Goal: Information Seeking & Learning: Learn about a topic

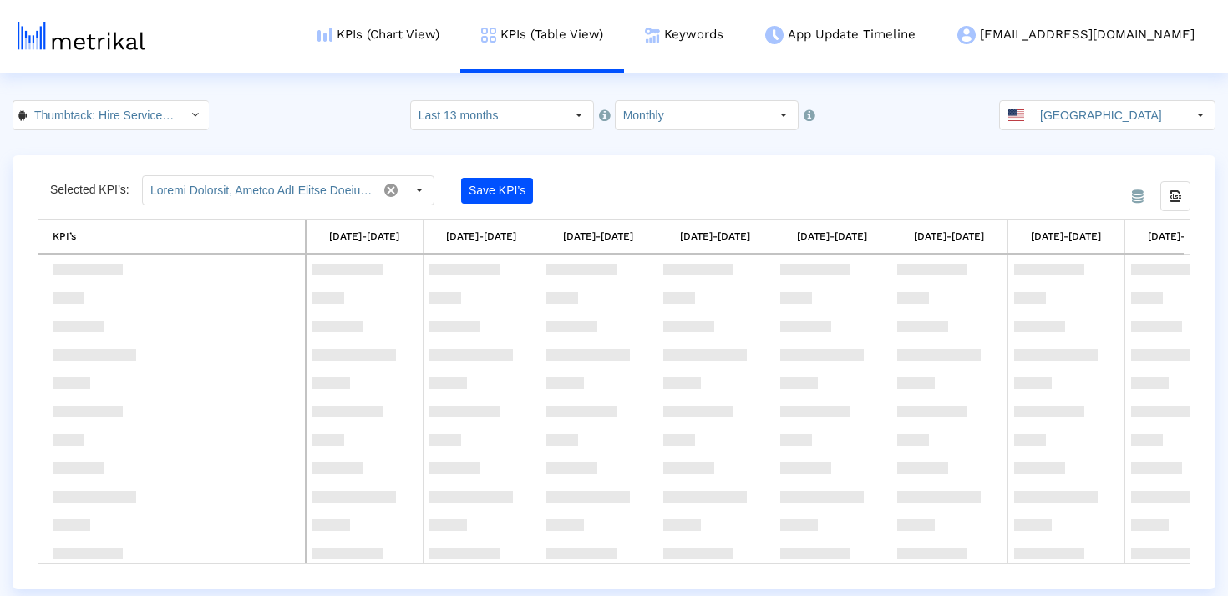
scroll to position [1196, 0]
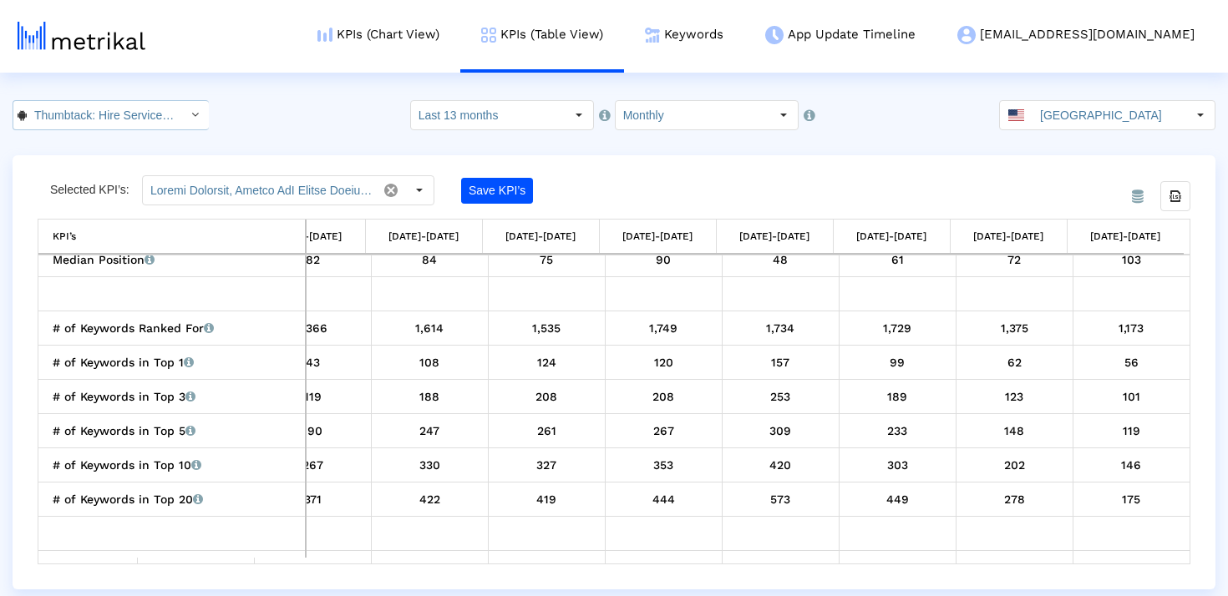
click at [191, 114] on icon "Select" at bounding box center [195, 115] width 8 height 12
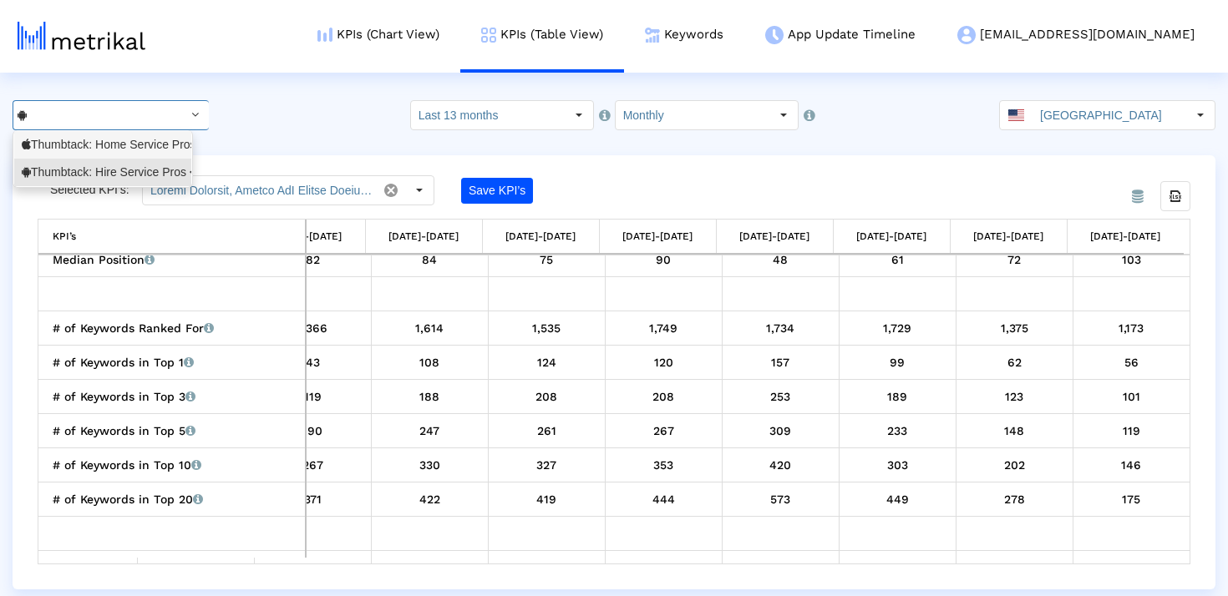
click at [165, 147] on div "Thumbtack: Home Service Pros <852703300>" at bounding box center [103, 145] width 162 height 16
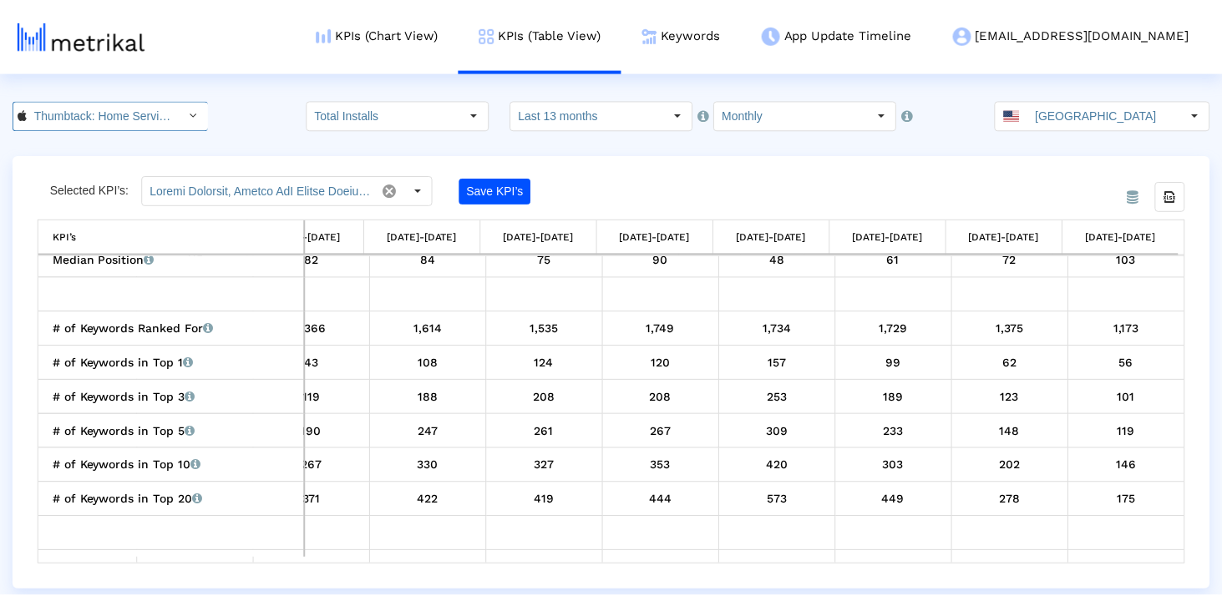
scroll to position [0, 123]
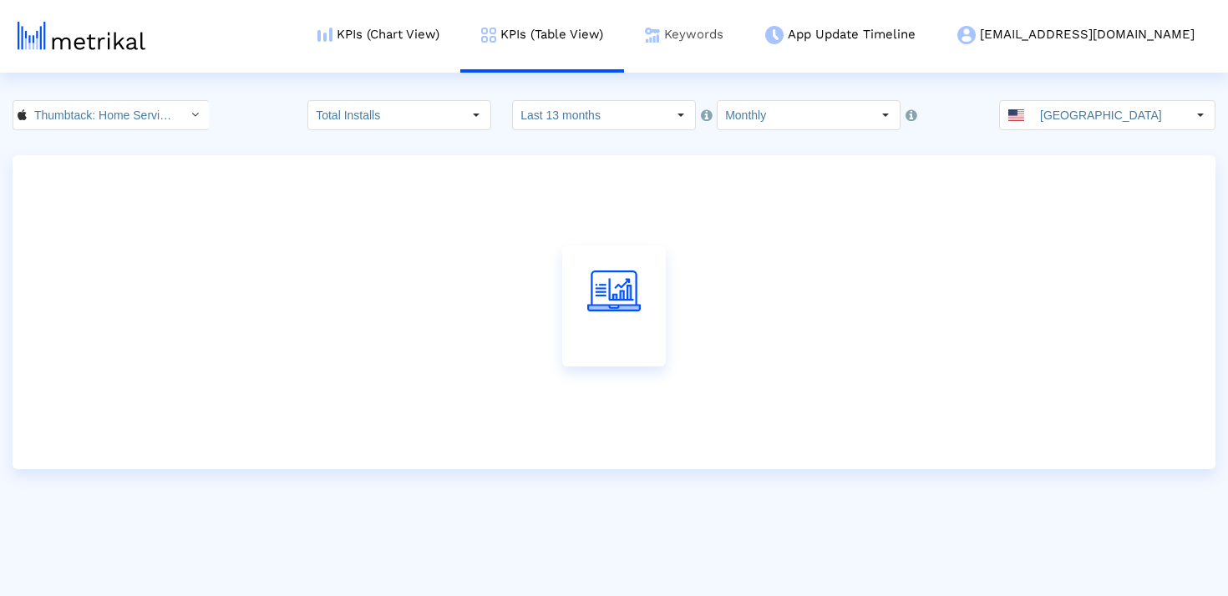
click at [725, 32] on link "Keywords" at bounding box center [684, 34] width 120 height 69
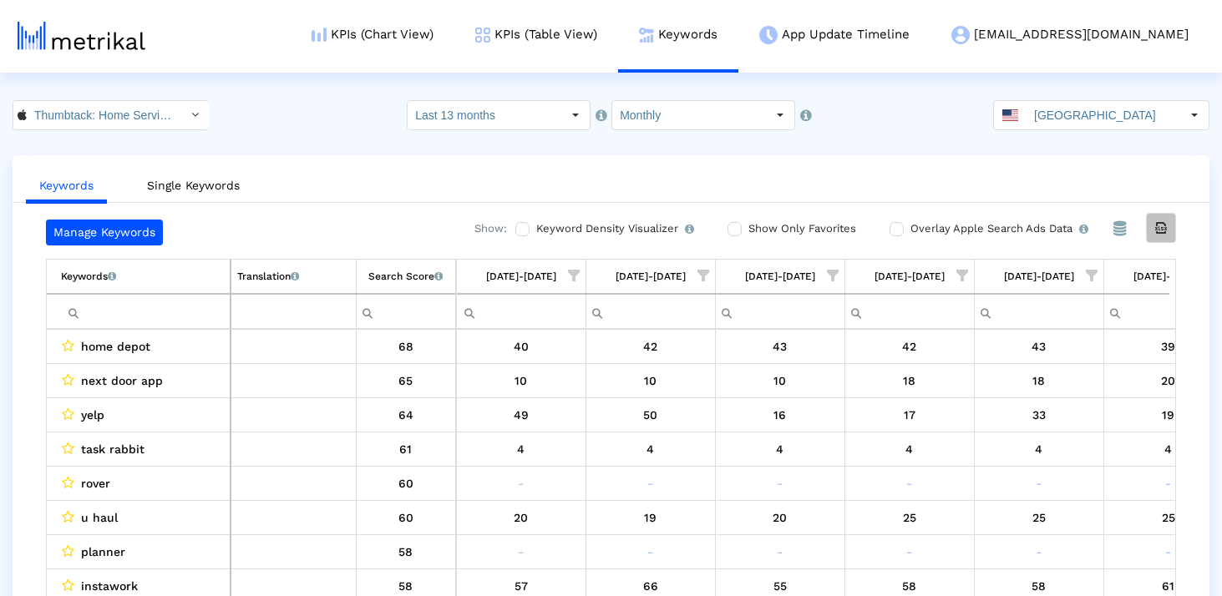
click at [1149, 229] on div "Export all data" at bounding box center [1161, 228] width 28 height 28
click at [155, 124] on input "Thumbtack: Home Service Pros < 852703300 >" at bounding box center [102, 115] width 150 height 28
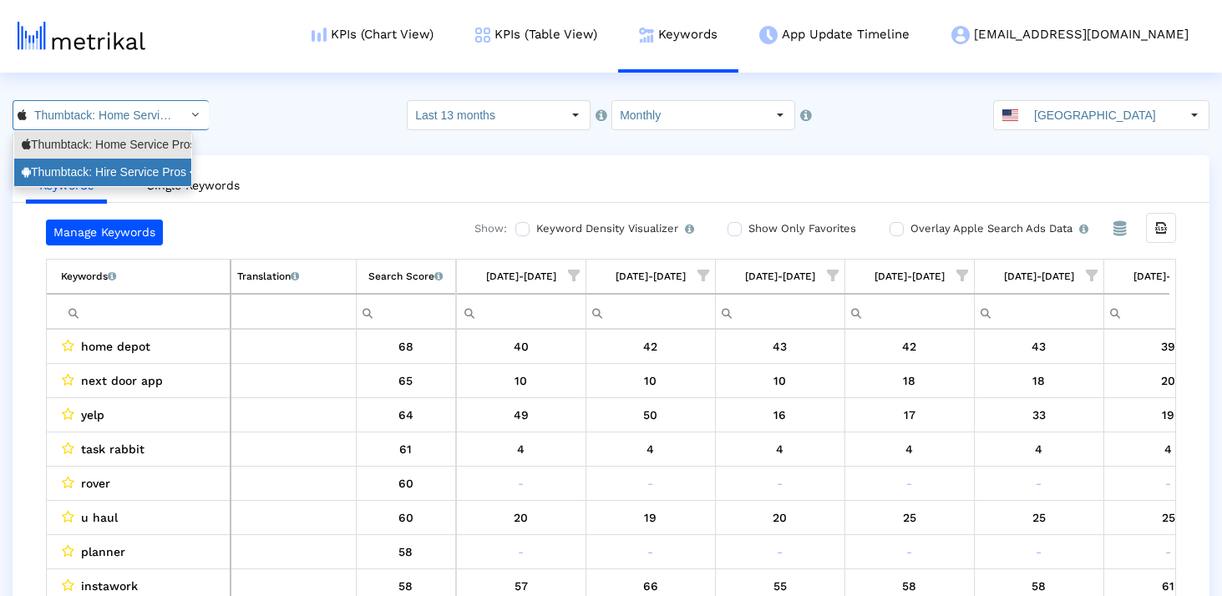
click at [148, 166] on div "Thumbtack: Hire Service Pros <com.thumbtack.consumer>" at bounding box center [103, 173] width 162 height 16
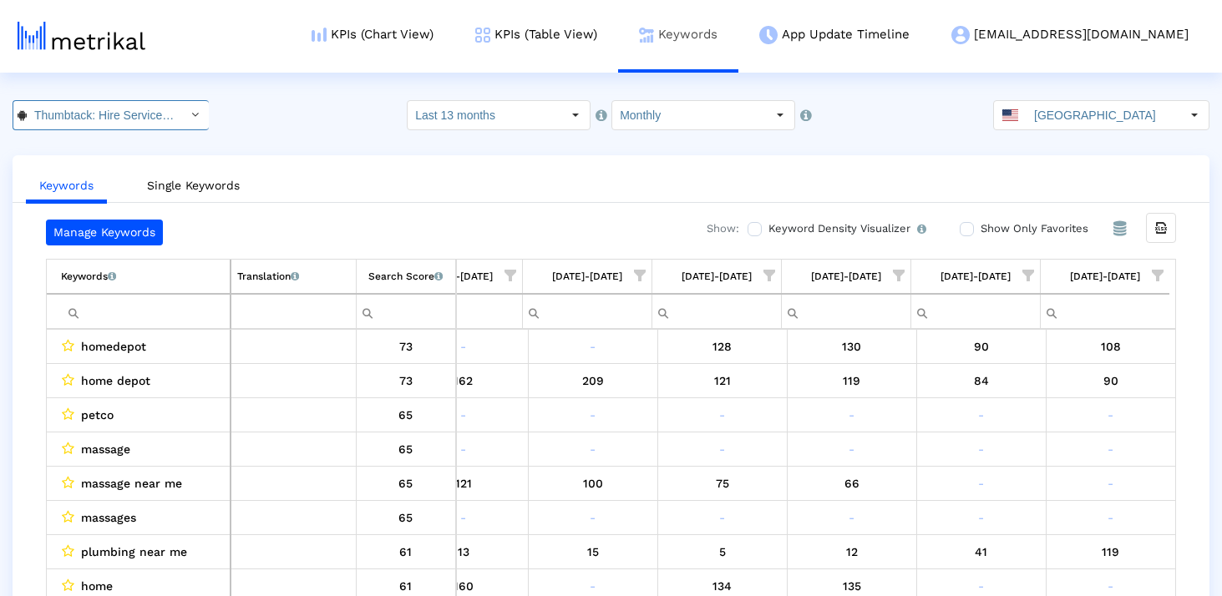
scroll to position [0, 191]
click at [1177, 256] on div "Manage Keywords Show: Keyword Density Visualizer Turn this on to view where and…" at bounding box center [611, 412] width 1197 height 385
click at [1166, 226] on icon "Export all data" at bounding box center [1161, 228] width 15 height 15
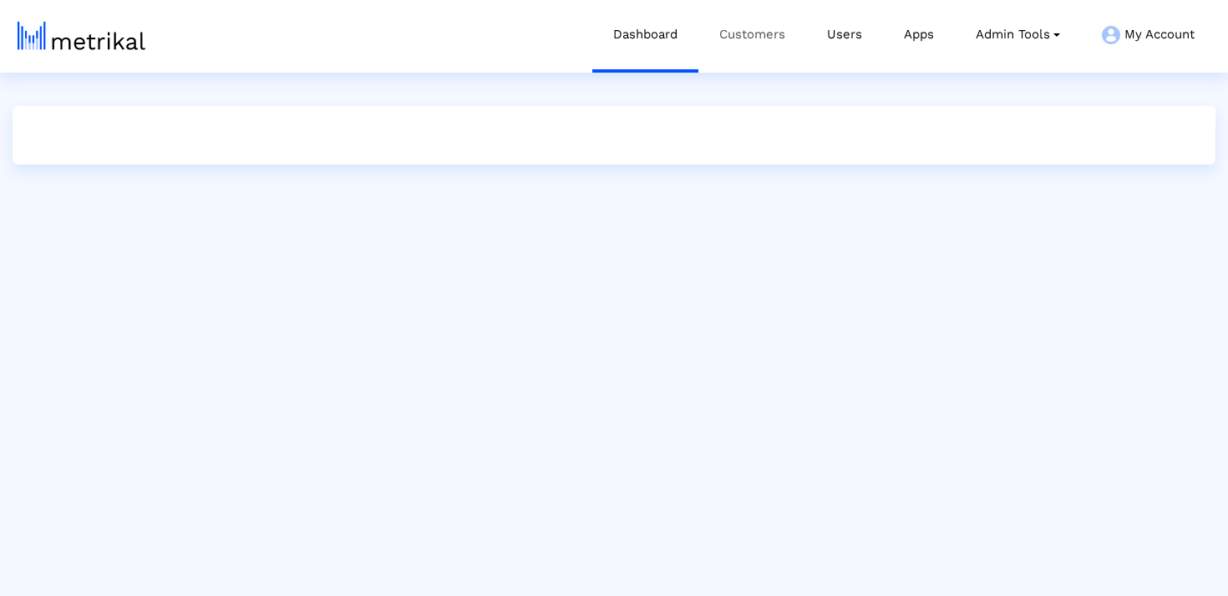
click at [748, 28] on link "Customers" at bounding box center [752, 34] width 108 height 69
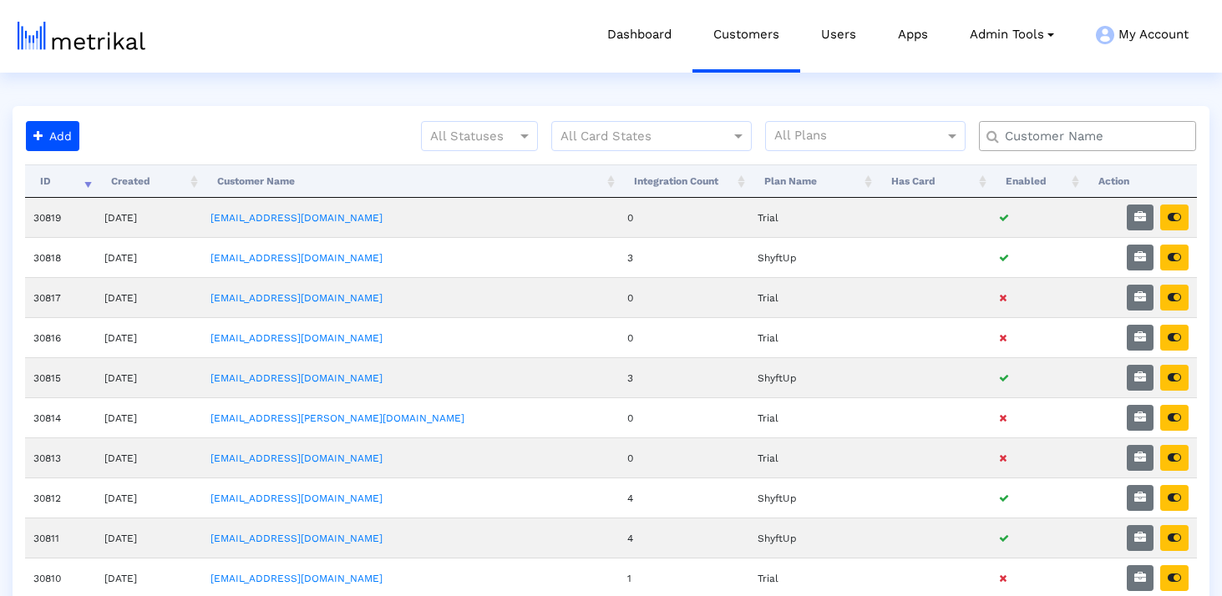
click at [1052, 141] on input "text" at bounding box center [1091, 137] width 196 height 18
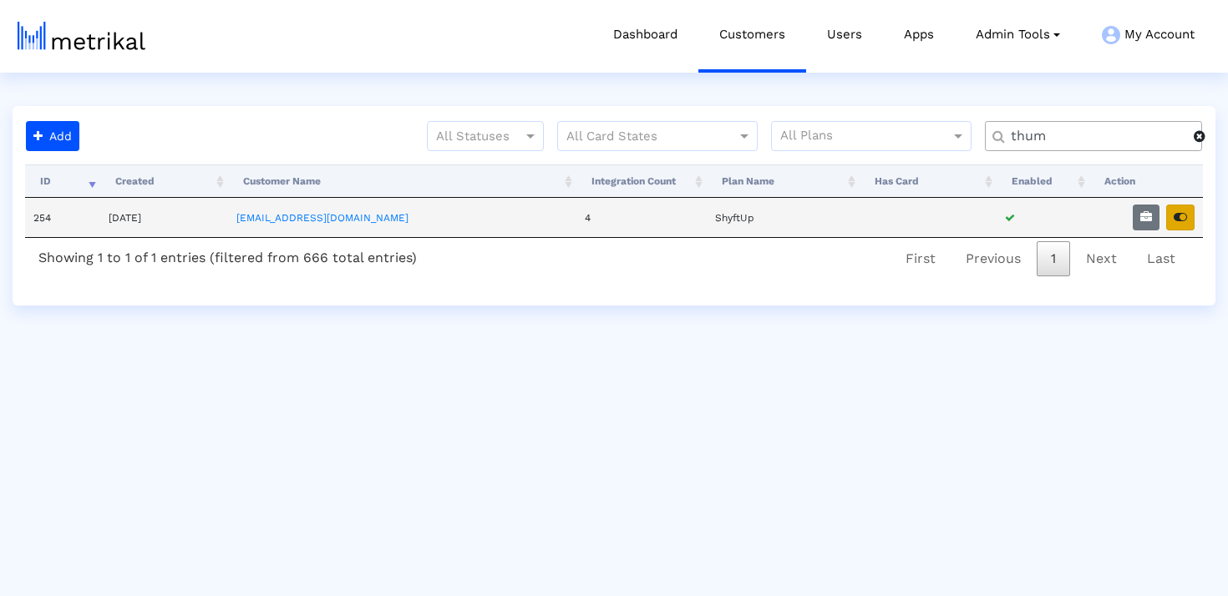
type input "thum"
click at [1172, 222] on button "button" at bounding box center [1180, 218] width 28 height 26
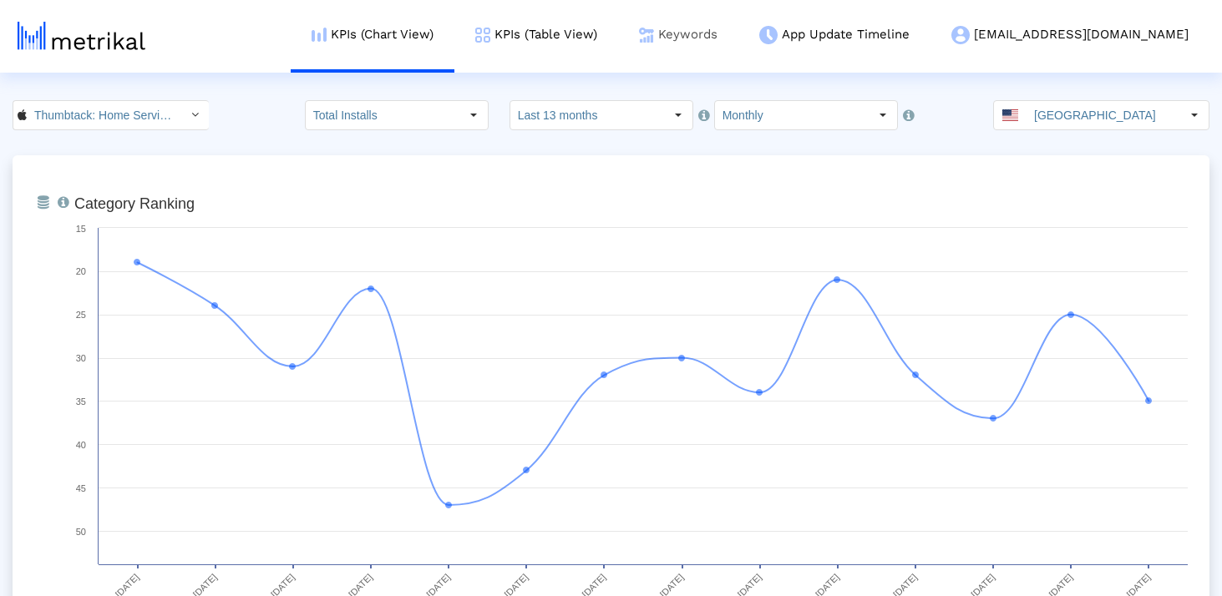
click at [654, 37] on img at bounding box center [646, 35] width 15 height 15
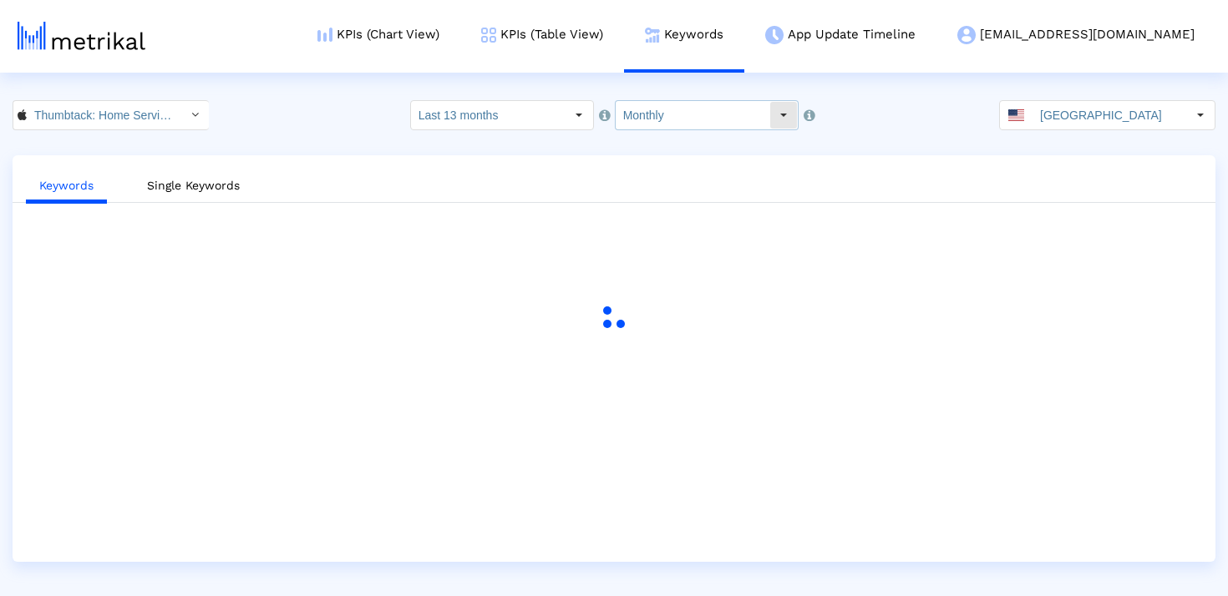
click at [723, 114] on input "Monthly" at bounding box center [693, 115] width 154 height 28
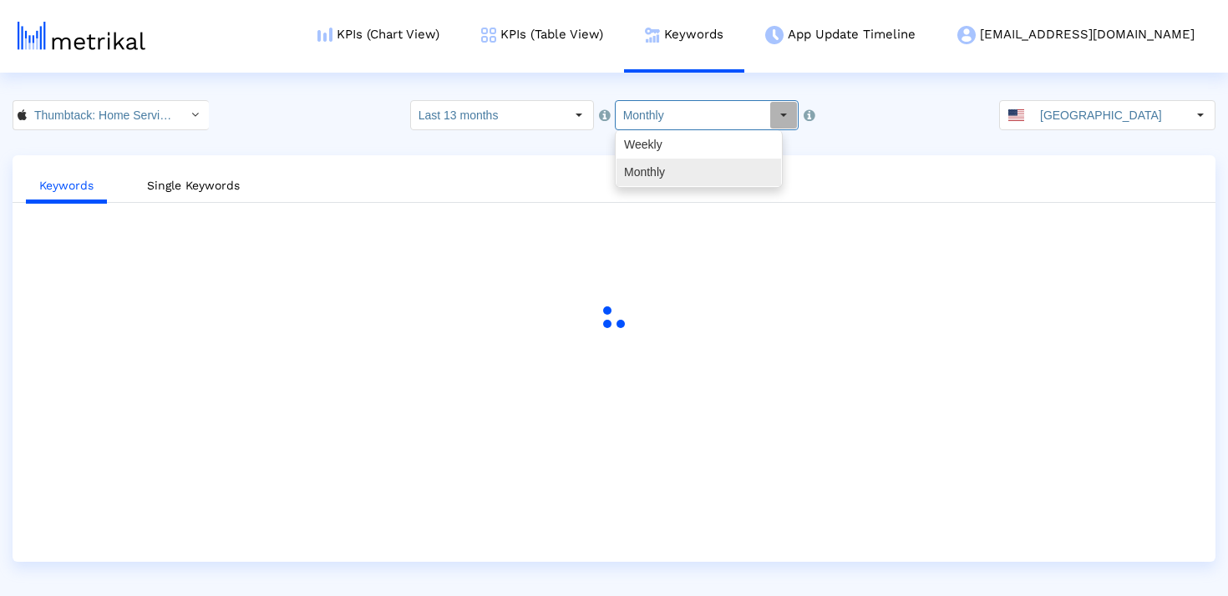
click at [674, 150] on div "Weekly" at bounding box center [698, 145] width 165 height 28
type input "Weekly"
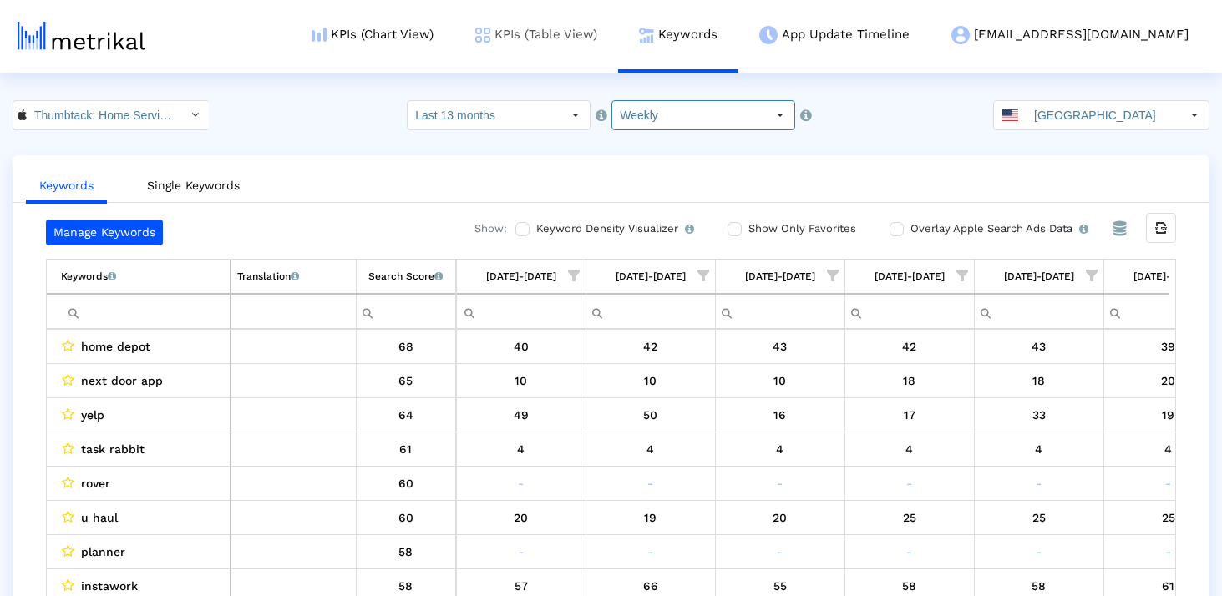
scroll to position [0, 970]
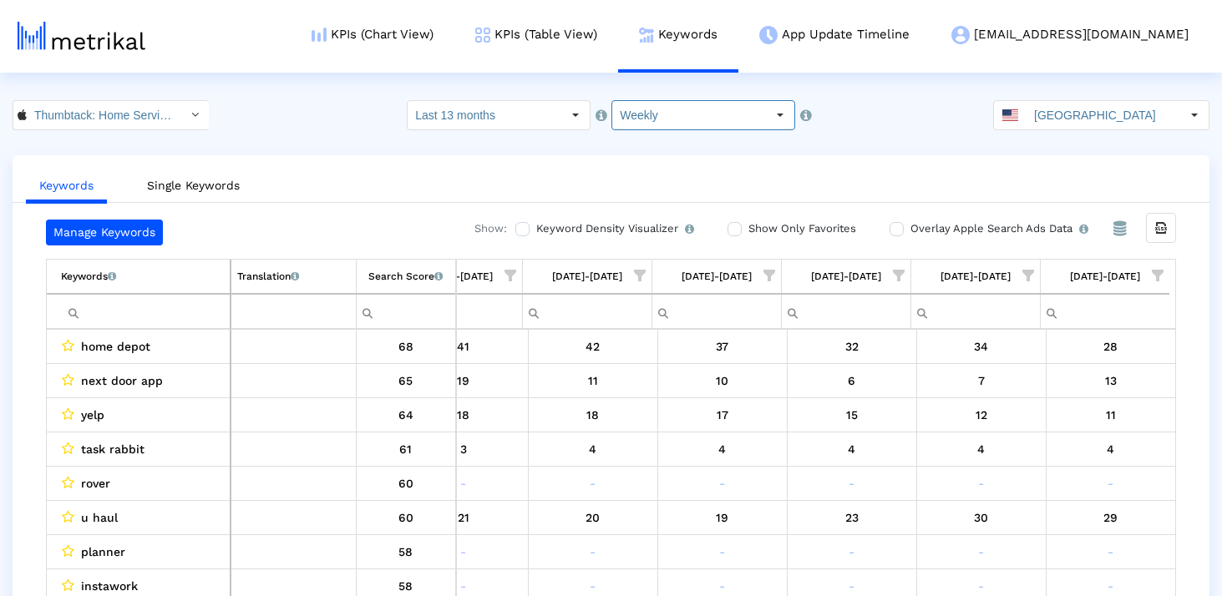
click at [185, 305] on input "Filter cell" at bounding box center [145, 312] width 169 height 28
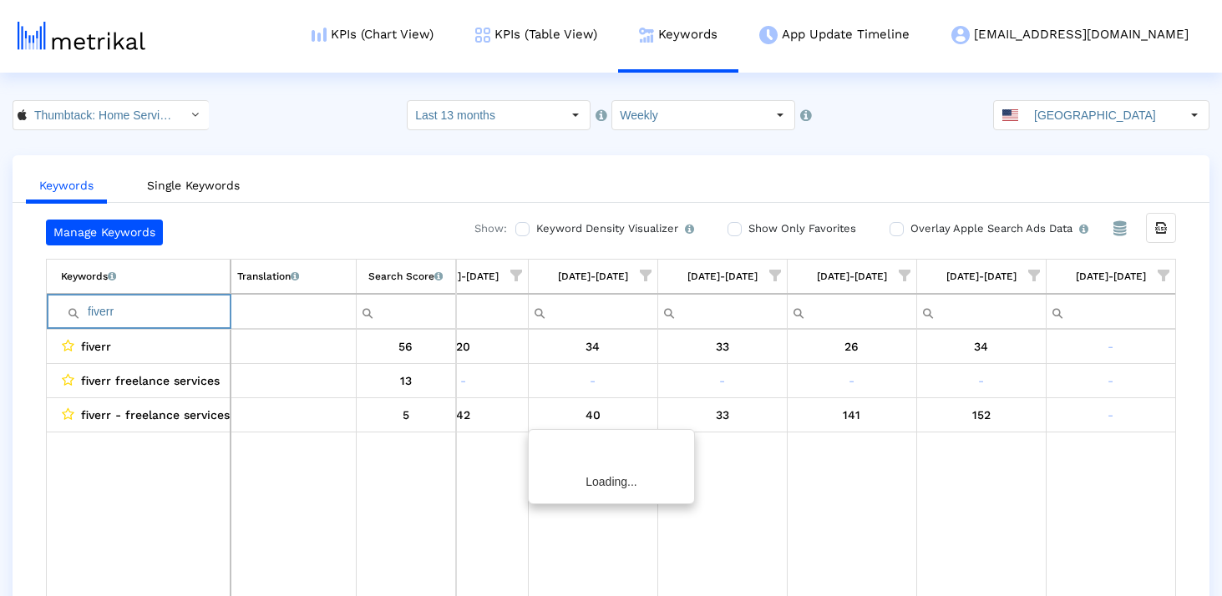
scroll to position [0, 964]
click at [174, 317] on input "fiverr" at bounding box center [145, 312] width 169 height 28
type input "up"
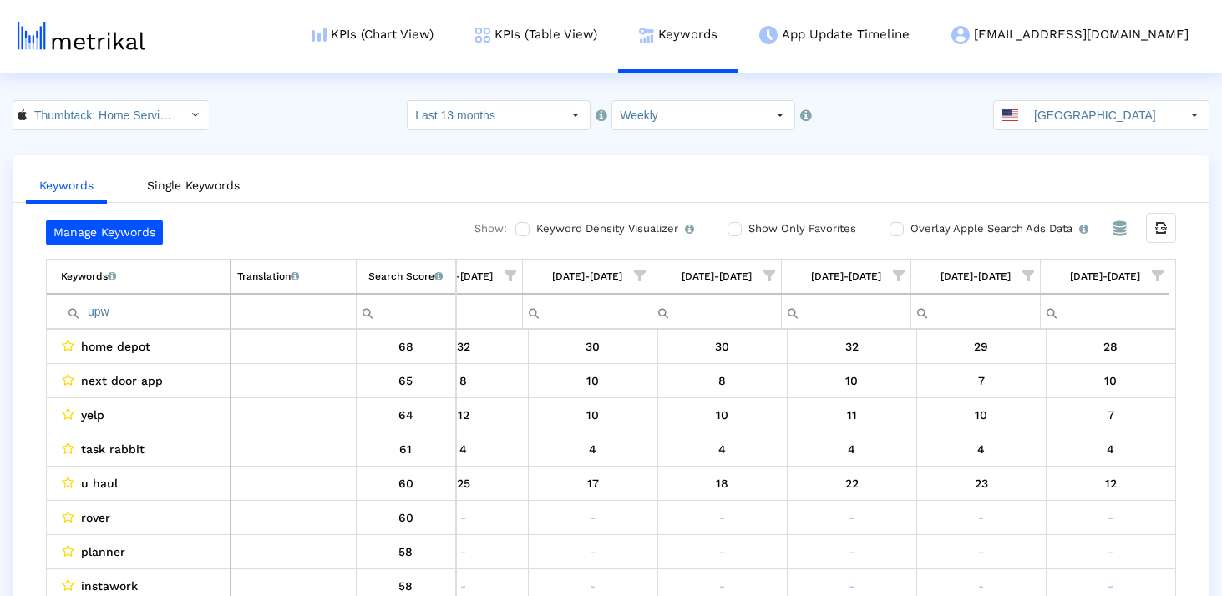
scroll to position [0, 6143]
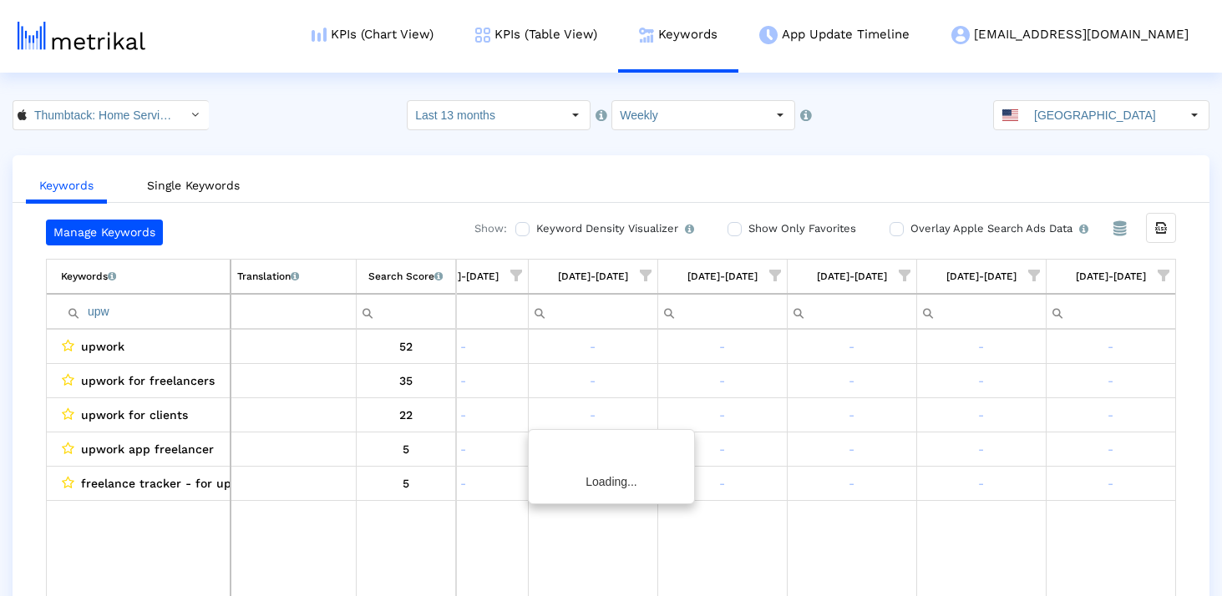
click at [116, 291] on td "Keywords List of keywords that are currently being tracked in Mobile Action." at bounding box center [139, 277] width 184 height 34
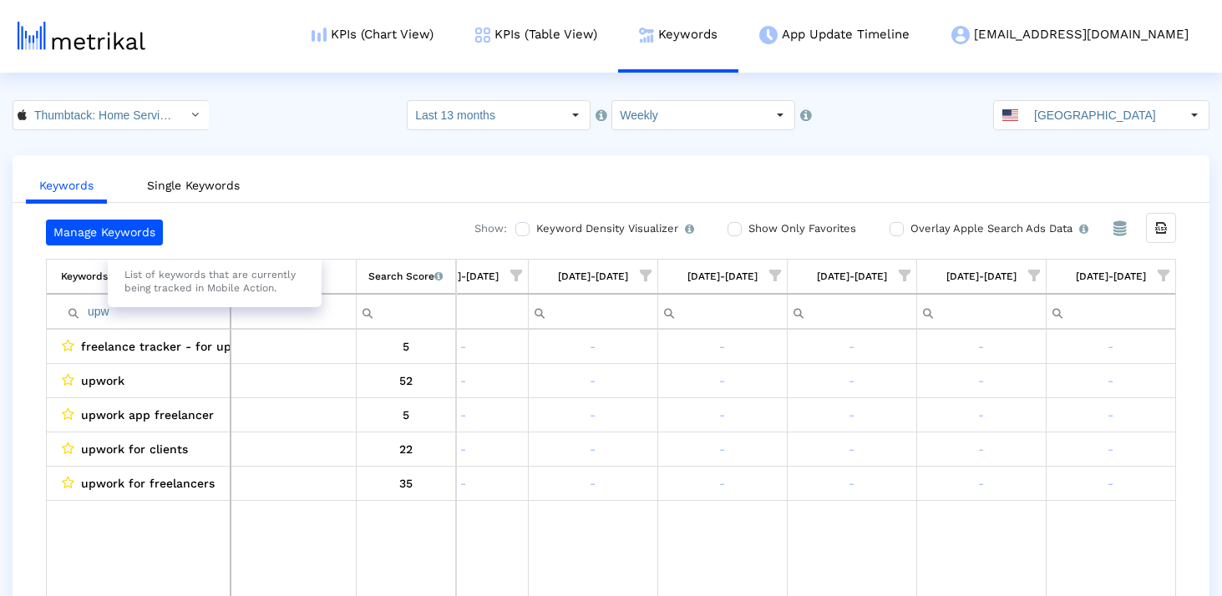
click at [116, 271] on div "List of keywords that are currently being tracked in Mobile Action." at bounding box center [215, 282] width 214 height 52
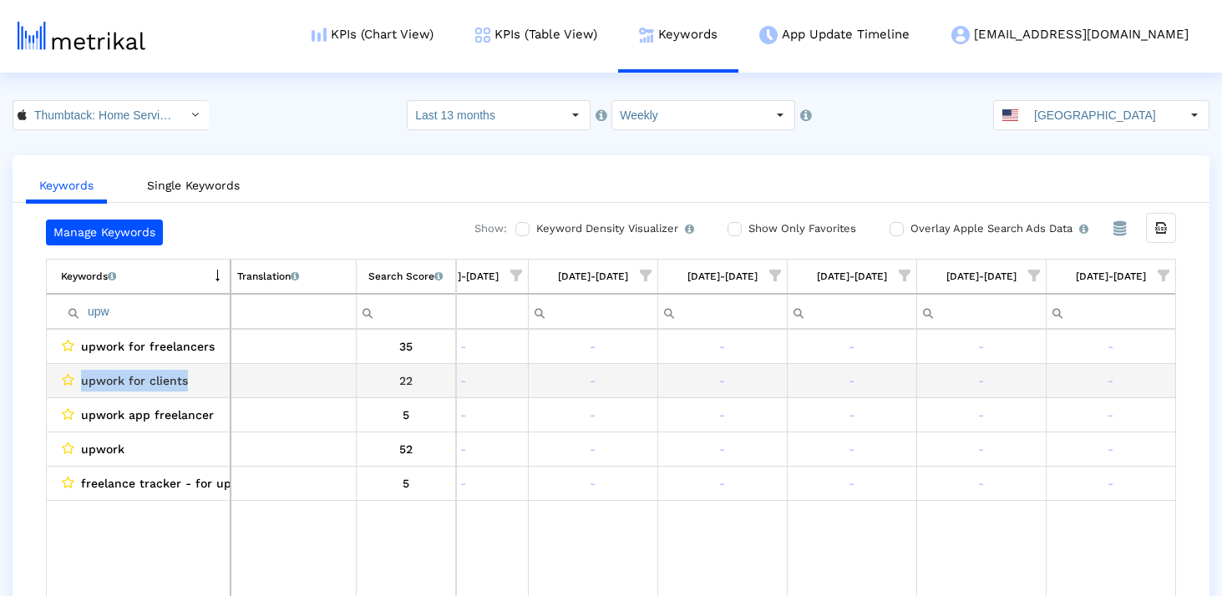
drag, startPoint x: 204, startPoint y: 391, endPoint x: 83, endPoint y: 391, distance: 121.1
click at [83, 391] on div "upwork for clients" at bounding box center [142, 381] width 163 height 22
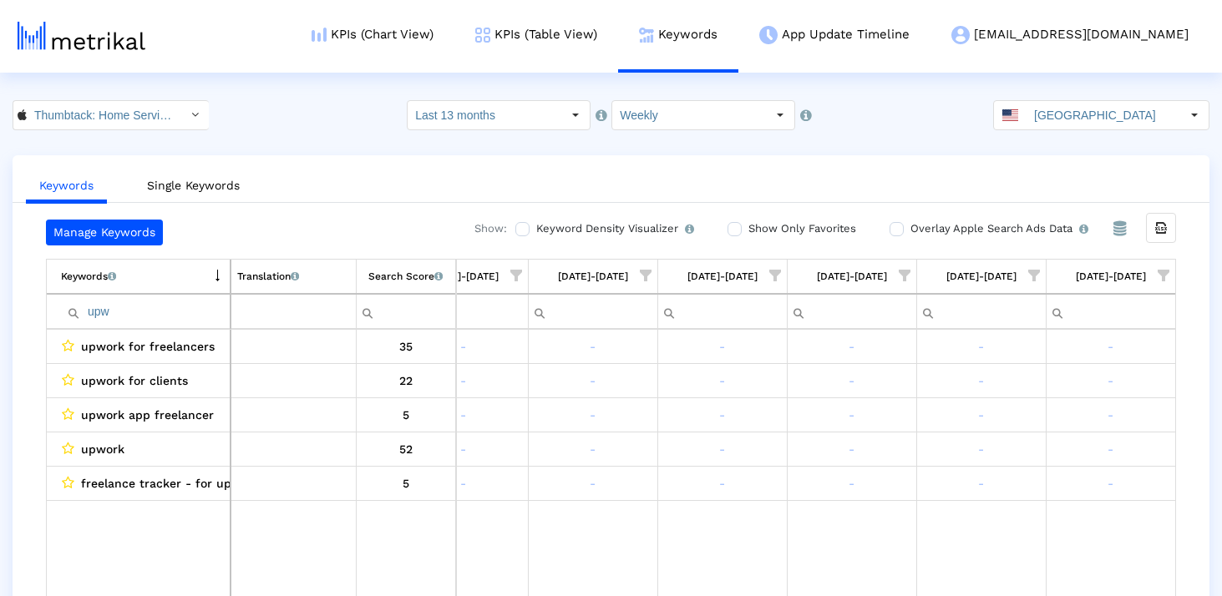
click at [176, 314] on input "upw" at bounding box center [145, 312] width 169 height 28
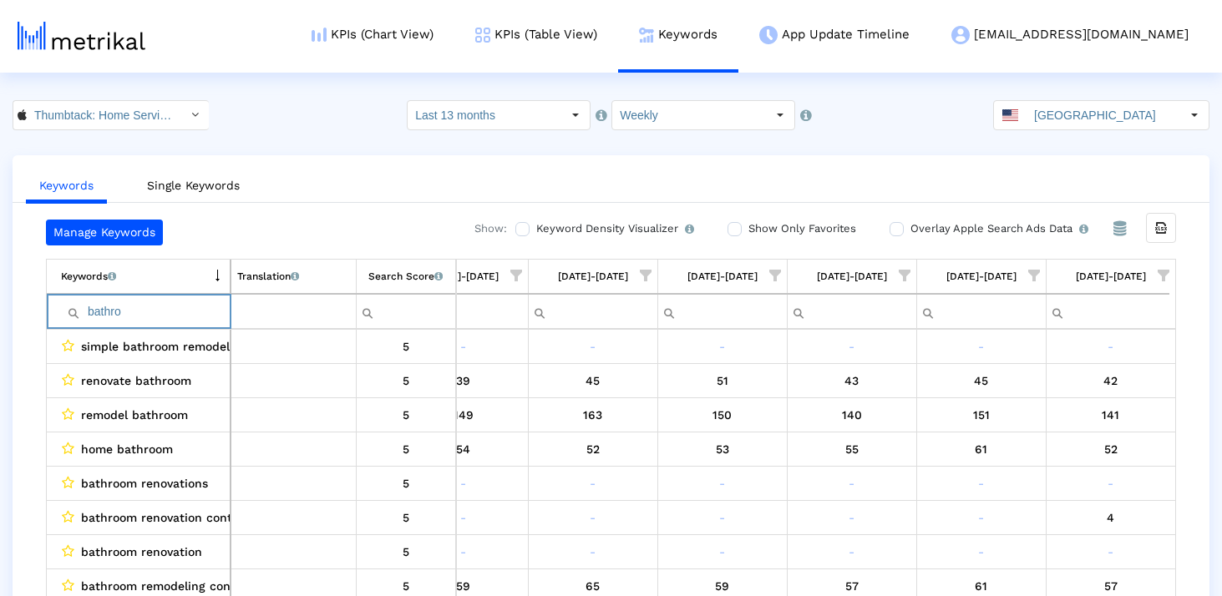
click at [404, 293] on td "Search Score An estimate of relative search volume of each keyword. It is on a …" at bounding box center [406, 277] width 100 height 34
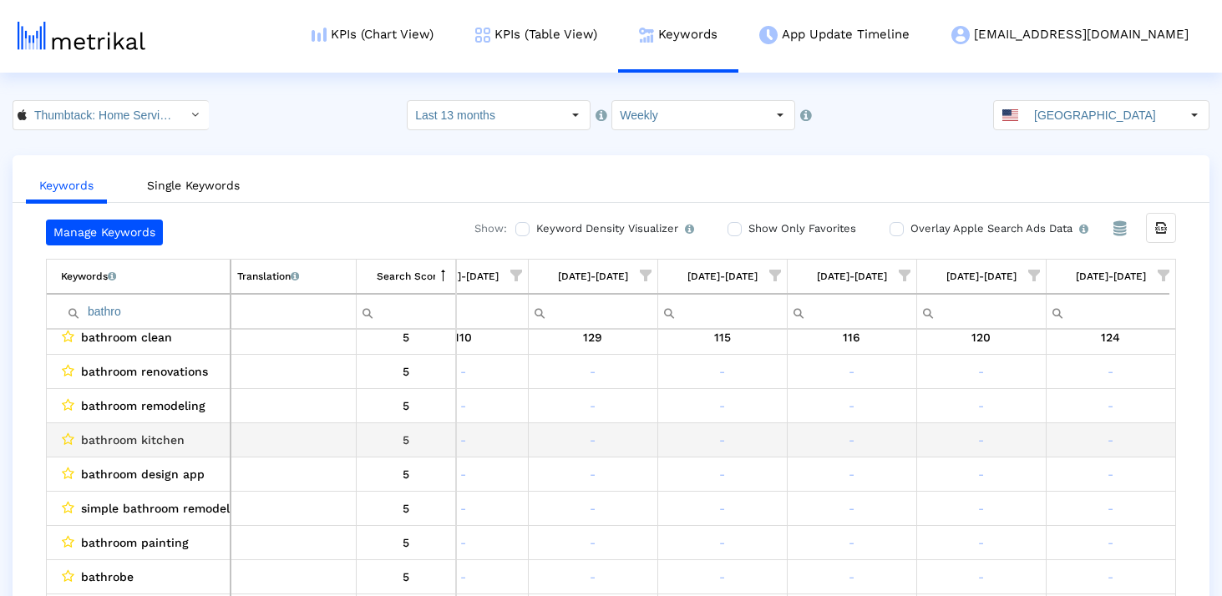
scroll to position [316, 0]
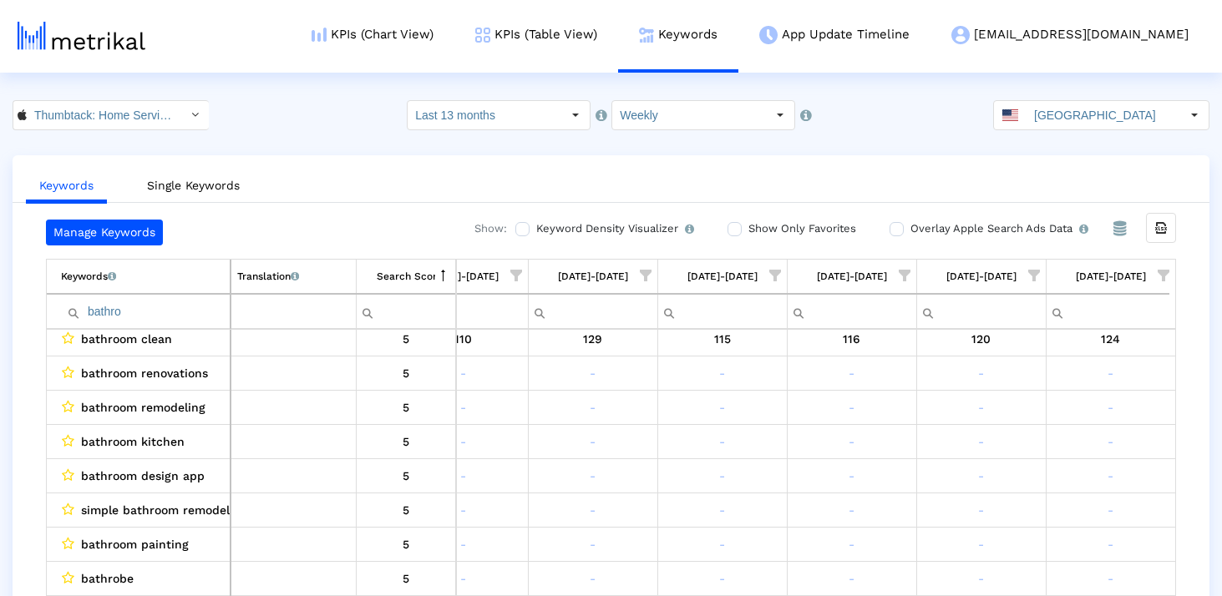
click at [197, 302] on input "bathro" at bounding box center [145, 312] width 169 height 28
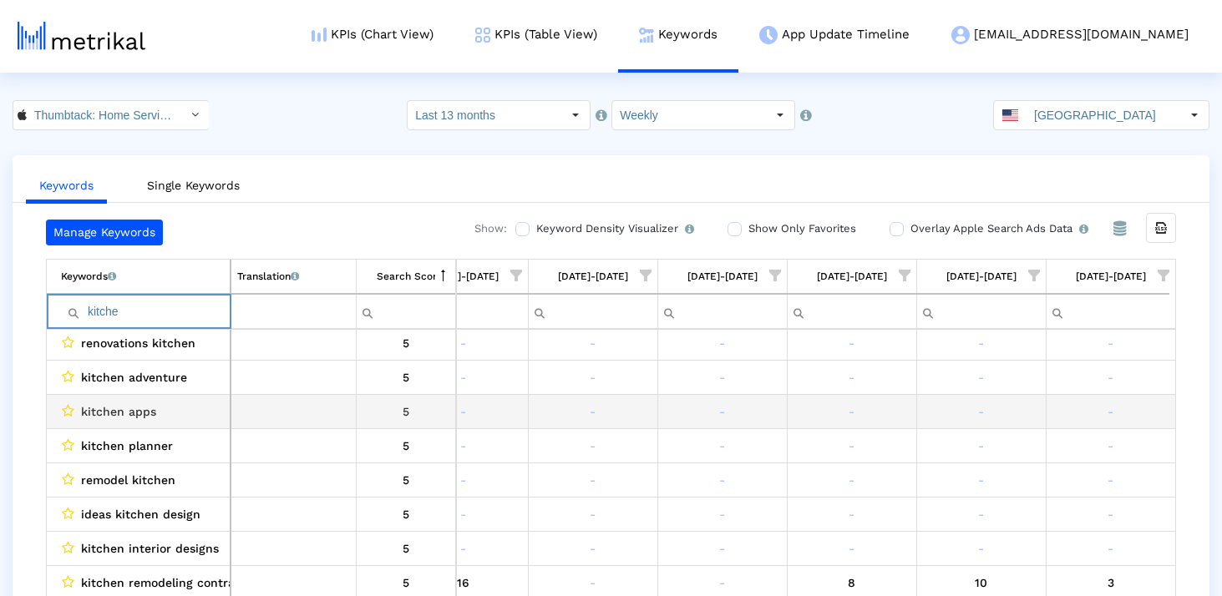
scroll to position [278, 0]
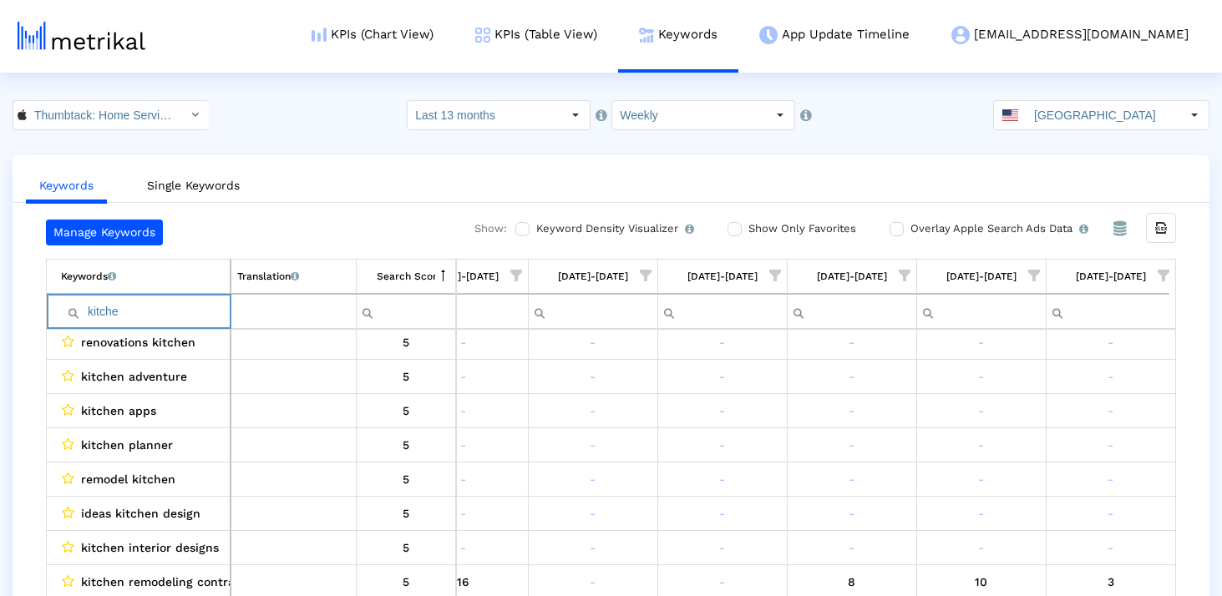
click at [134, 310] on input "kitche" at bounding box center [145, 312] width 169 height 28
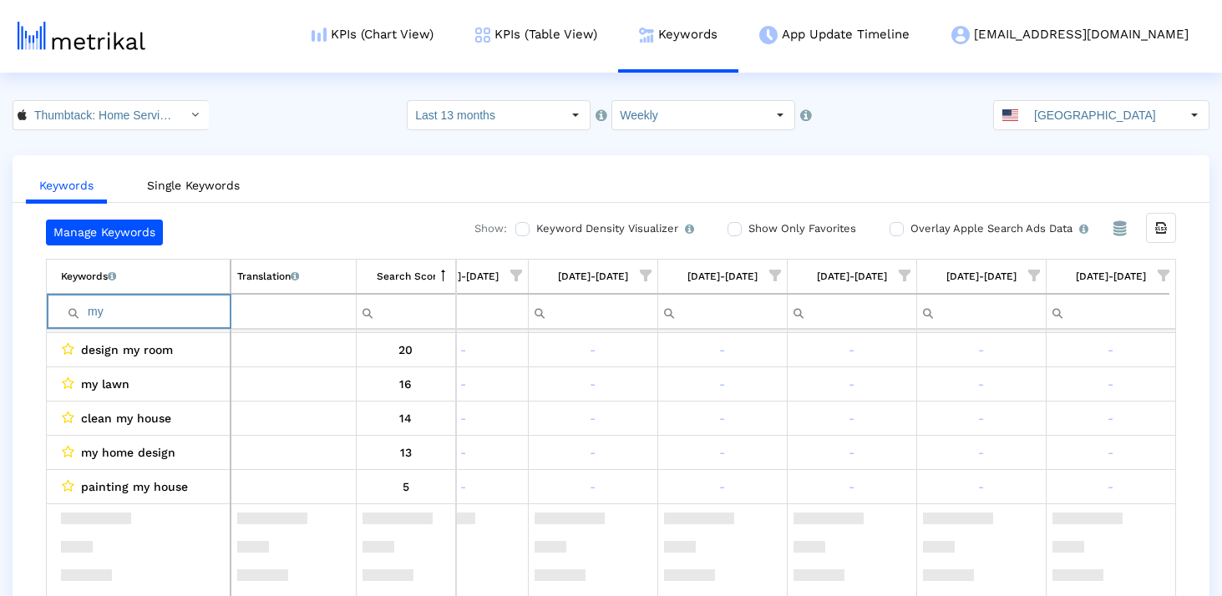
scroll to position [0, 0]
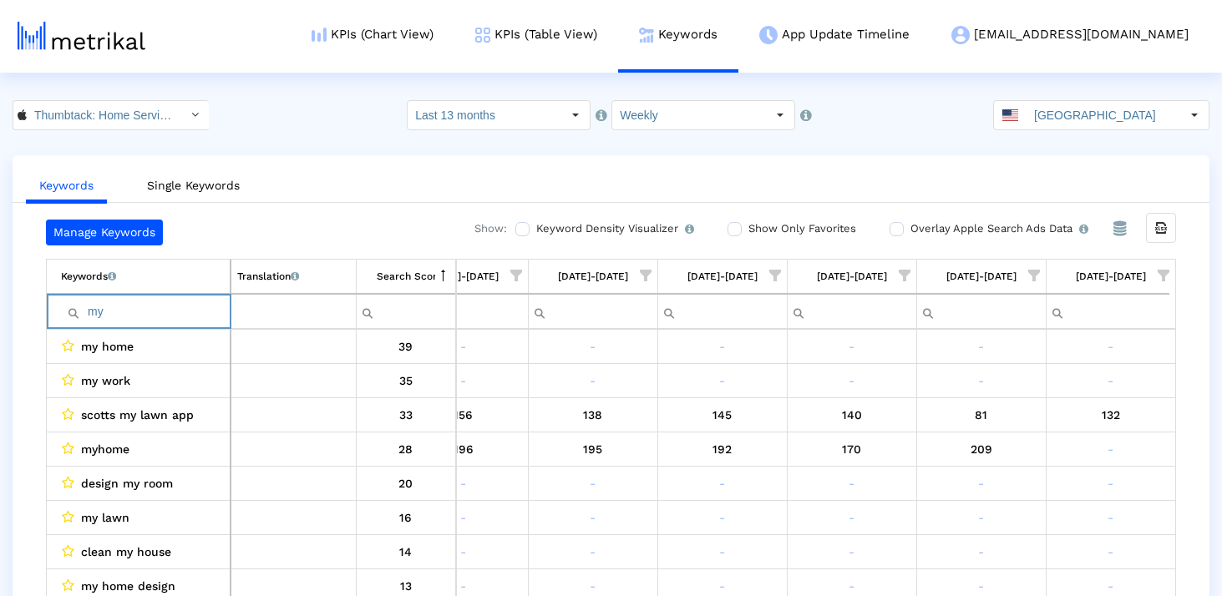
type input "my"
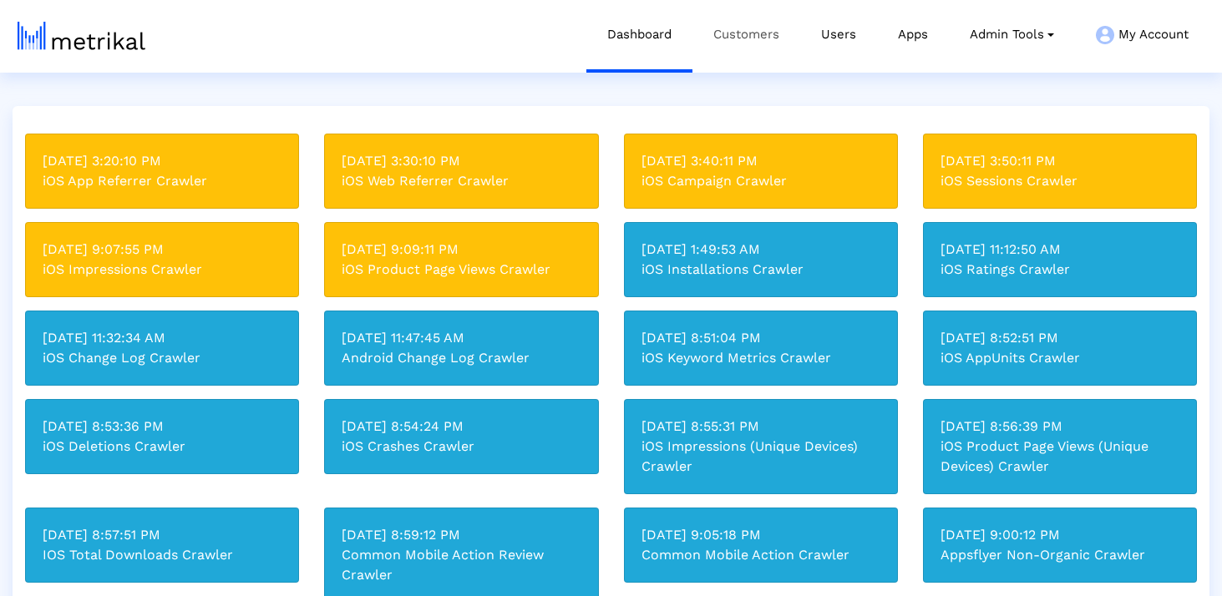
click at [719, 22] on link "Customers" at bounding box center [746, 34] width 108 height 69
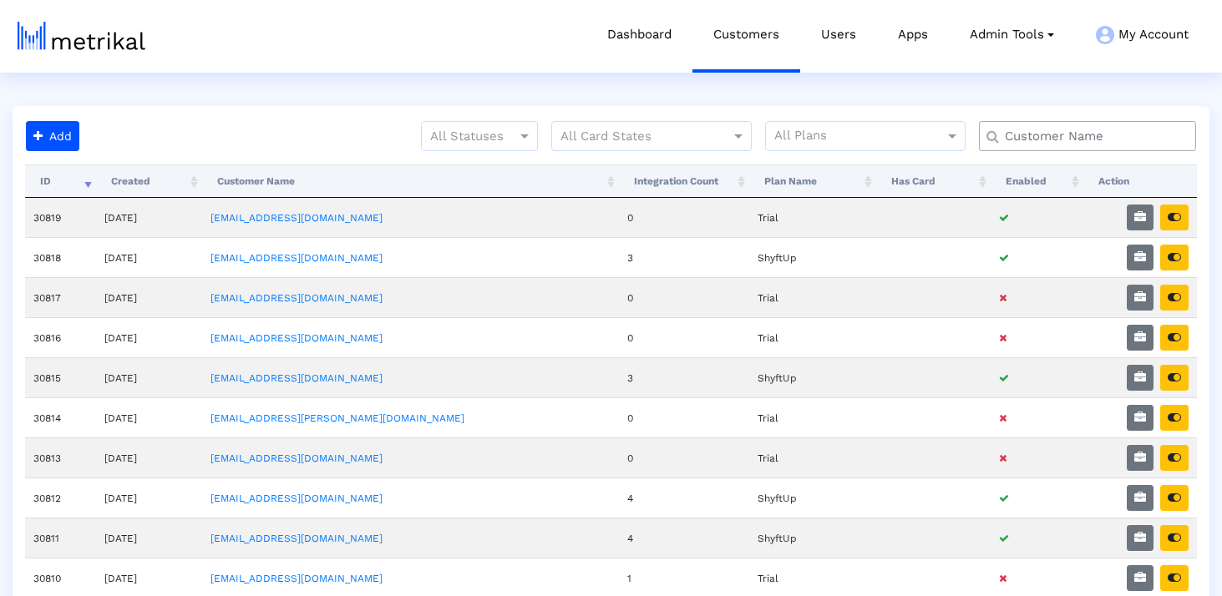
click at [1048, 132] on input "text" at bounding box center [1091, 137] width 196 height 18
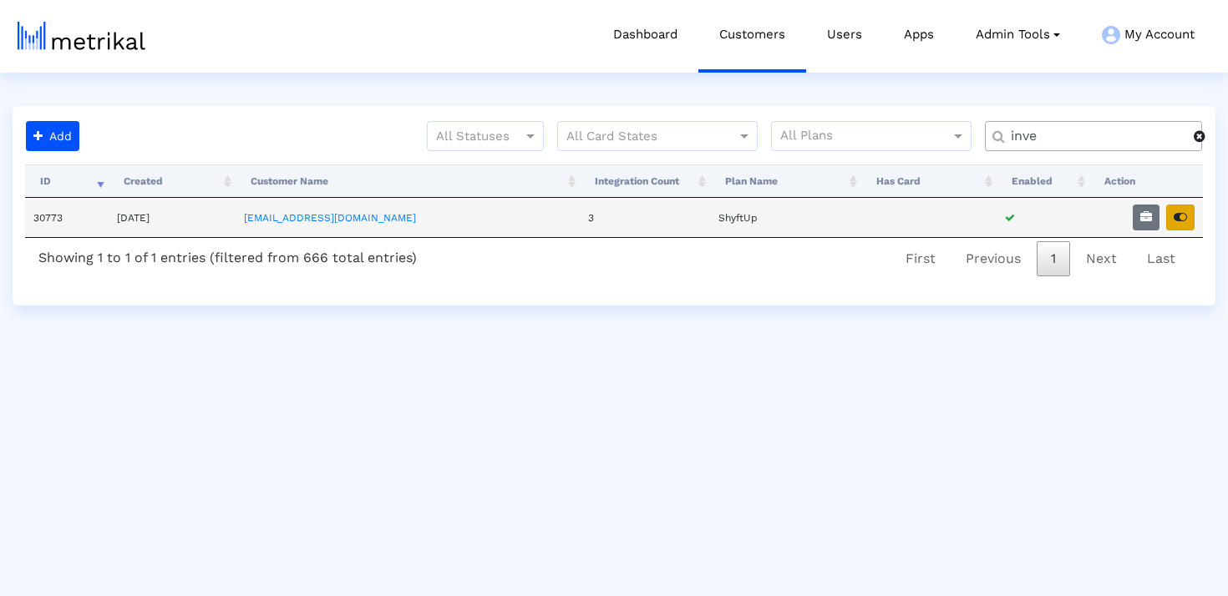
type input "inve"
click at [1177, 216] on icon "button" at bounding box center [1180, 217] width 13 height 12
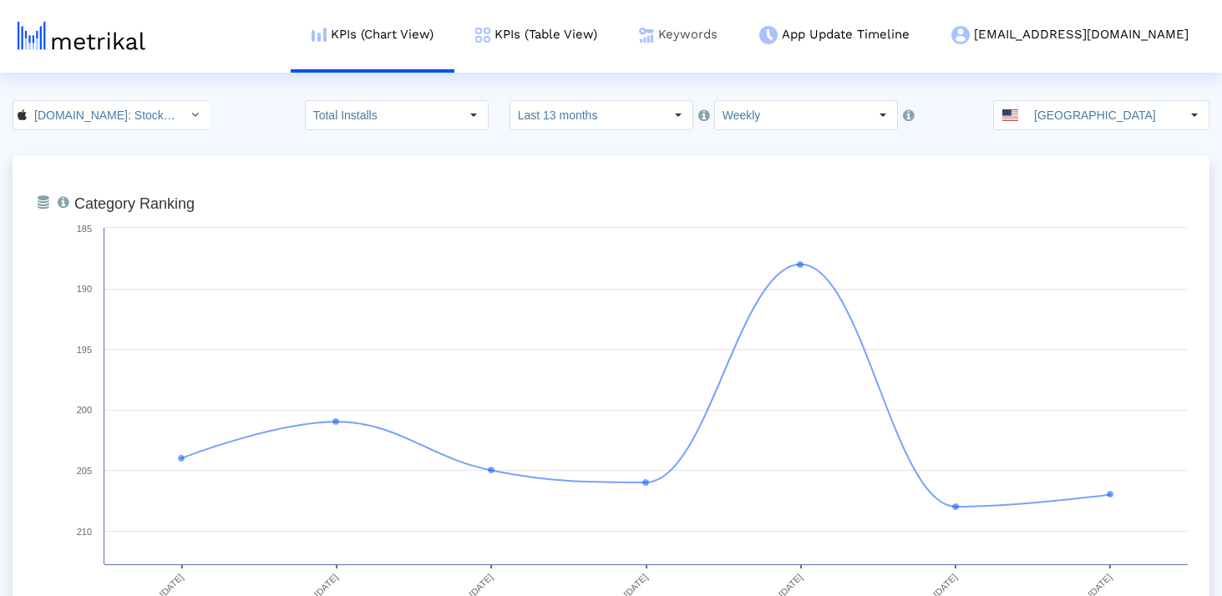
click at [734, 36] on link "Keywords" at bounding box center [678, 34] width 120 height 69
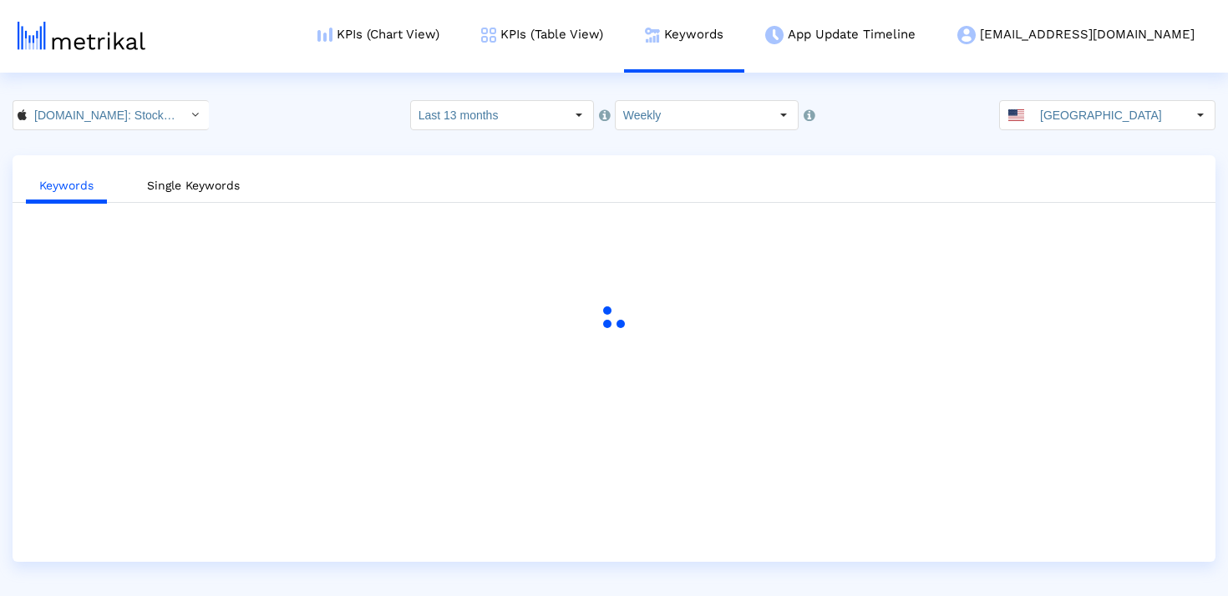
click at [519, 98] on html "KPIs (Chart View) KPIs (Table View) Keywords App Update Timeline investing@shyf…" at bounding box center [614, 281] width 1228 height 562
click at [519, 106] on input "Last 13 months" at bounding box center [488, 115] width 154 height 28
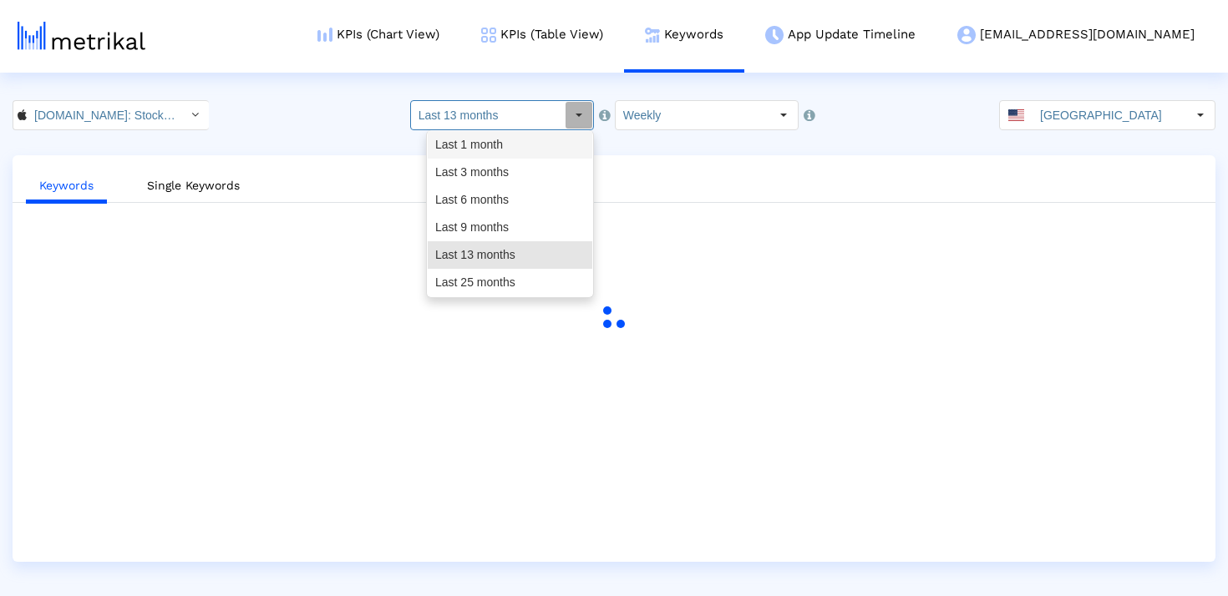
click at [513, 141] on div "Last 1 month" at bounding box center [510, 145] width 165 height 28
type input "Last 1 month"
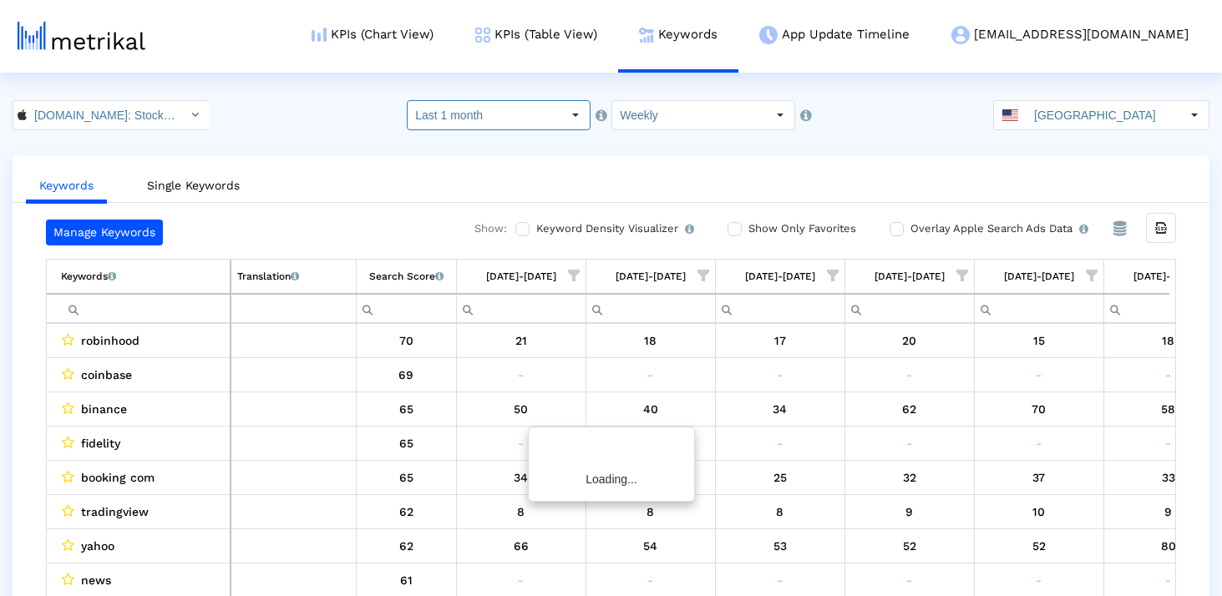
scroll to position [0, 3559]
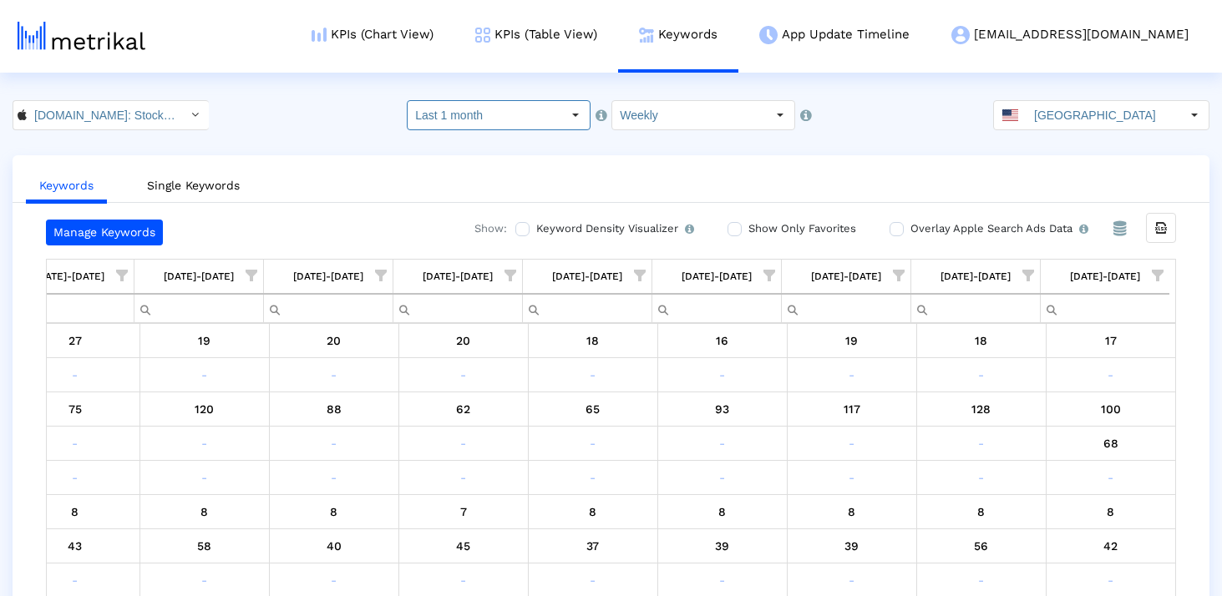
click at [1153, 231] on div "Export all data" at bounding box center [1161, 228] width 28 height 28
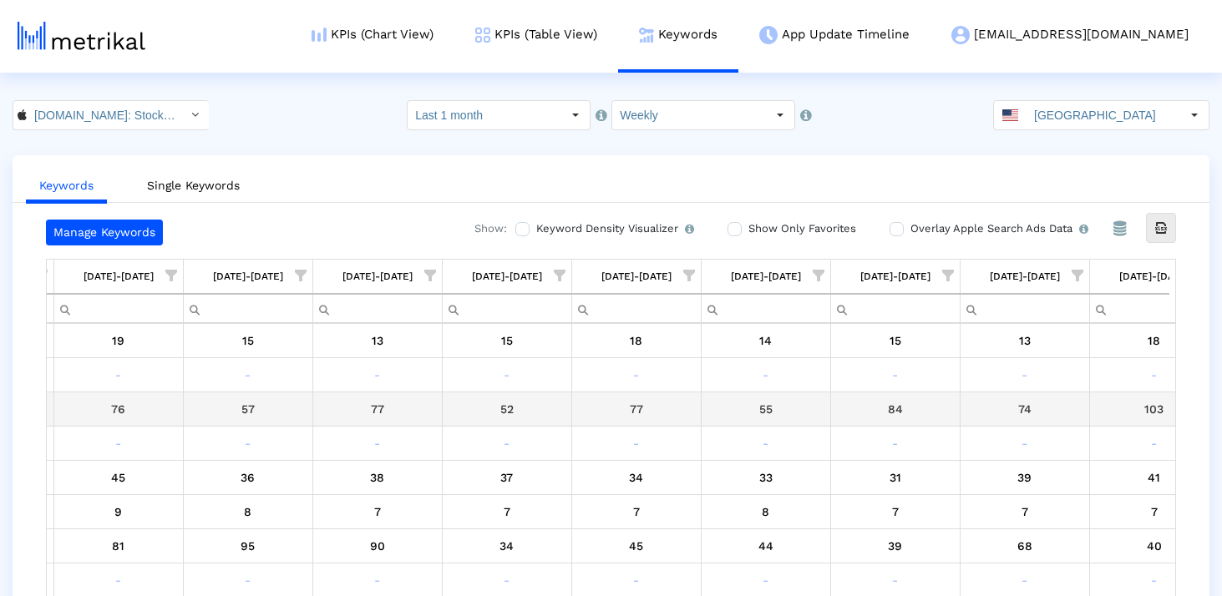
scroll to position [0, 1117]
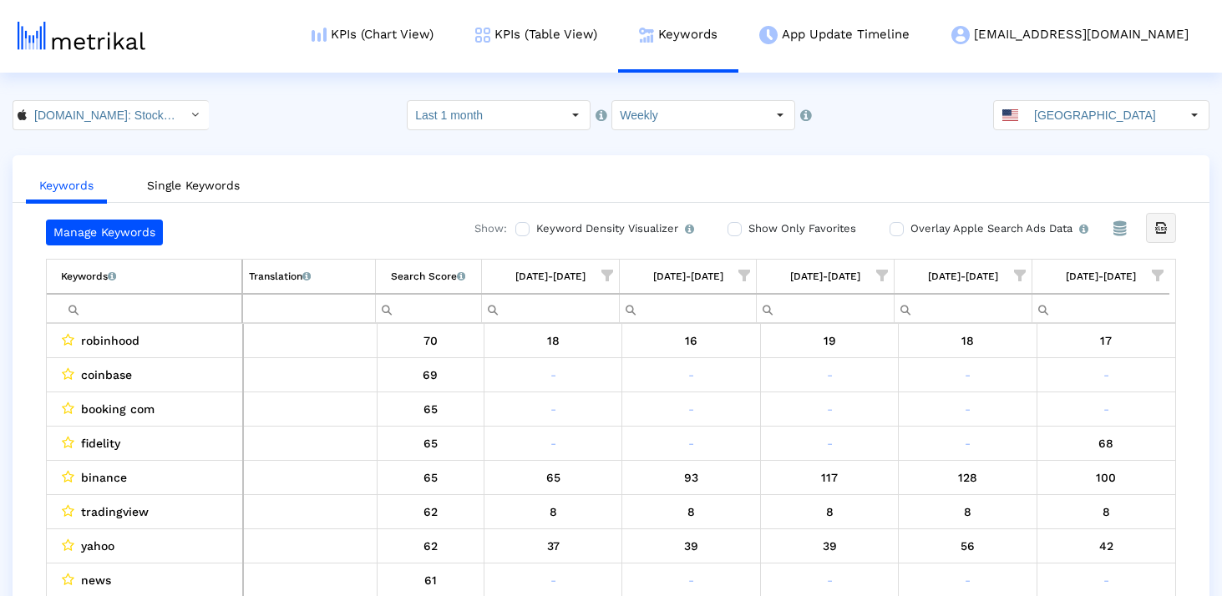
click at [1153, 221] on div "Export all data" at bounding box center [1161, 228] width 28 height 28
click at [1062, 114] on input "[GEOGRAPHIC_DATA]" at bounding box center [1104, 115] width 154 height 28
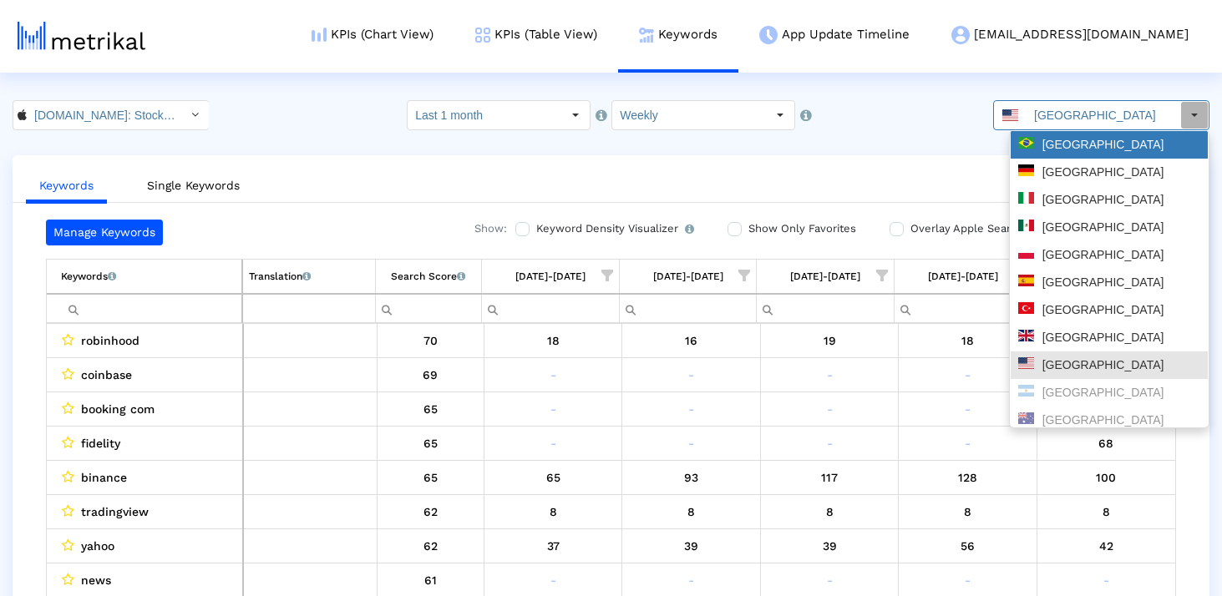
click at [1054, 143] on div "[GEOGRAPHIC_DATA]" at bounding box center [1109, 145] width 182 height 16
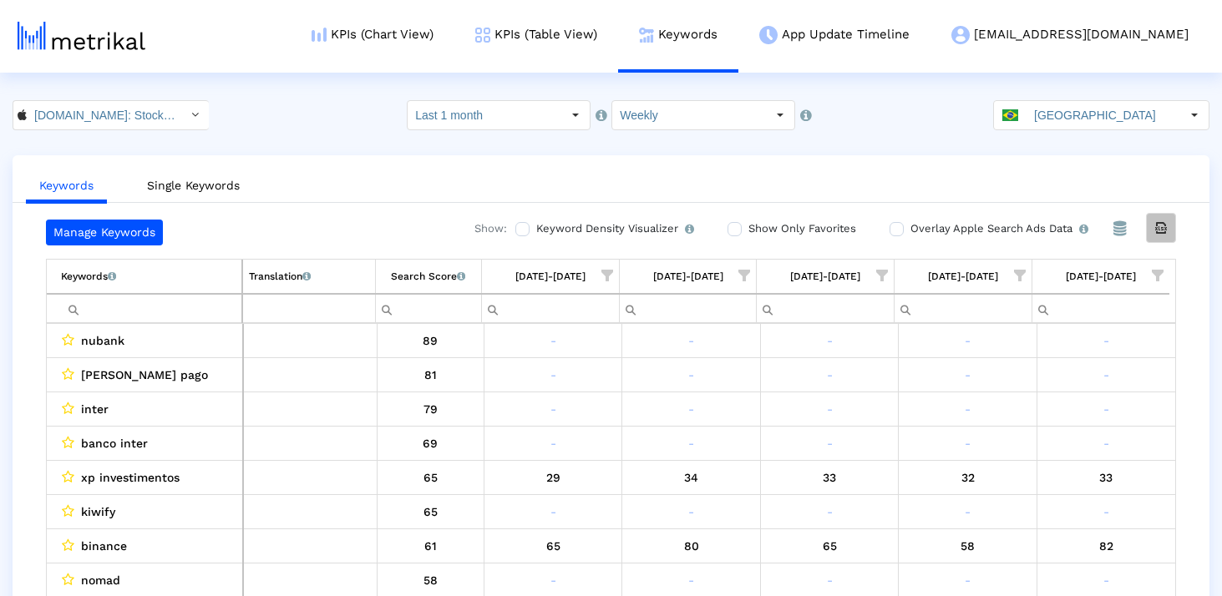
click at [1160, 226] on icon "Export all data" at bounding box center [1161, 228] width 15 height 15
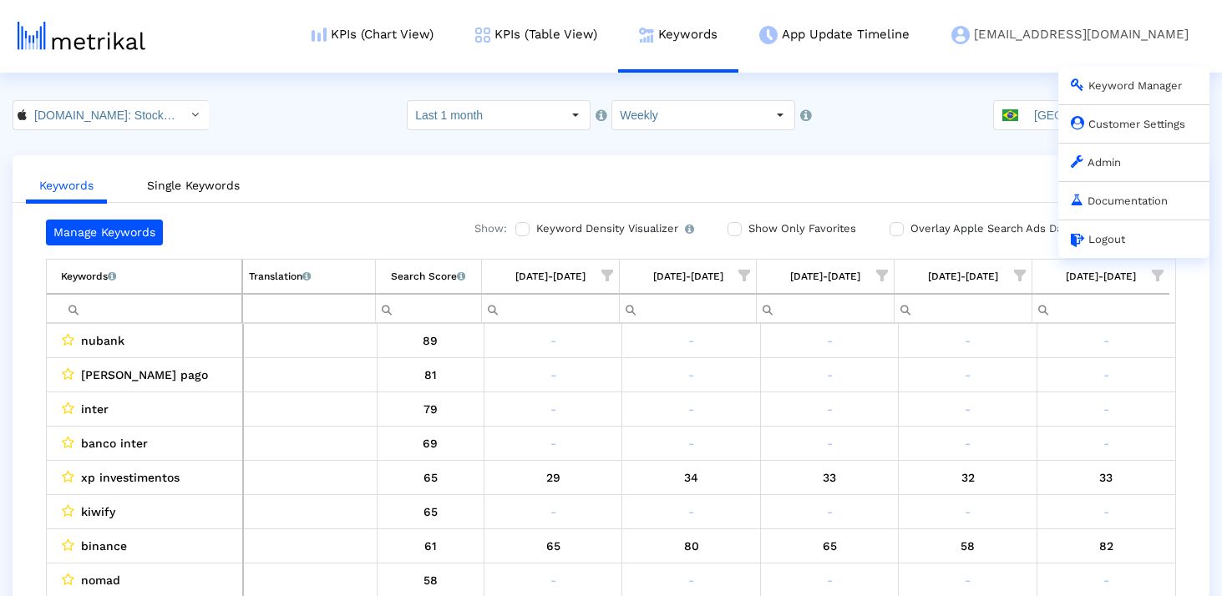
click at [1109, 100] on div "Keyword Manager" at bounding box center [1133, 86] width 151 height 38
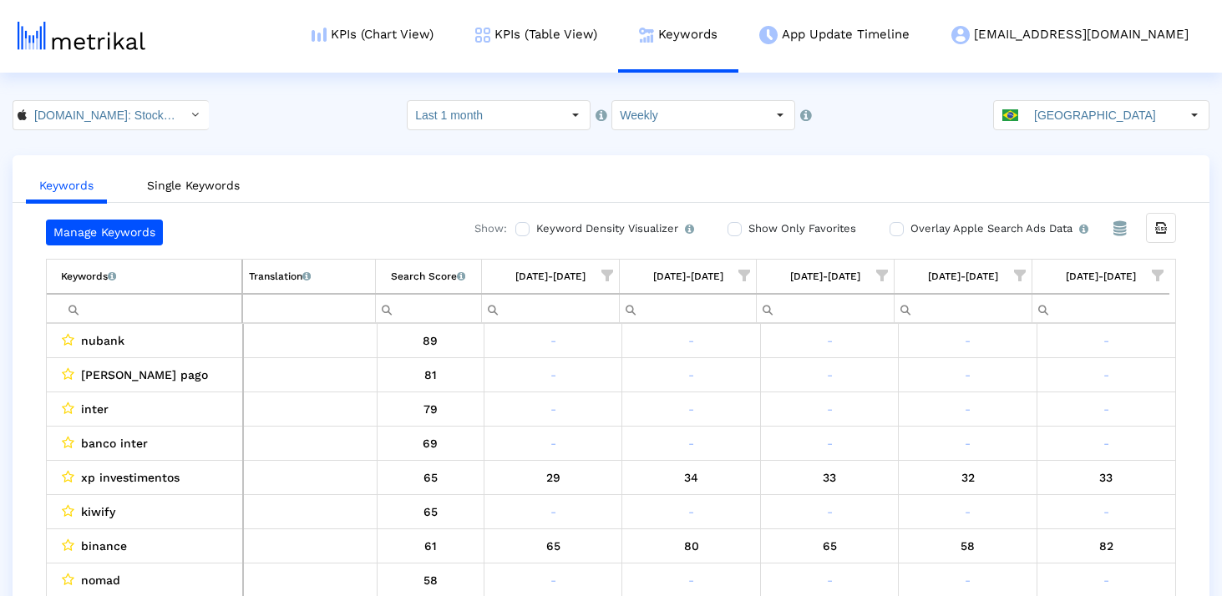
drag, startPoint x: 1109, startPoint y: 100, endPoint x: 1036, endPoint y: 105, distance: 73.7
click at [0, 0] on div "Keyword Manager Customer Settings Admin Documentation Logout" at bounding box center [0, 0] width 0 height 0
click at [1018, 113] on span at bounding box center [1010, 115] width 16 height 12
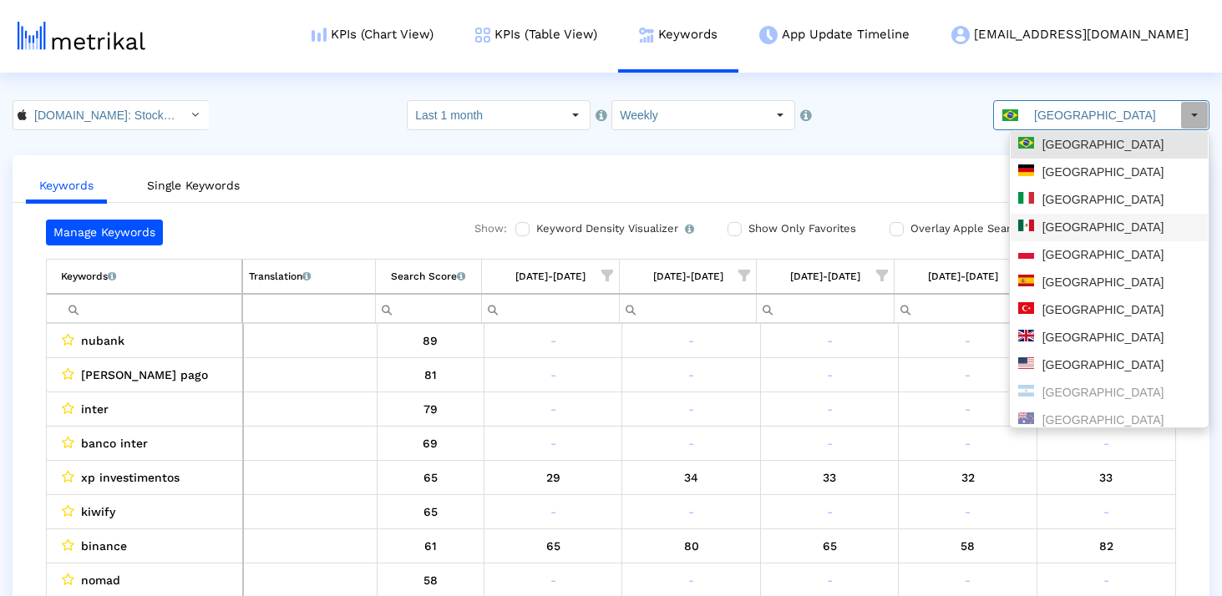
click at [1067, 222] on div "[GEOGRAPHIC_DATA]" at bounding box center [1109, 228] width 182 height 16
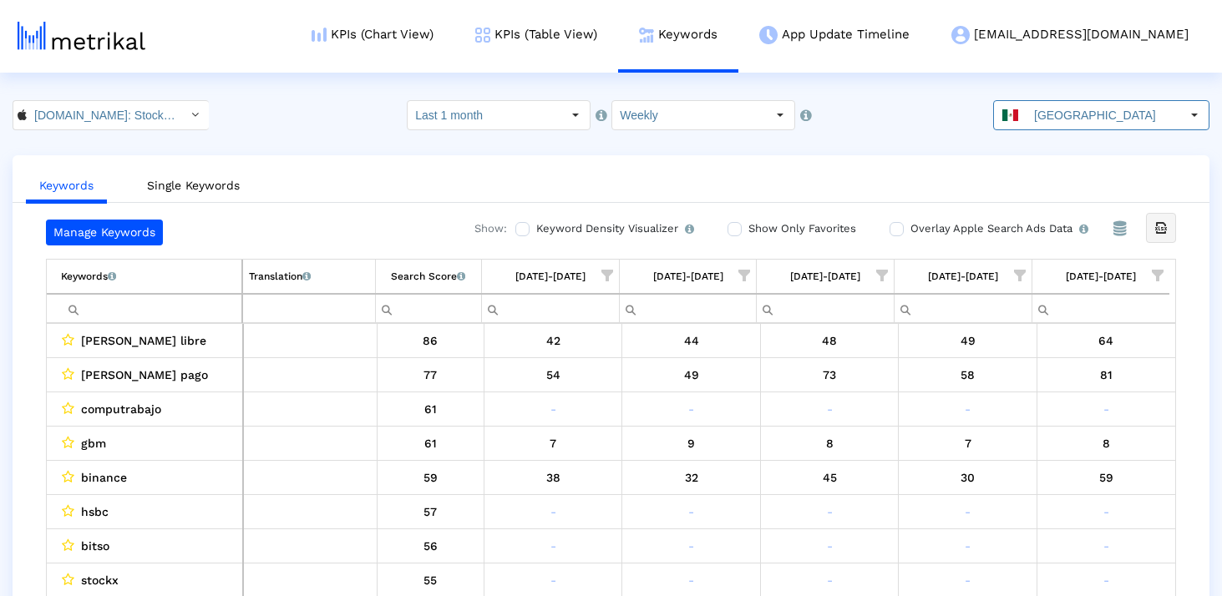
click at [1163, 230] on icon "Export all data" at bounding box center [1161, 228] width 15 height 15
click at [1105, 124] on input "Mexico" at bounding box center [1104, 115] width 154 height 28
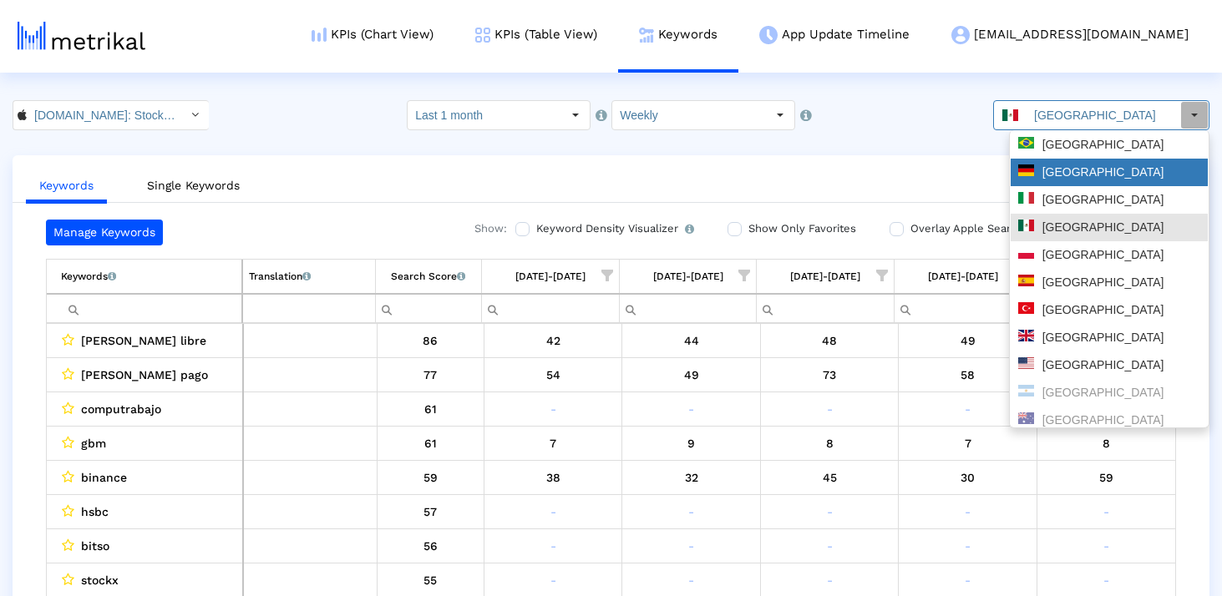
click at [1088, 170] on div "Germany" at bounding box center [1109, 173] width 182 height 16
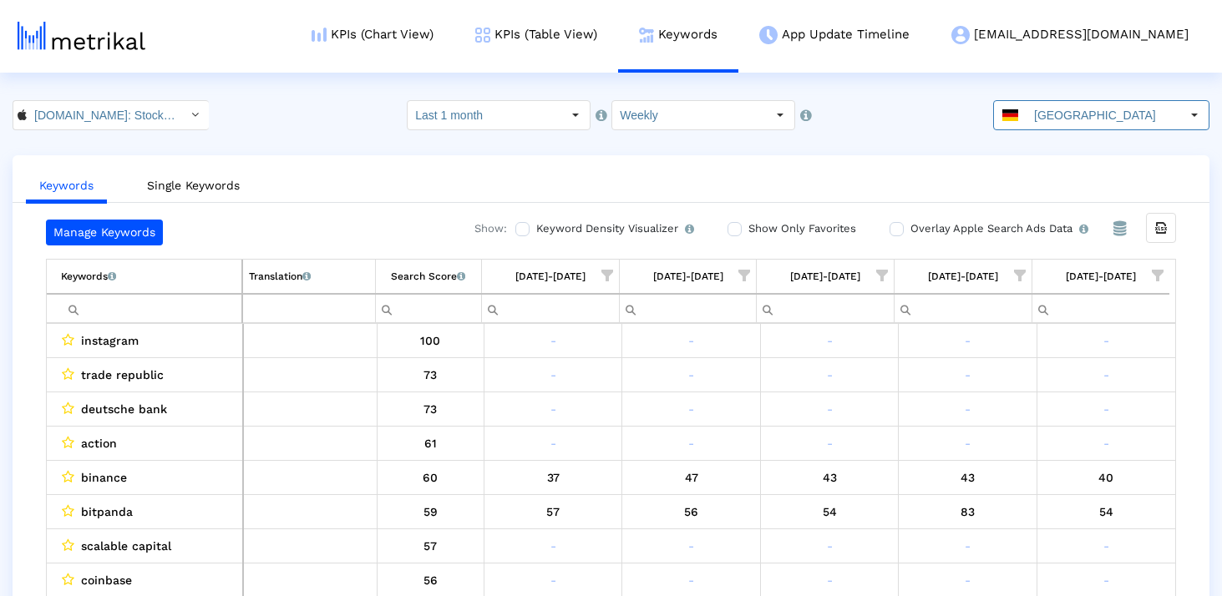
click at [1156, 226] on icon "Export all data" at bounding box center [1161, 228] width 15 height 15
click at [1055, 106] on input "Germany" at bounding box center [1104, 115] width 154 height 28
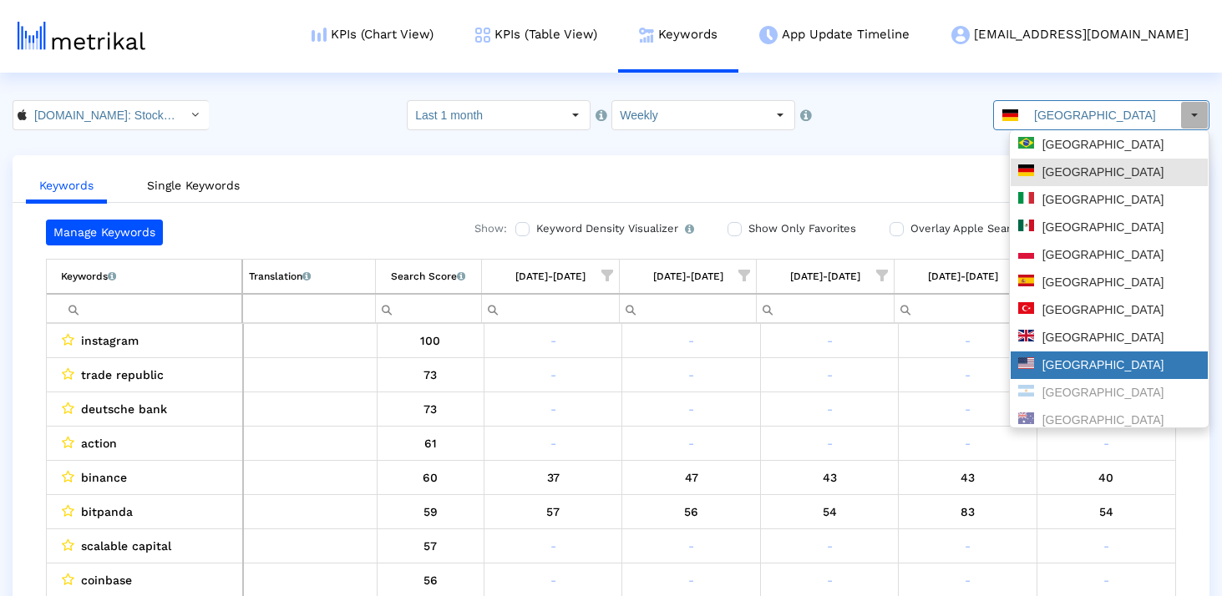
click at [1071, 354] on div "United States" at bounding box center [1109, 366] width 197 height 28
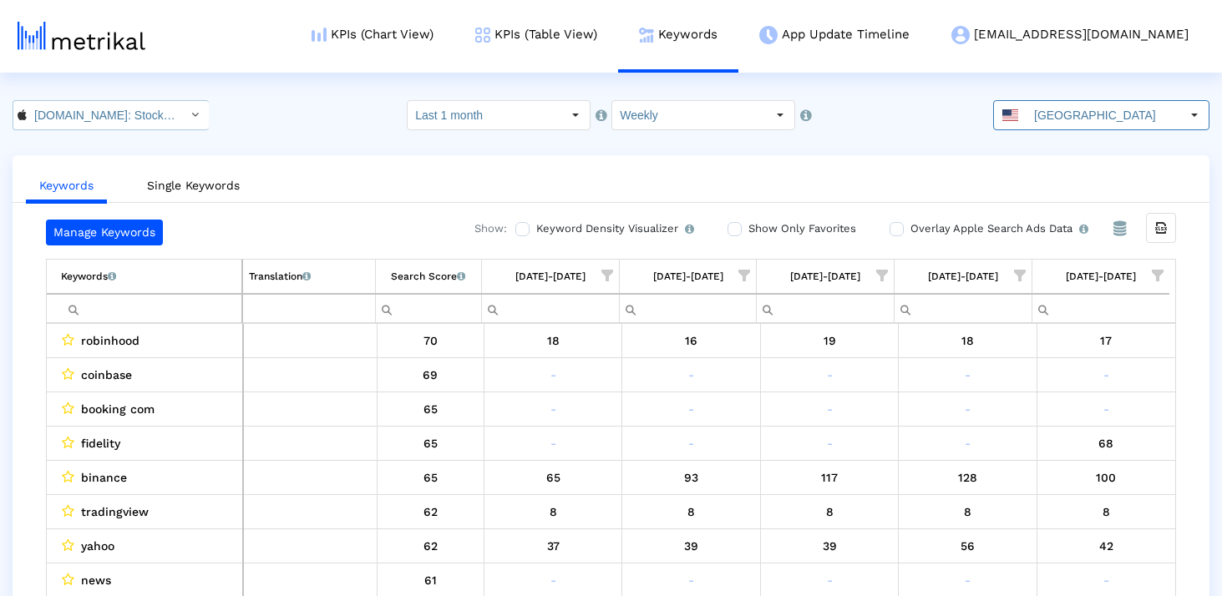
click at [85, 119] on input "Investing.com: Stock Market < 909998122 >" at bounding box center [102, 115] width 150 height 28
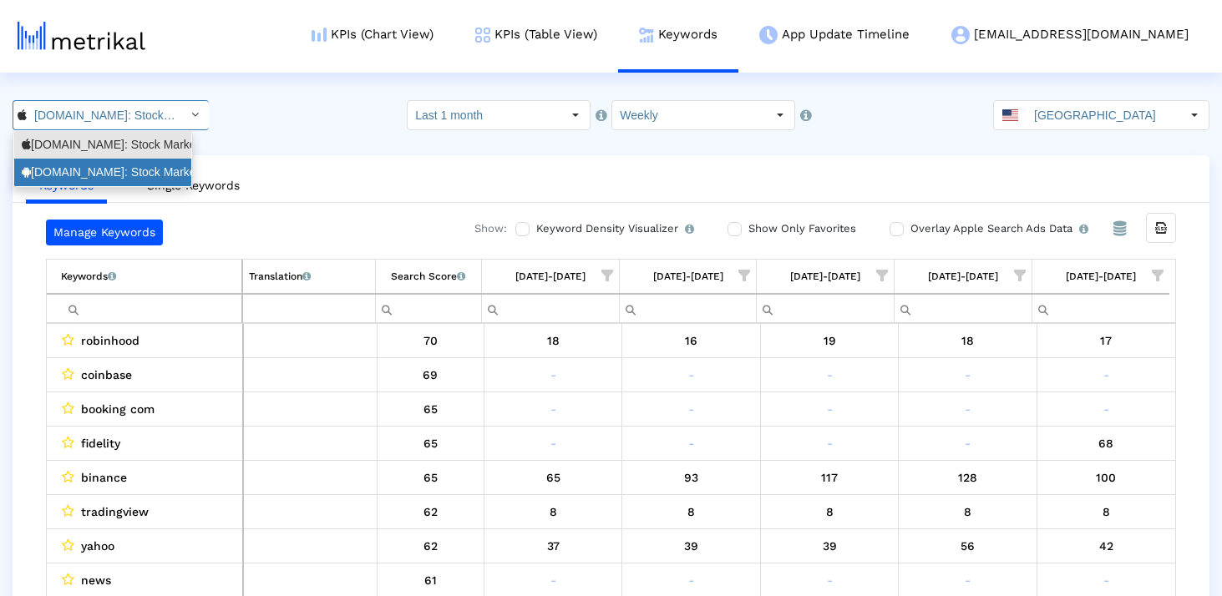
click at [114, 174] on div "Investing.com: Stock Market <com.fusionmedia.investing>" at bounding box center [103, 173] width 162 height 16
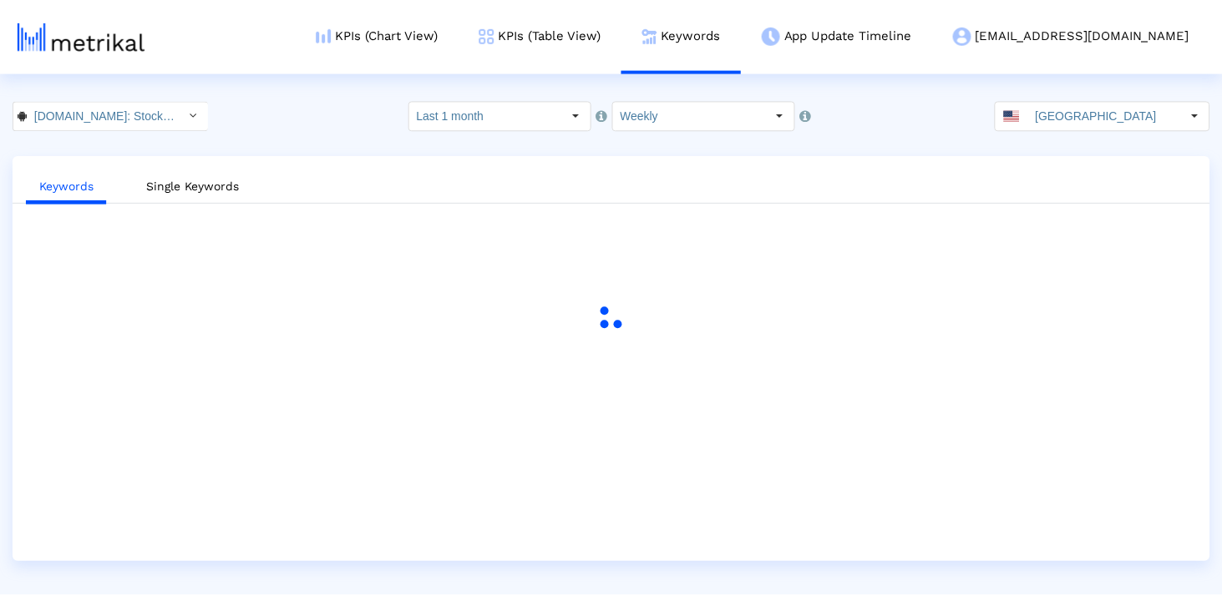
scroll to position [0, 188]
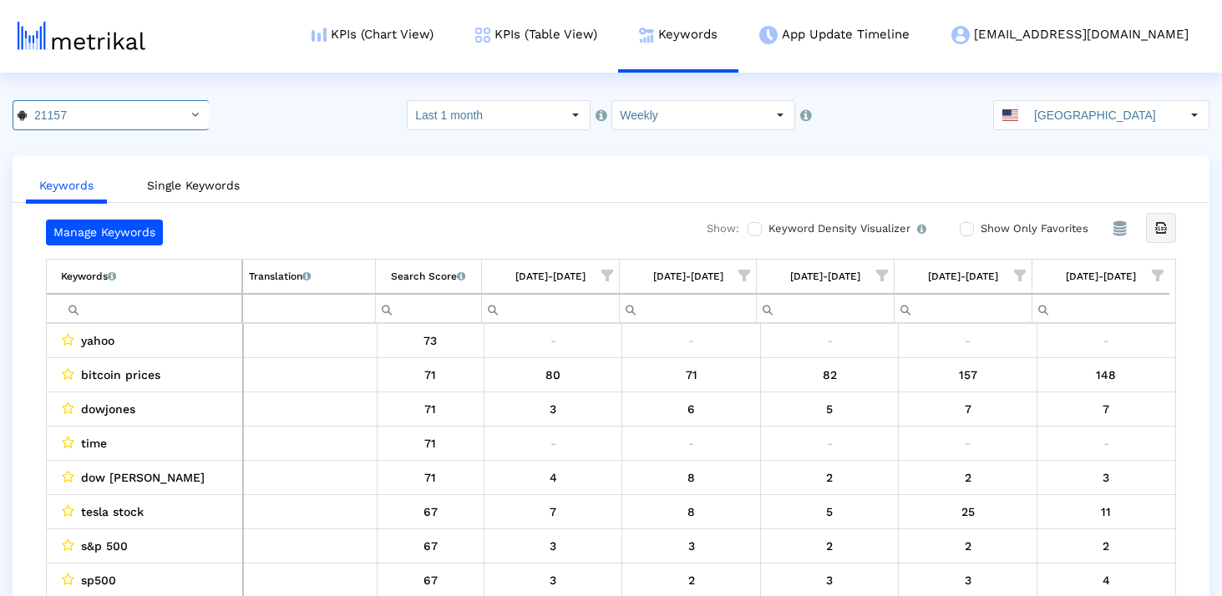
click at [1159, 226] on icon "Export all data" at bounding box center [1161, 228] width 15 height 15
click at [1052, 111] on input "United States" at bounding box center [1104, 115] width 154 height 28
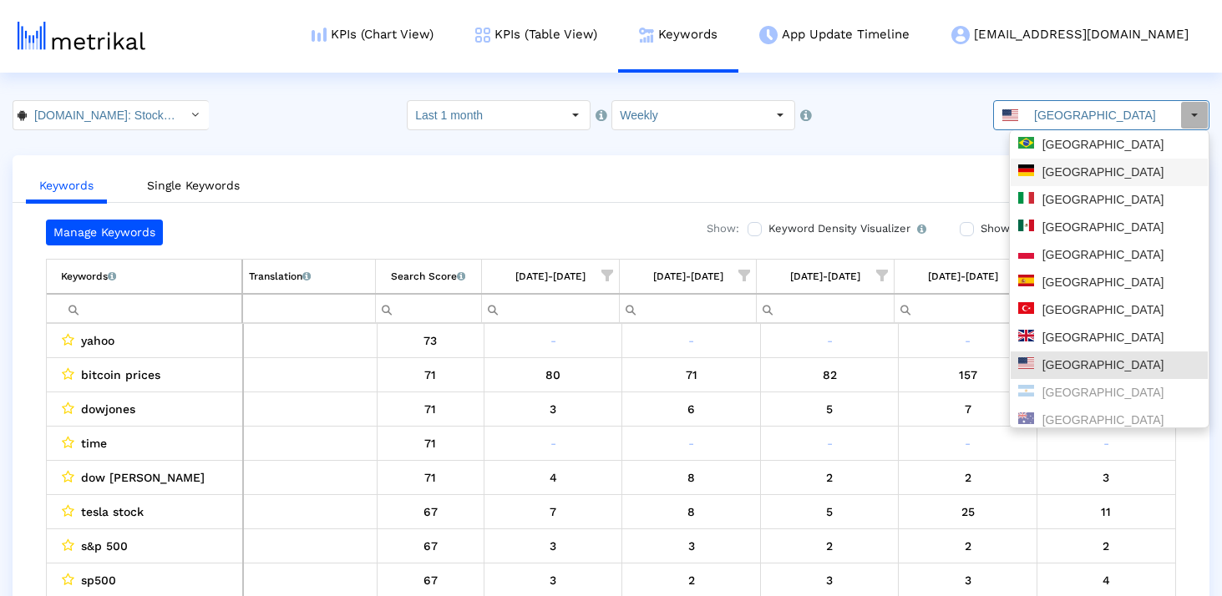
click at [1081, 151] on div "Brazil" at bounding box center [1109, 145] width 182 height 16
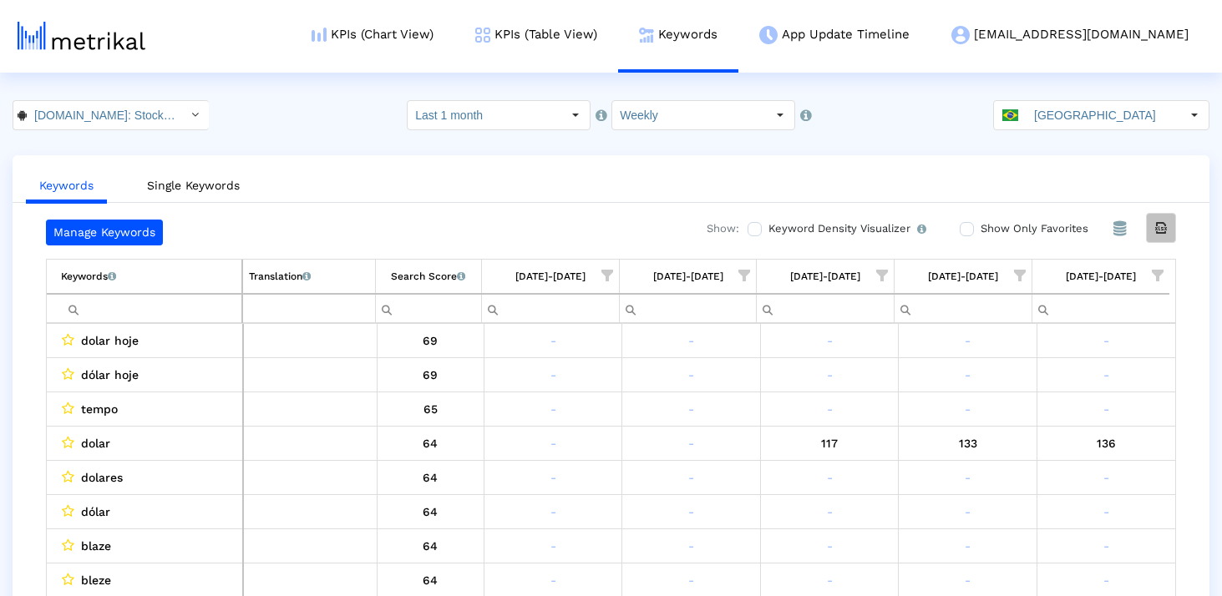
click at [1162, 236] on div "Export all data" at bounding box center [1161, 228] width 28 height 28
click at [1028, 109] on div "Brazil" at bounding box center [1087, 115] width 186 height 28
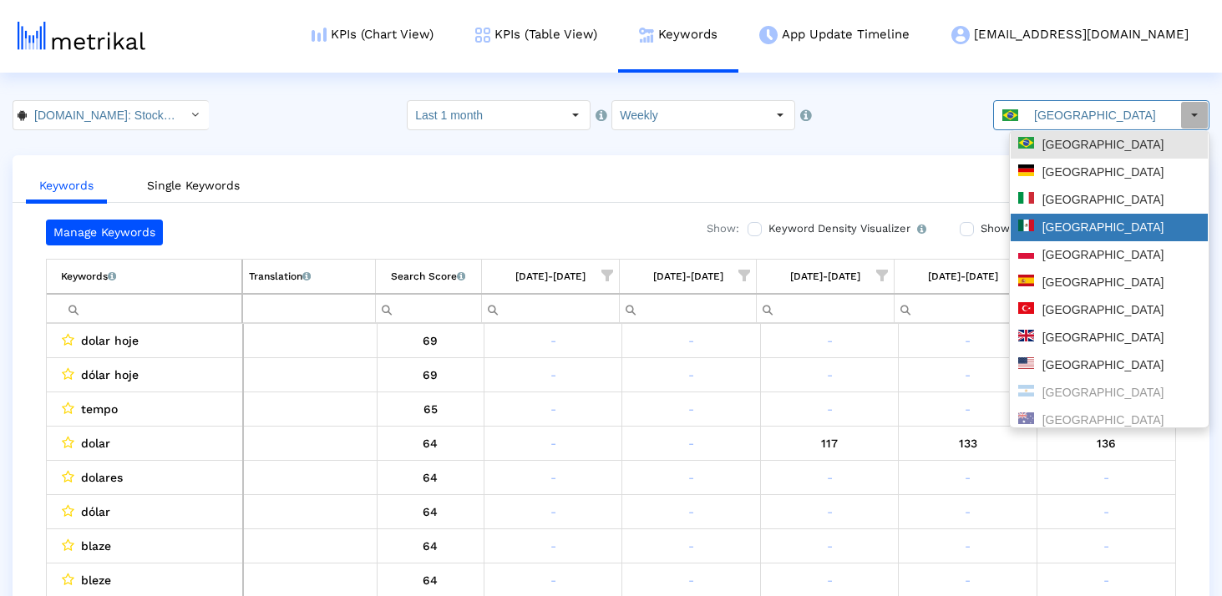
click at [1086, 233] on div "Mexico" at bounding box center [1109, 228] width 182 height 16
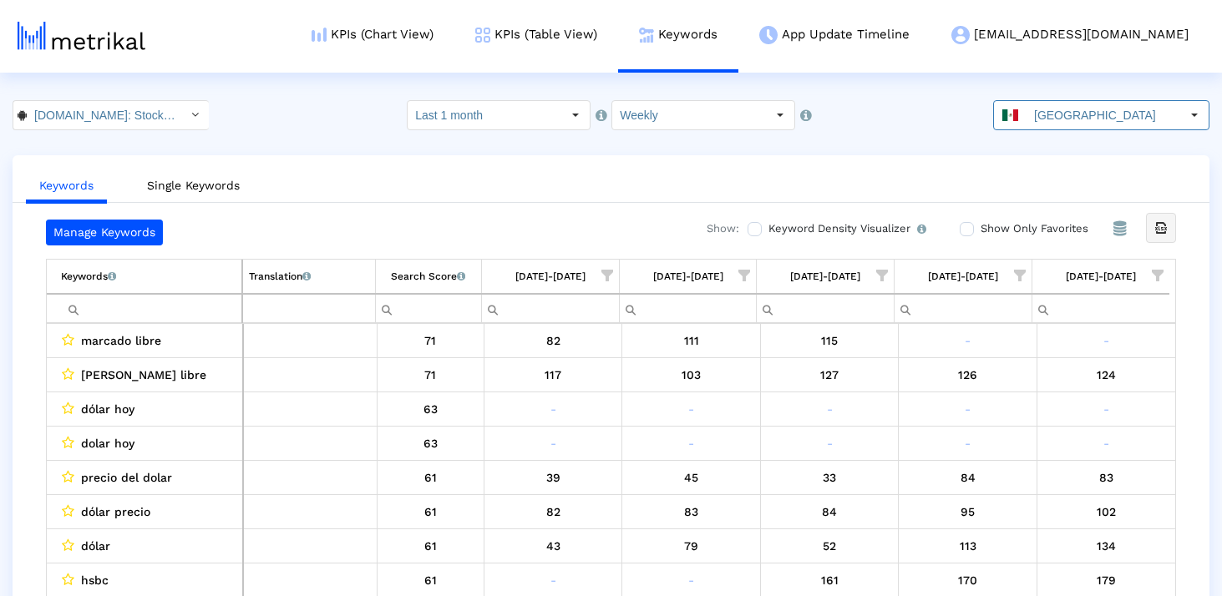
click at [1154, 226] on icon "Export all data" at bounding box center [1161, 228] width 15 height 15
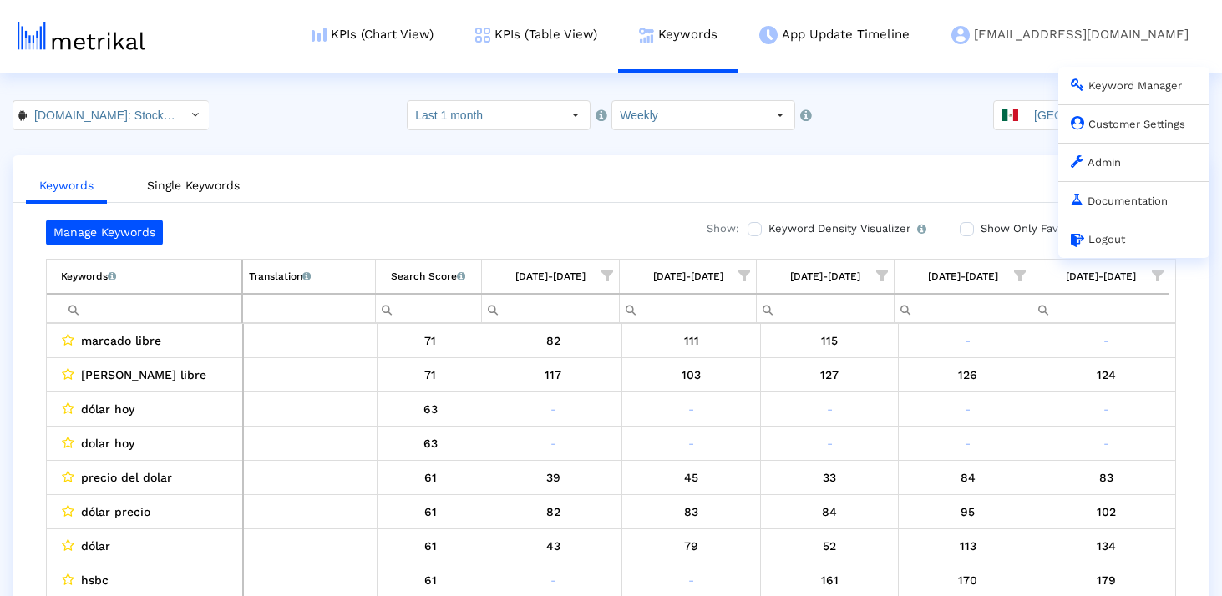
click at [1017, 65] on link "investing@shyftup.com Keyword Manager Customer Settings Admin Documentation Log…" at bounding box center [1070, 34] width 279 height 69
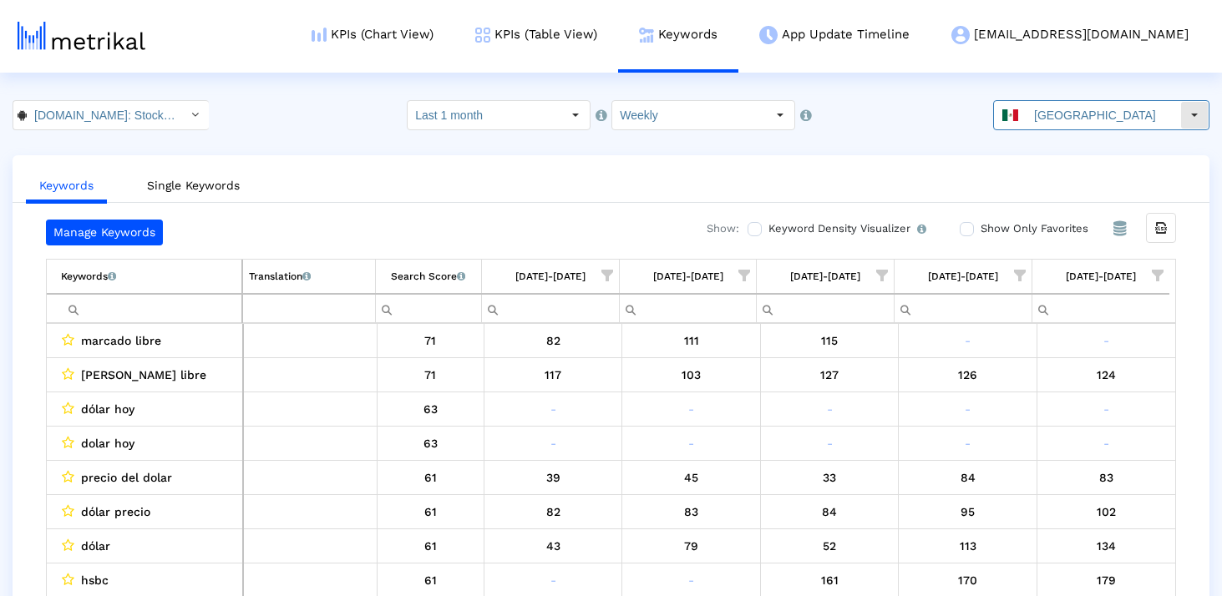
click at [1023, 108] on div "Mexico" at bounding box center [1087, 115] width 186 height 28
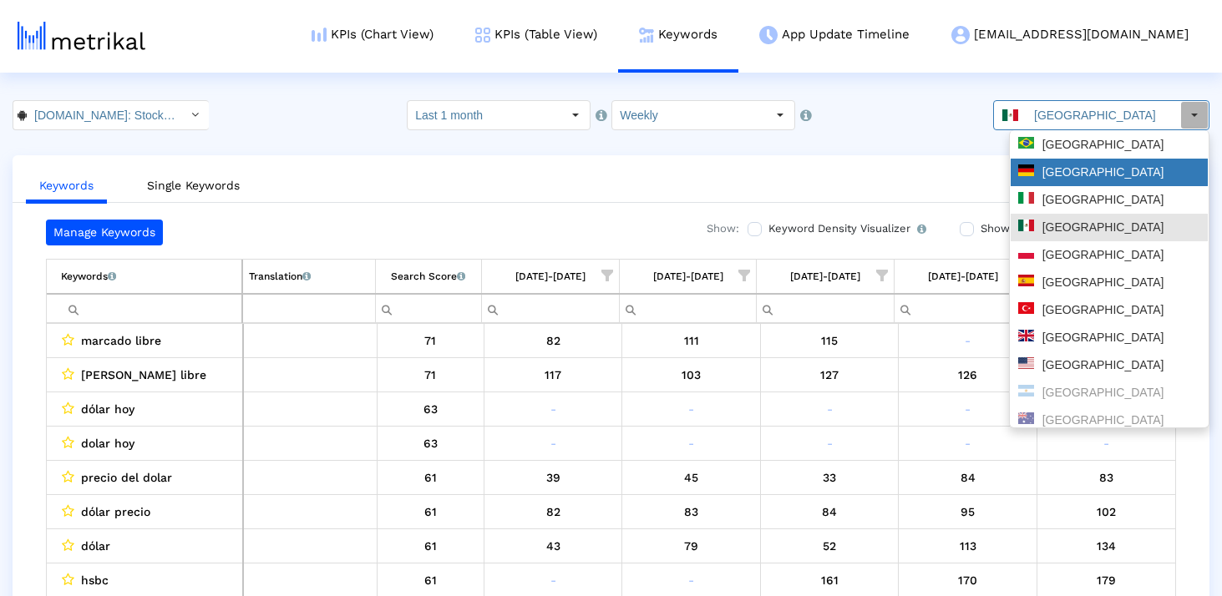
click at [1071, 175] on div "Germany" at bounding box center [1109, 173] width 182 height 16
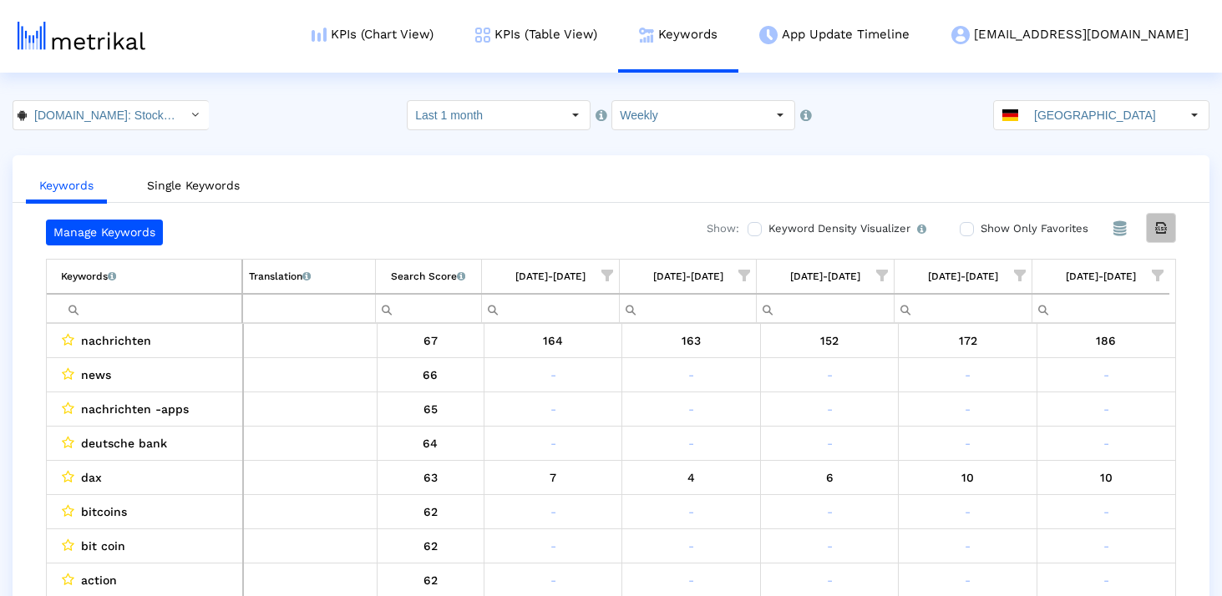
click at [1165, 221] on icon "Export all data" at bounding box center [1161, 228] width 15 height 15
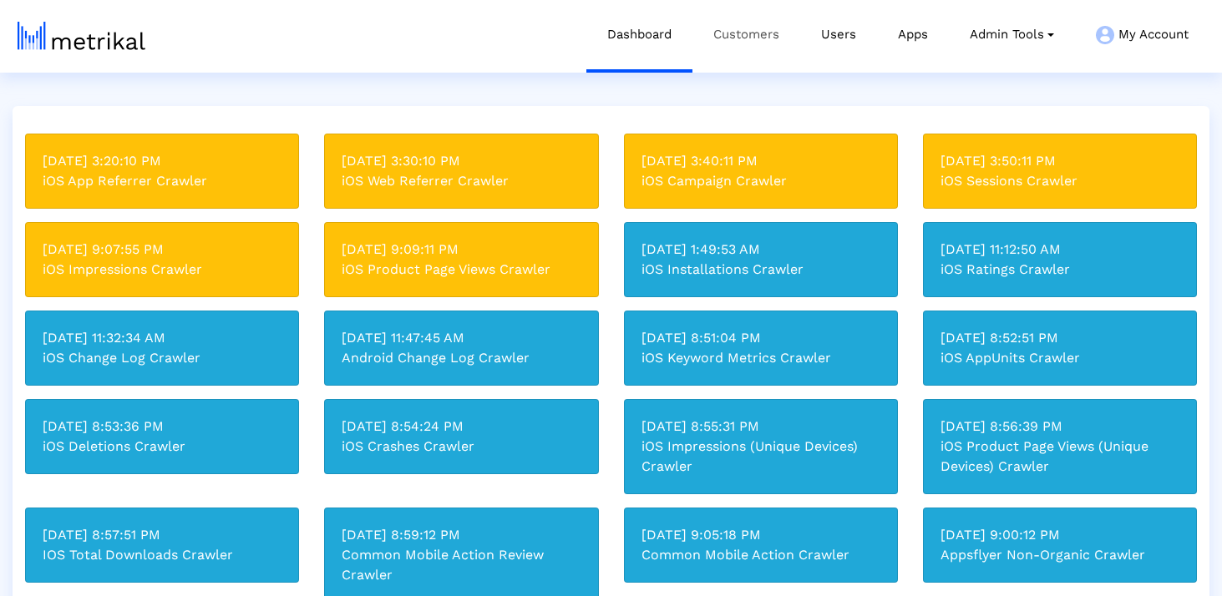
click at [758, 43] on link "Customers" at bounding box center [746, 34] width 108 height 69
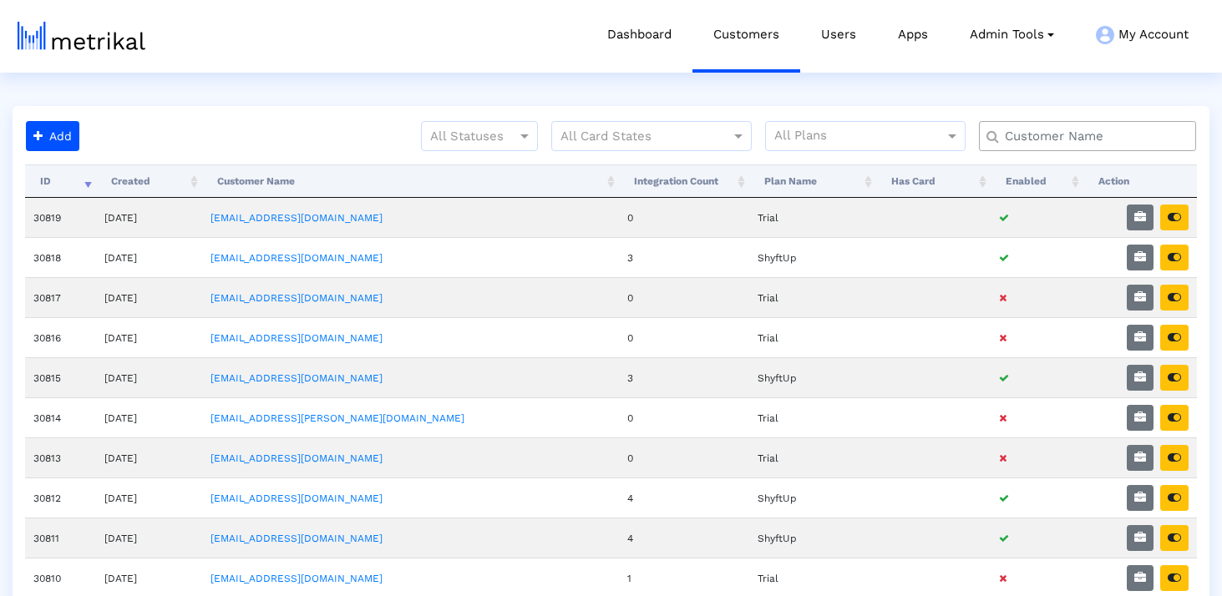
click at [1053, 139] on input "text" at bounding box center [1091, 137] width 196 height 18
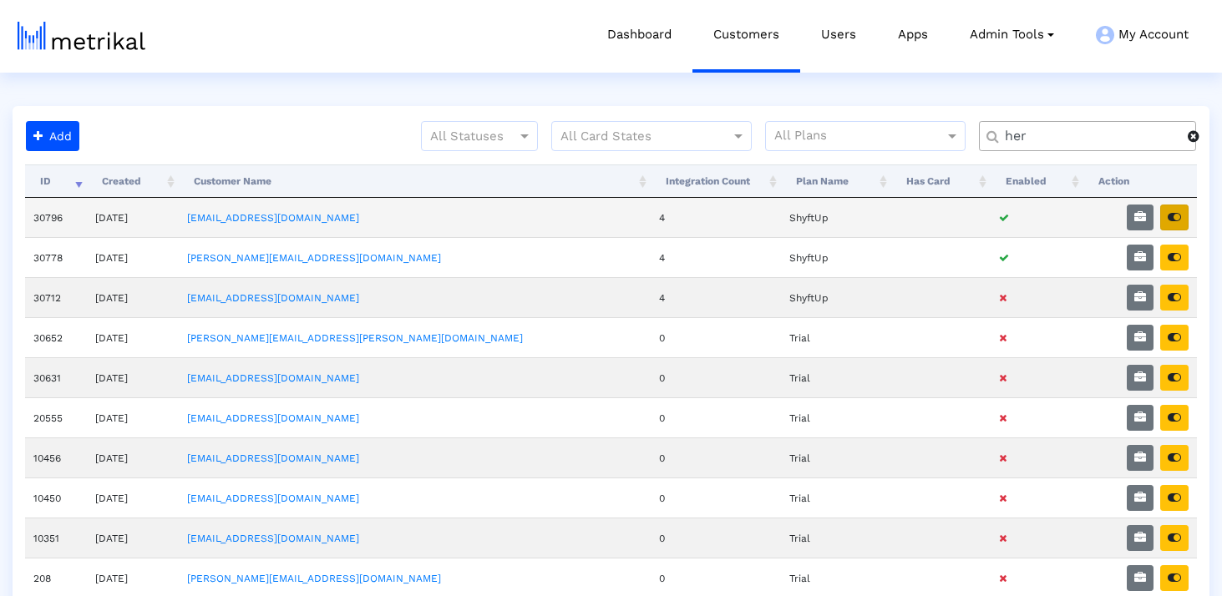
type input "her"
click at [1171, 224] on button "button" at bounding box center [1174, 218] width 28 height 26
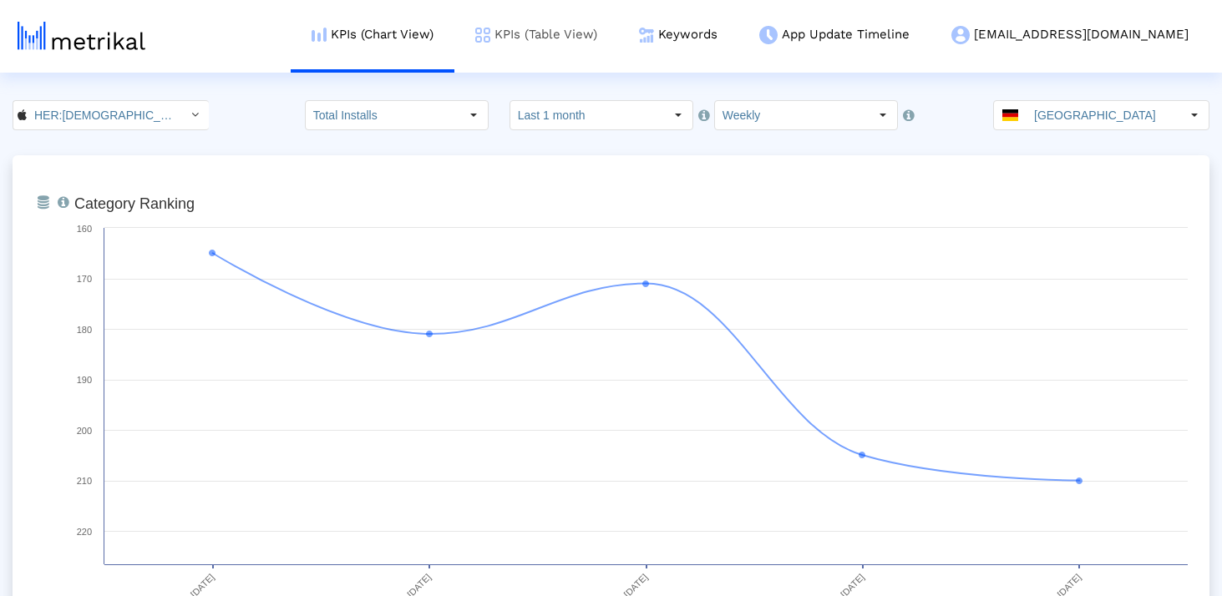
click at [618, 36] on link "KPIs (Table View)" at bounding box center [536, 34] width 164 height 69
click at [390, 53] on div "KPIs (Chart View) KPIs (Table View) Keywords App Update Timeline [EMAIL_ADDRESS…" at bounding box center [626, 36] width 1166 height 73
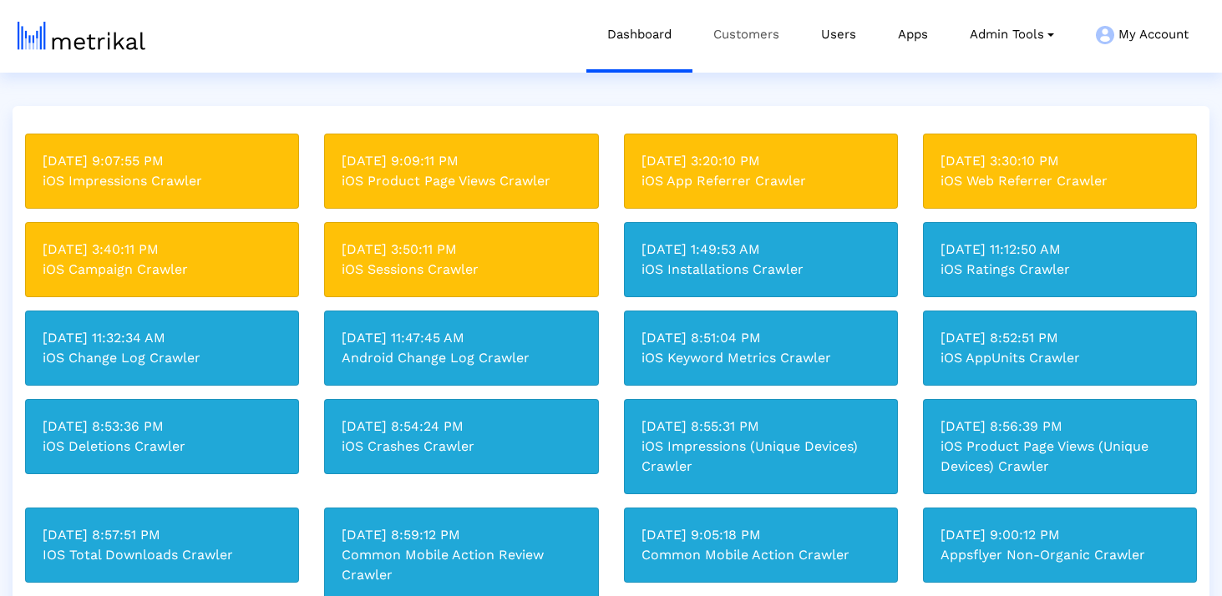
click at [760, 31] on link "Customers" at bounding box center [746, 34] width 108 height 69
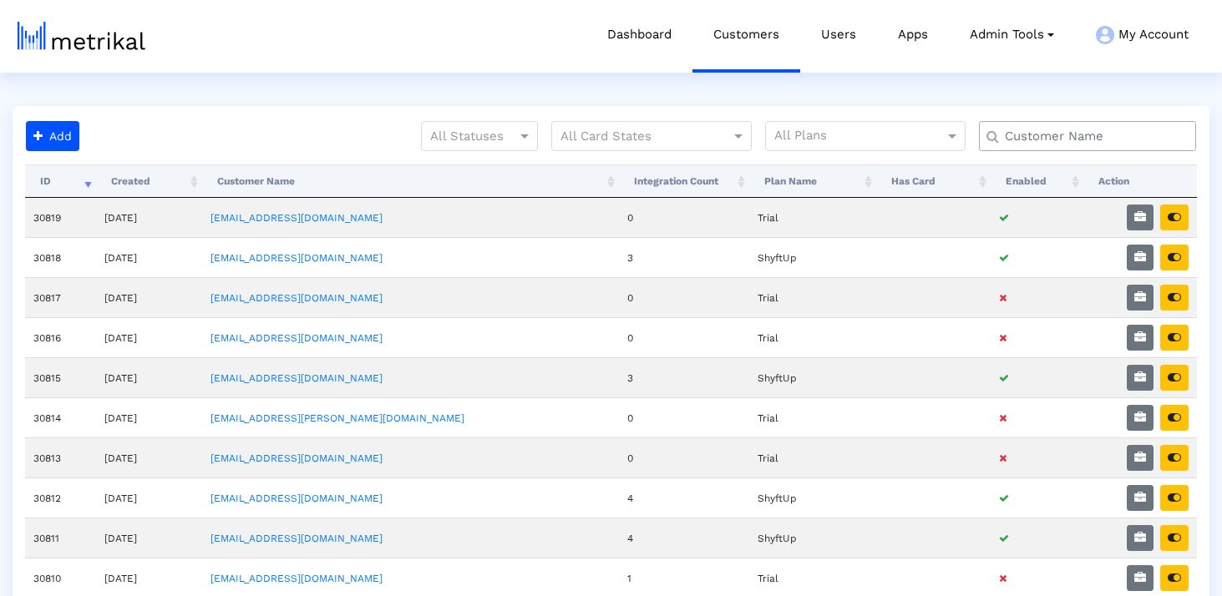
click at [1040, 140] on input "text" at bounding box center [1091, 137] width 196 height 18
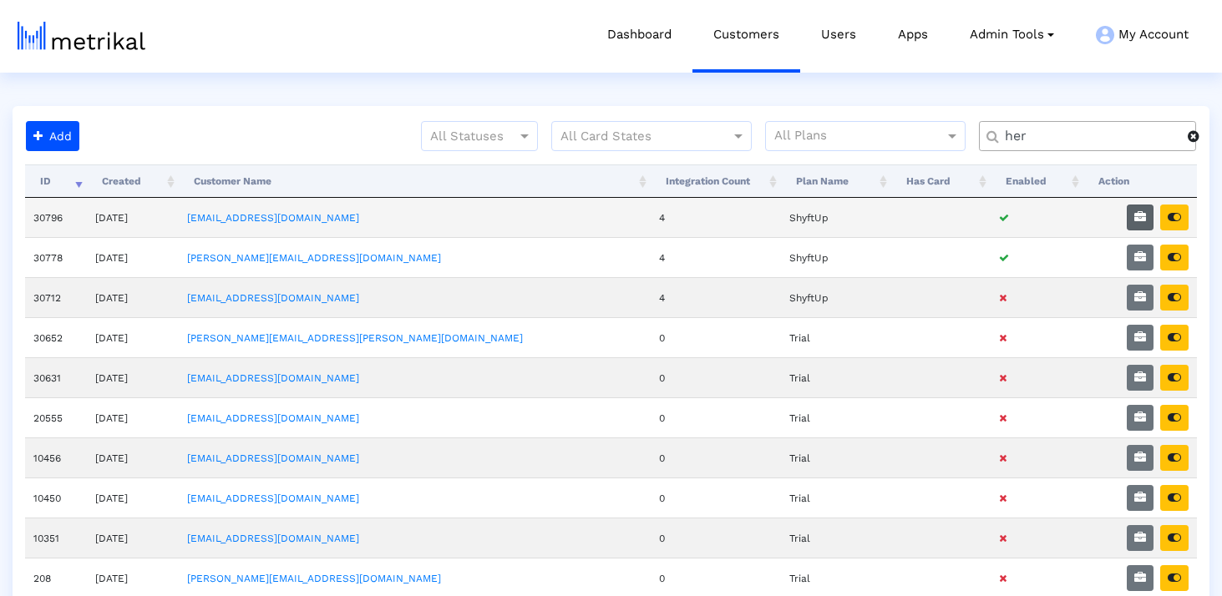
type input "her"
click at [1142, 221] on icon "button" at bounding box center [1140, 217] width 12 height 12
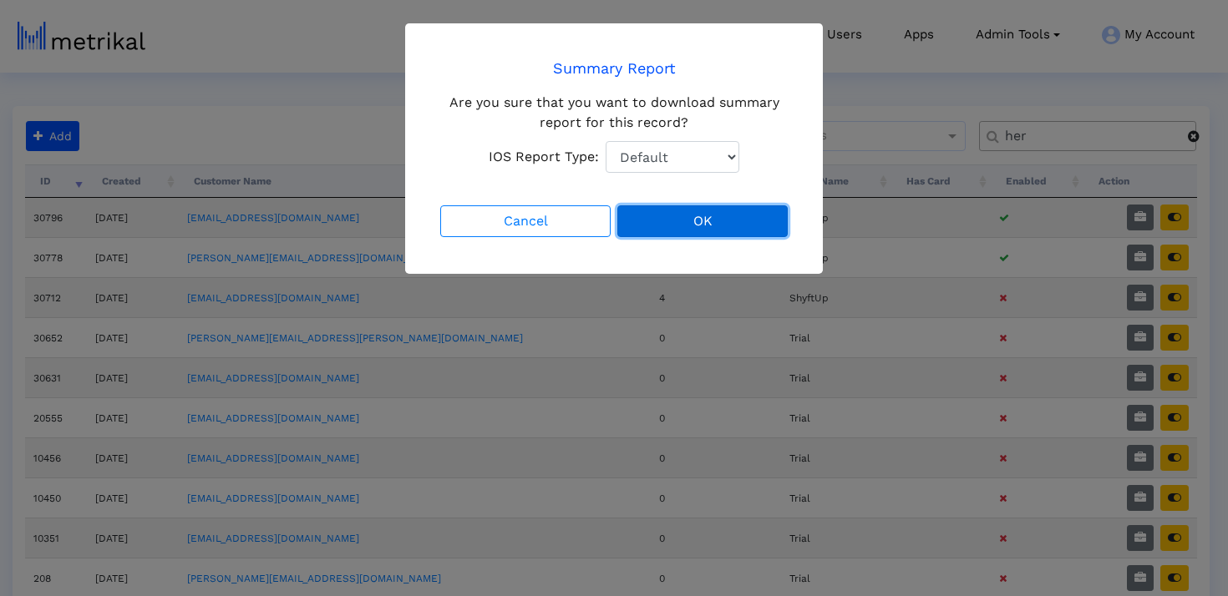
click at [722, 211] on button "OK" at bounding box center [702, 221] width 170 height 32
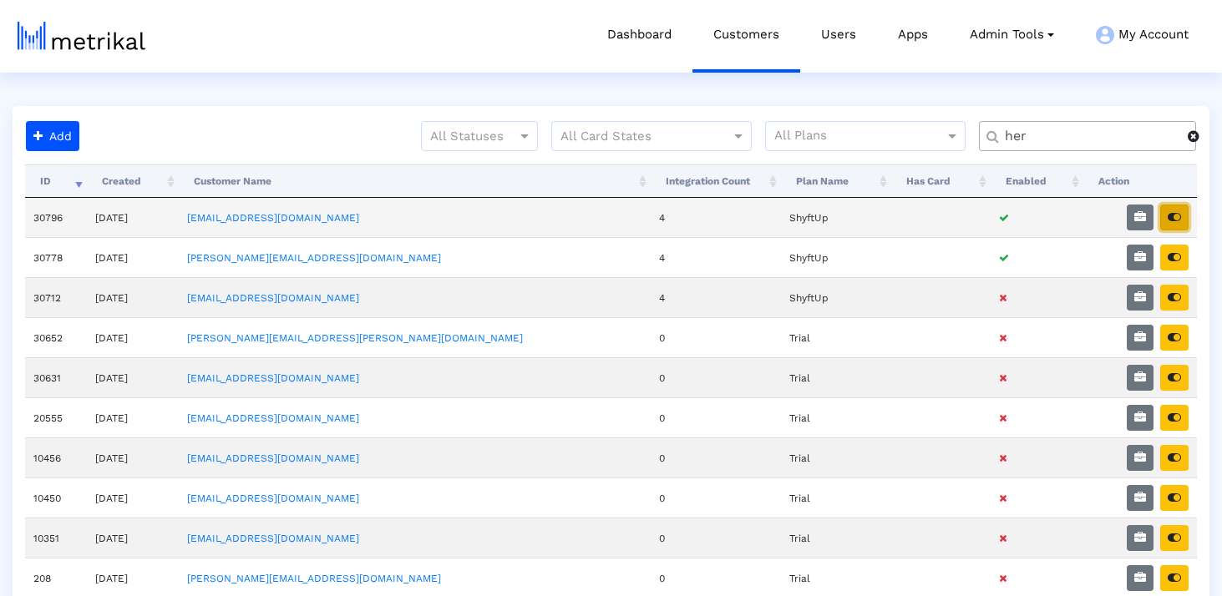
click at [1178, 217] on icon "button" at bounding box center [1174, 217] width 13 height 12
click at [1170, 215] on icon "button" at bounding box center [1174, 217] width 13 height 12
click at [1134, 214] on icon "button" at bounding box center [1140, 217] width 12 height 12
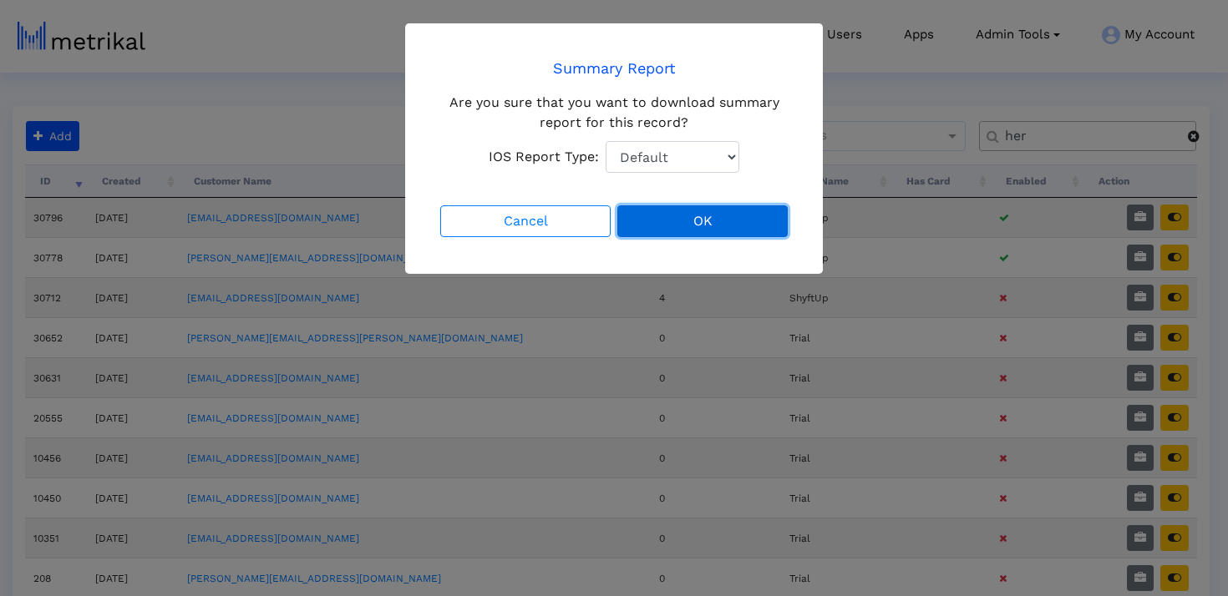
click at [681, 210] on button "OK" at bounding box center [702, 221] width 170 height 32
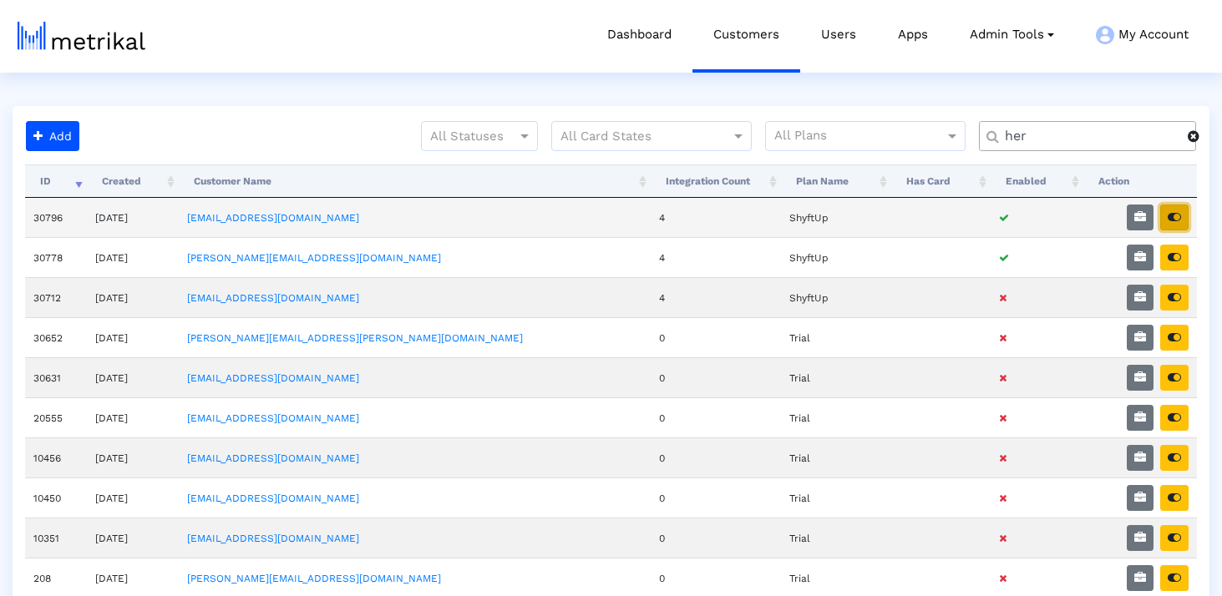
click at [1176, 220] on icon "button" at bounding box center [1174, 217] width 13 height 12
click at [1174, 221] on icon "button" at bounding box center [1174, 217] width 13 height 12
click at [1142, 216] on icon "button" at bounding box center [1140, 217] width 12 height 12
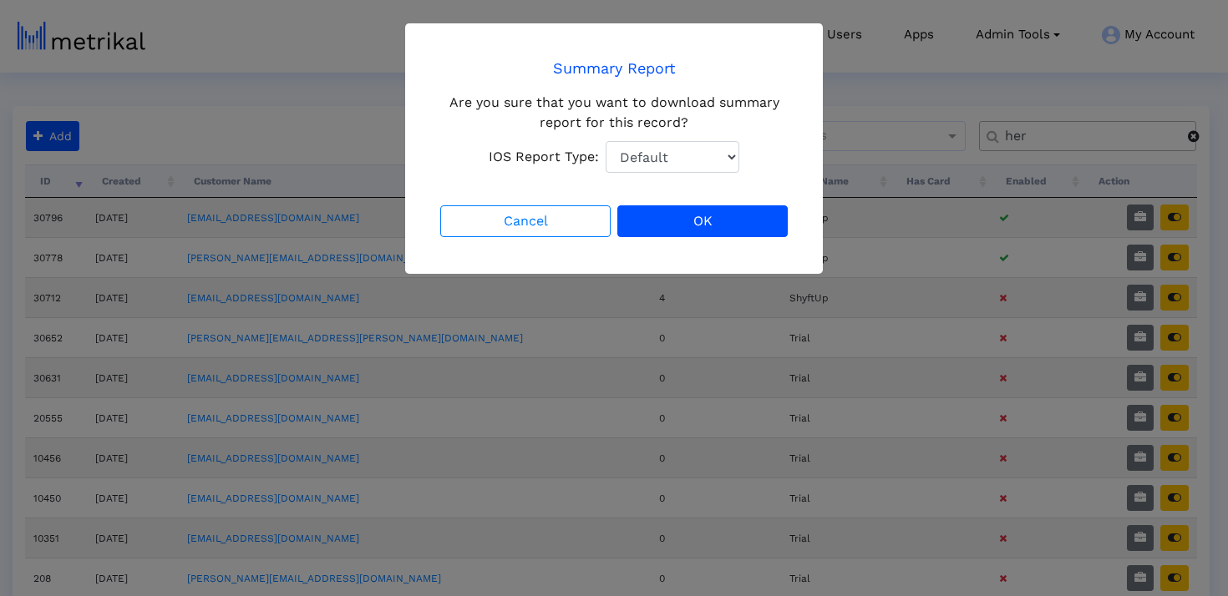
click at [604, 154] on div "IOS Report Type: Default Total Downloads New Downloads Redownloads" at bounding box center [614, 157] width 354 height 32
click at [621, 155] on select "Default Total Downloads New Downloads Redownloads" at bounding box center [673, 157] width 134 height 32
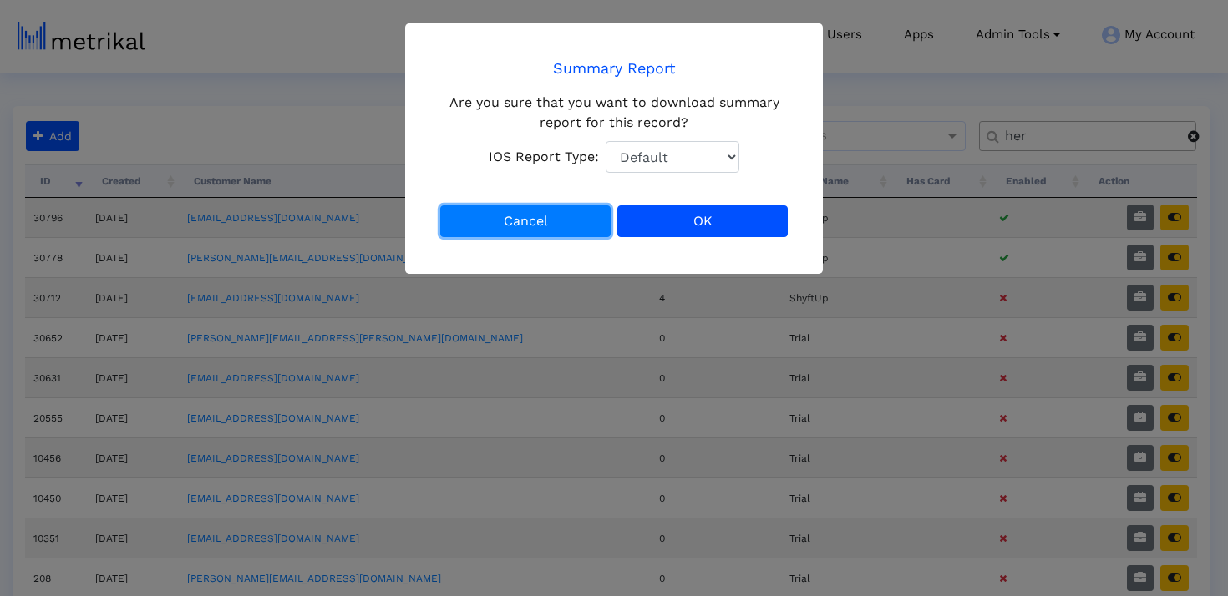
click at [524, 230] on button "Cancel" at bounding box center [525, 221] width 170 height 32
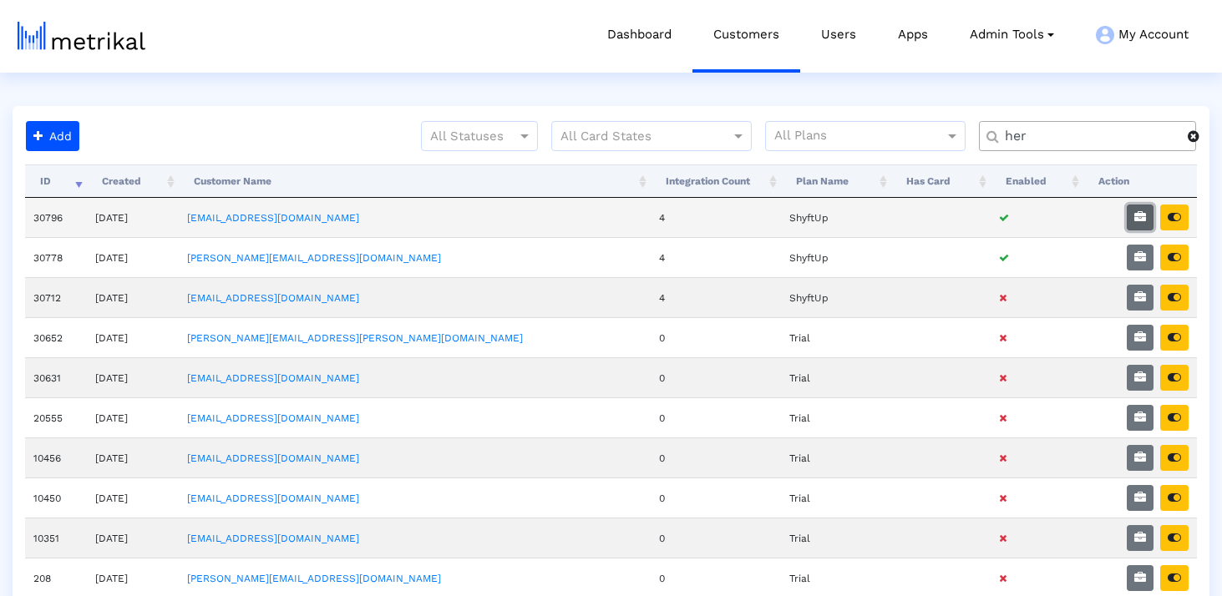
click at [1144, 218] on icon "button" at bounding box center [1140, 217] width 12 height 12
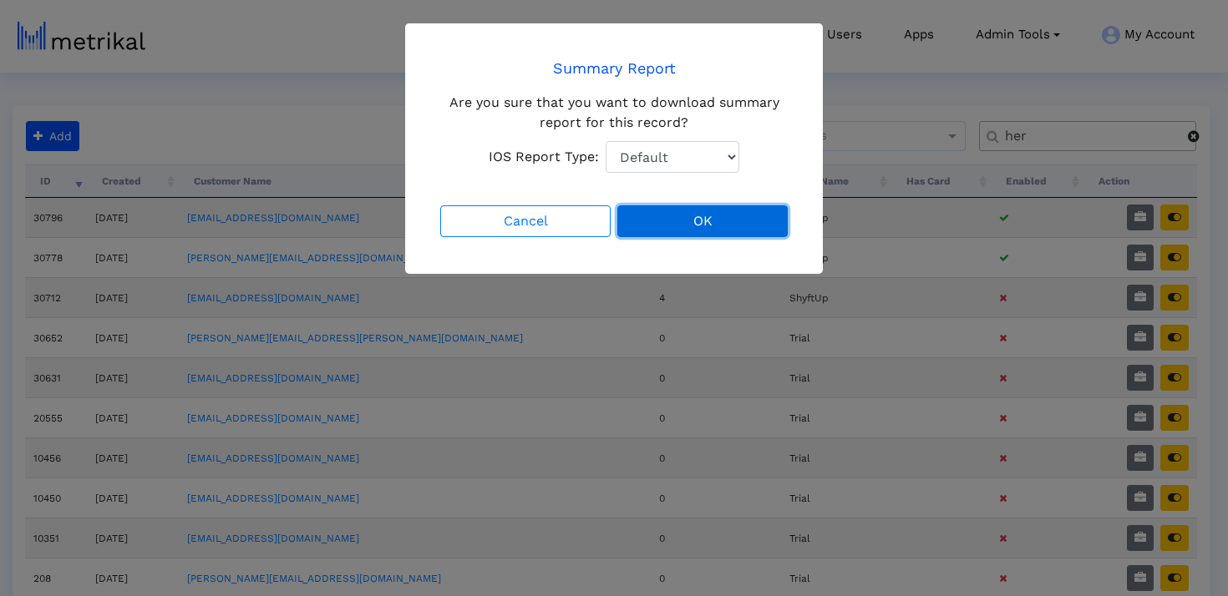
click at [679, 210] on button "OK" at bounding box center [702, 221] width 170 height 32
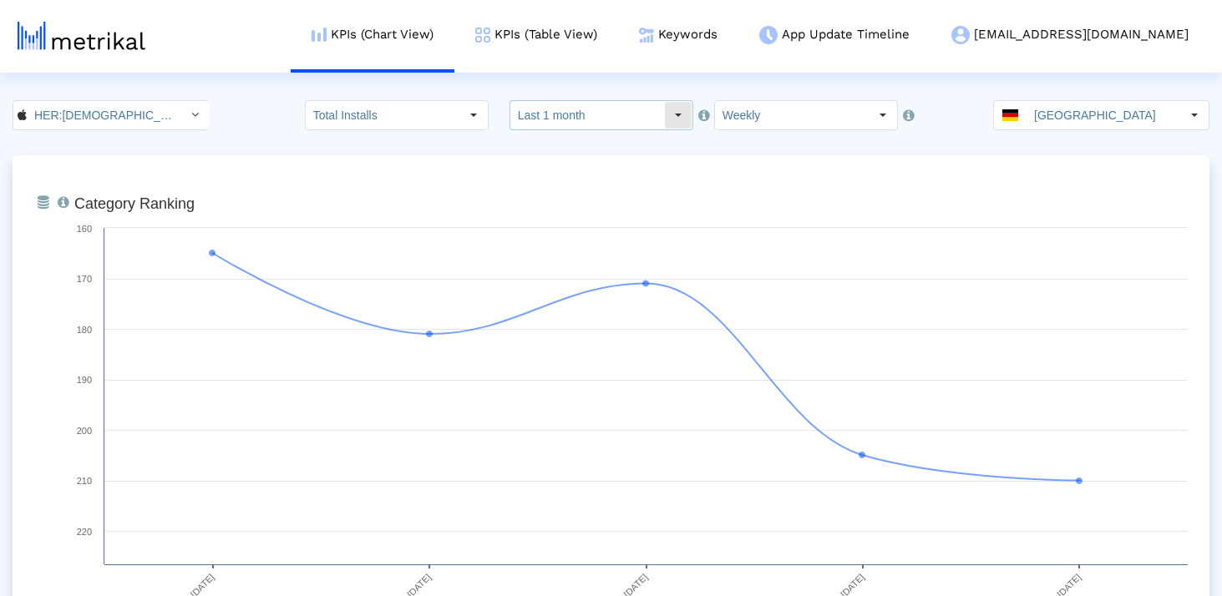
click at [612, 120] on input "Last 1 month" at bounding box center [587, 115] width 154 height 28
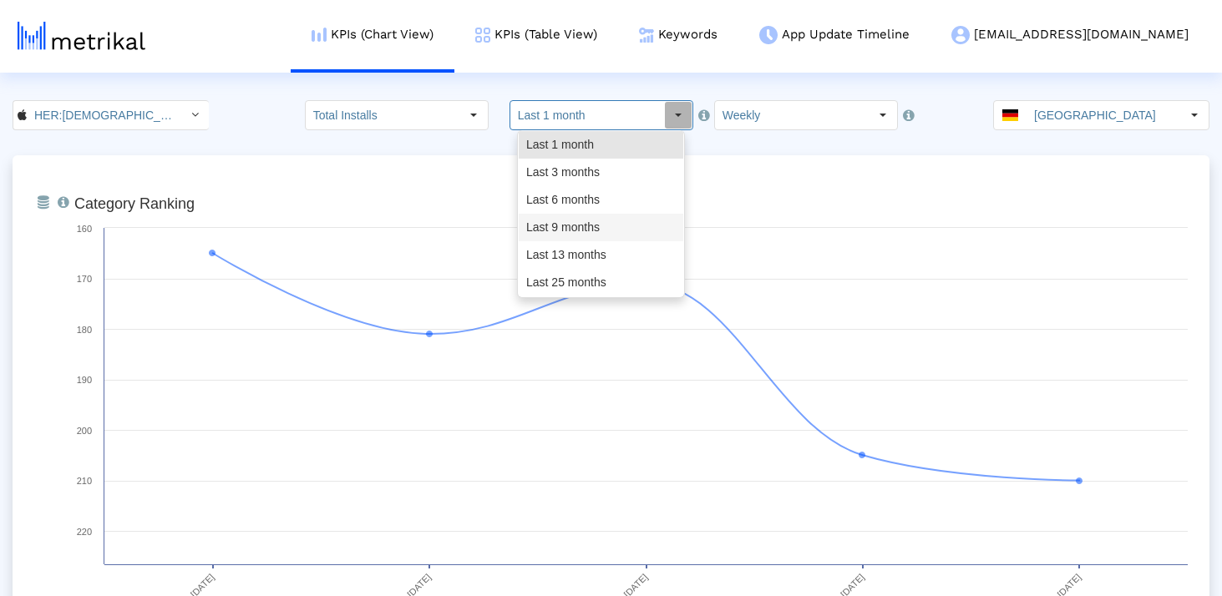
click at [601, 229] on div "Last 9 months" at bounding box center [601, 228] width 165 height 28
type input "Last 9 months"
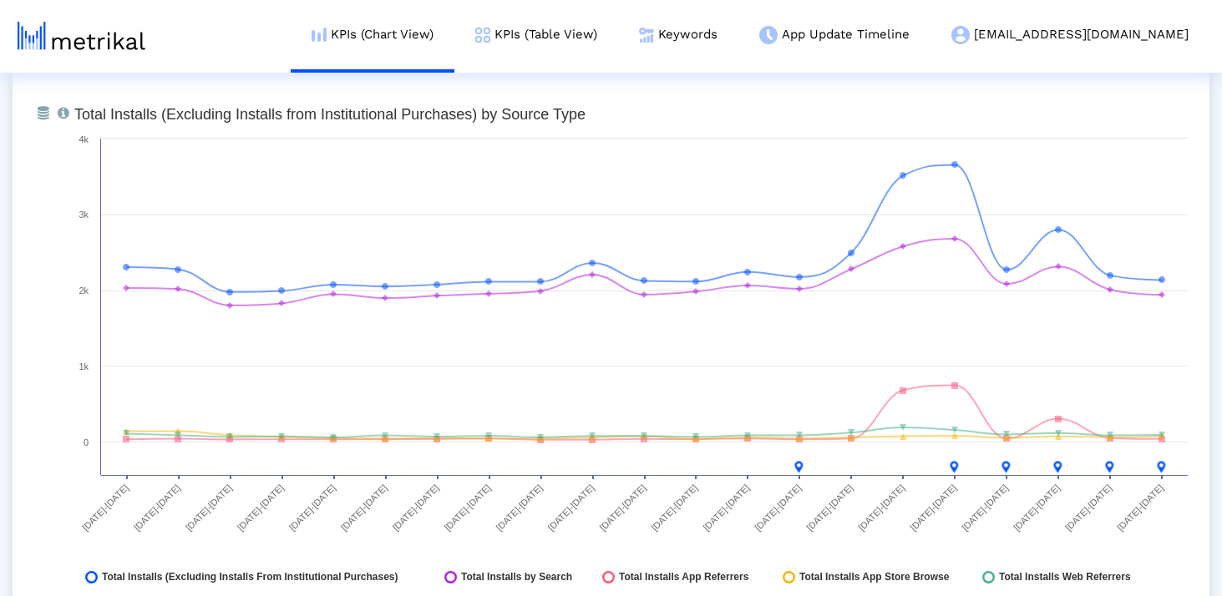
scroll to position [1918, 0]
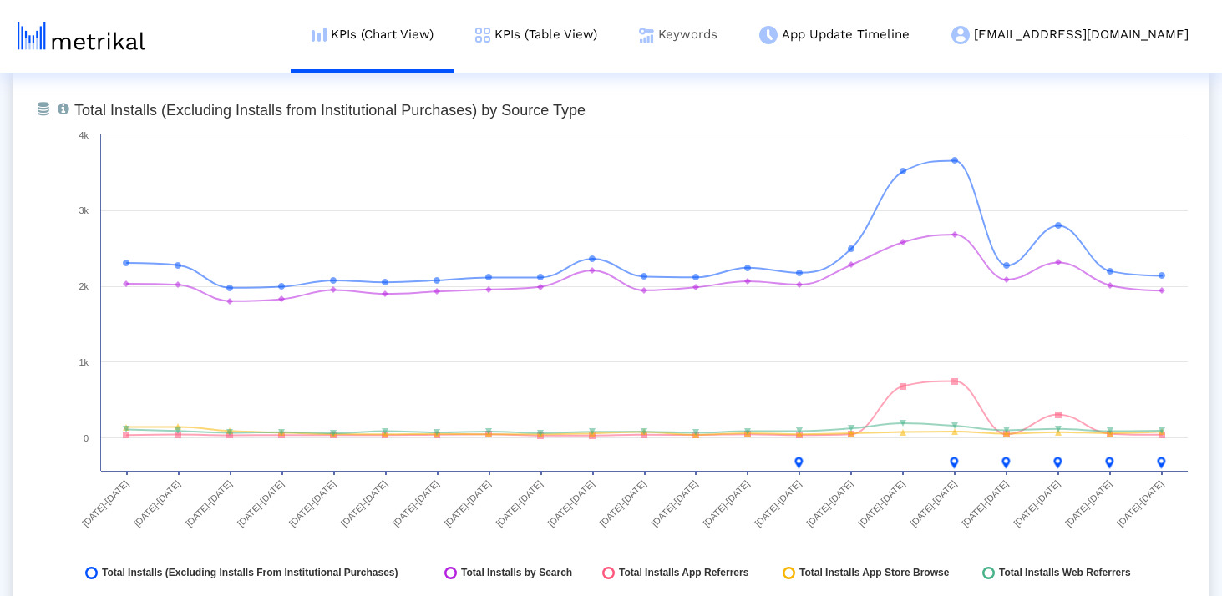
click at [738, 31] on link "Keywords" at bounding box center [678, 34] width 120 height 69
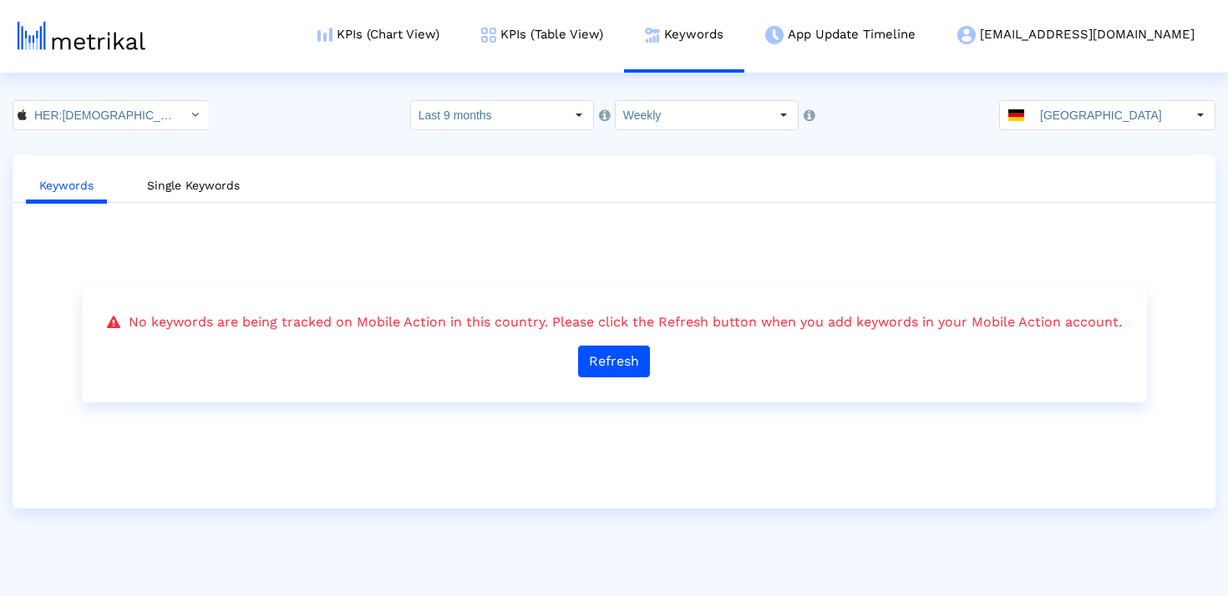
click at [1007, 109] on div "HER:[DEMOGRAPHIC_DATA]&[DEMOGRAPHIC_DATA] [DEMOGRAPHIC_DATA] Dating < 573328837…" at bounding box center [614, 115] width 1228 height 30
click at [1024, 111] on span at bounding box center [1016, 115] width 16 height 12
click at [623, 39] on link "KPIs (Table View)" at bounding box center [542, 34] width 164 height 69
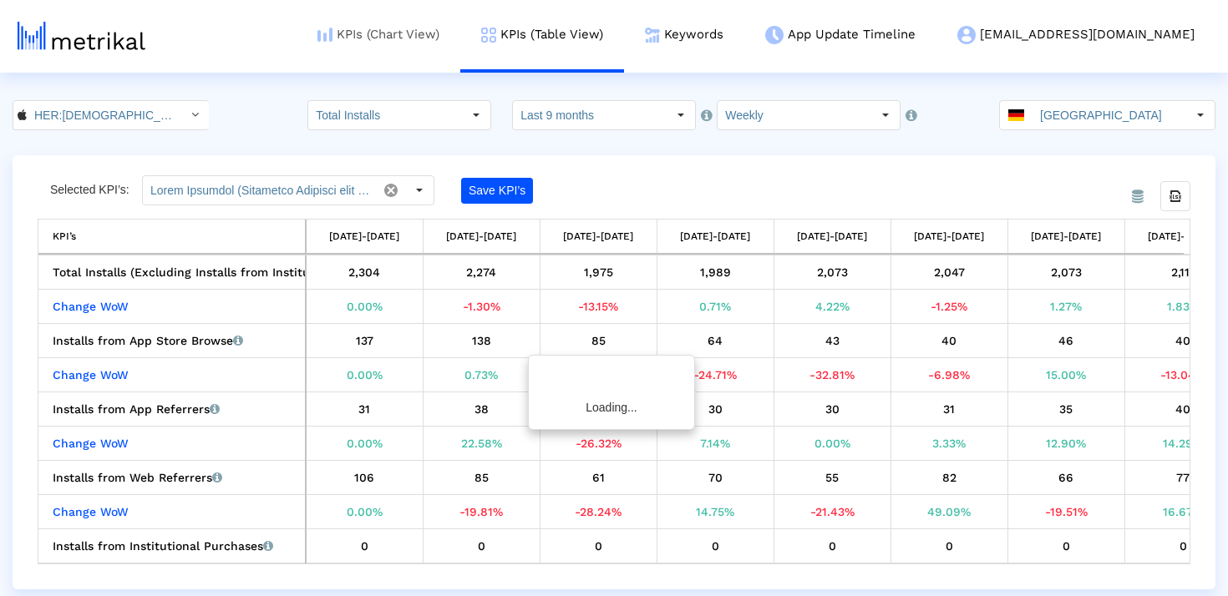
click at [460, 23] on link "KPIs (Chart View)" at bounding box center [379, 34] width 164 height 69
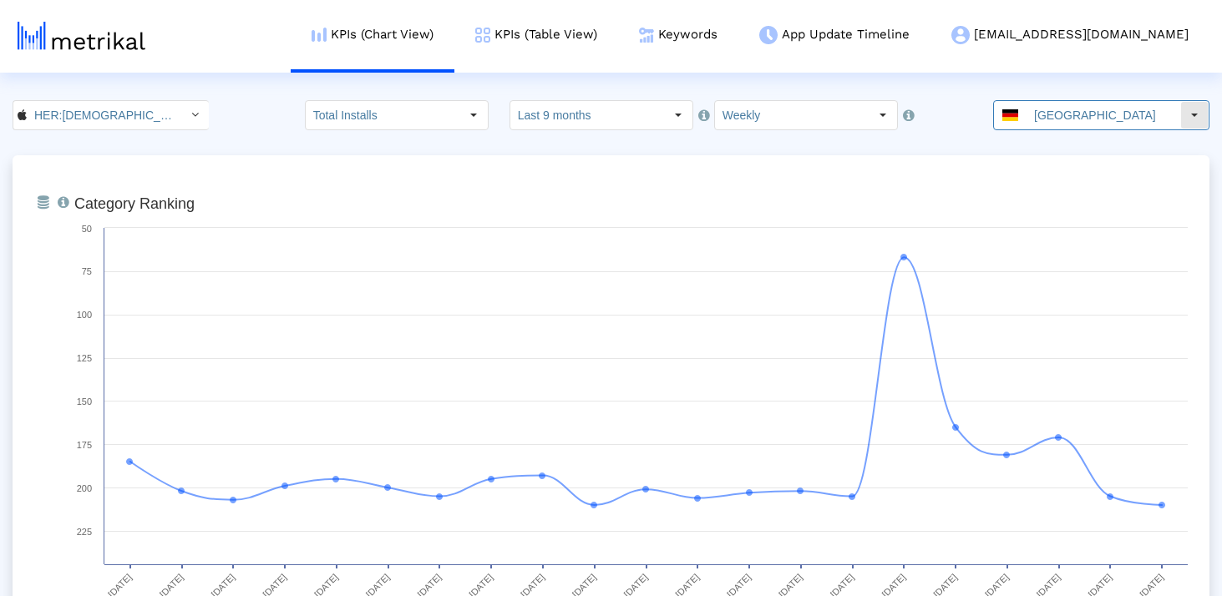
click at [1047, 122] on input "Germany" at bounding box center [1104, 115] width 154 height 28
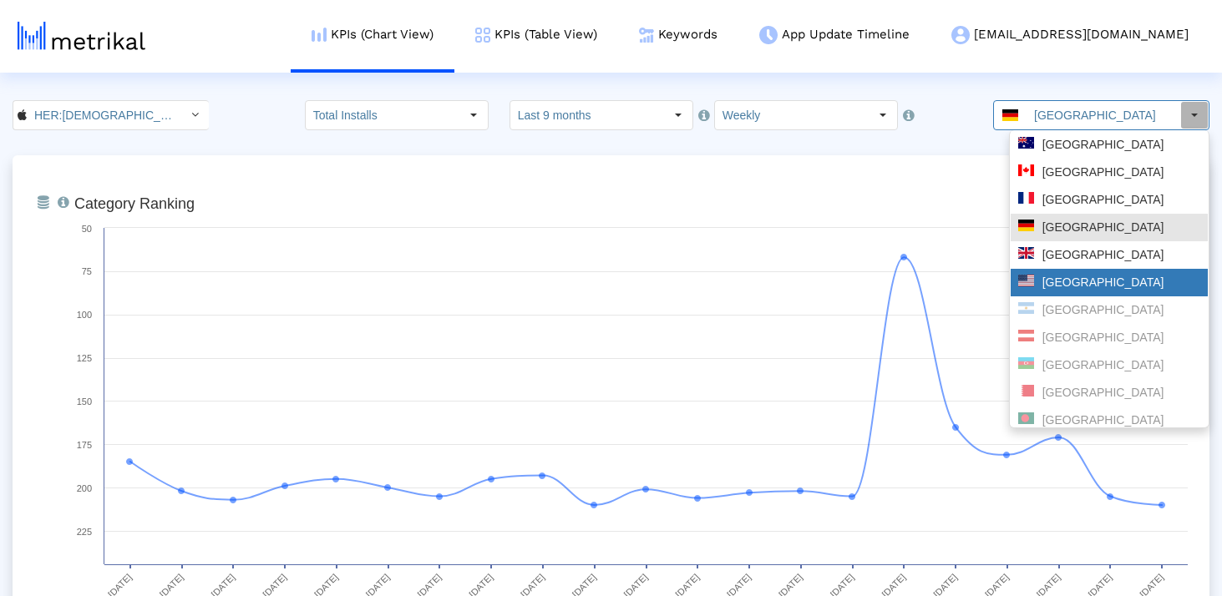
click at [1065, 272] on div "[GEOGRAPHIC_DATA]" at bounding box center [1109, 283] width 197 height 28
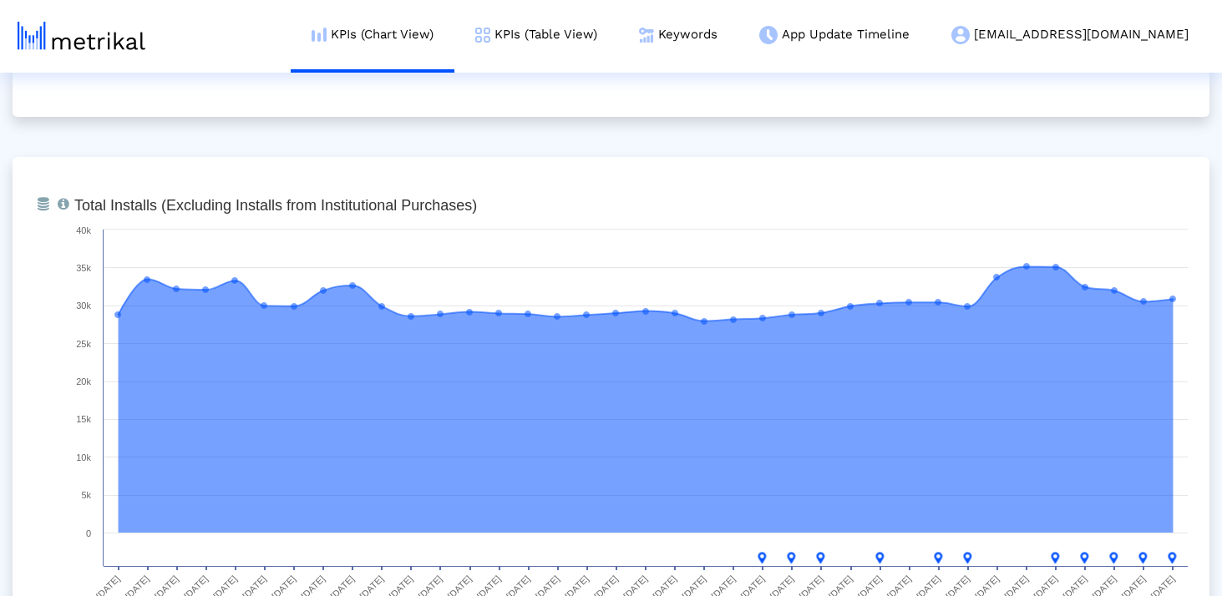
scroll to position [1215, 0]
click at [738, 33] on link "Keywords" at bounding box center [678, 34] width 120 height 69
click at [618, 24] on link "KPIs (Table View)" at bounding box center [536, 34] width 164 height 69
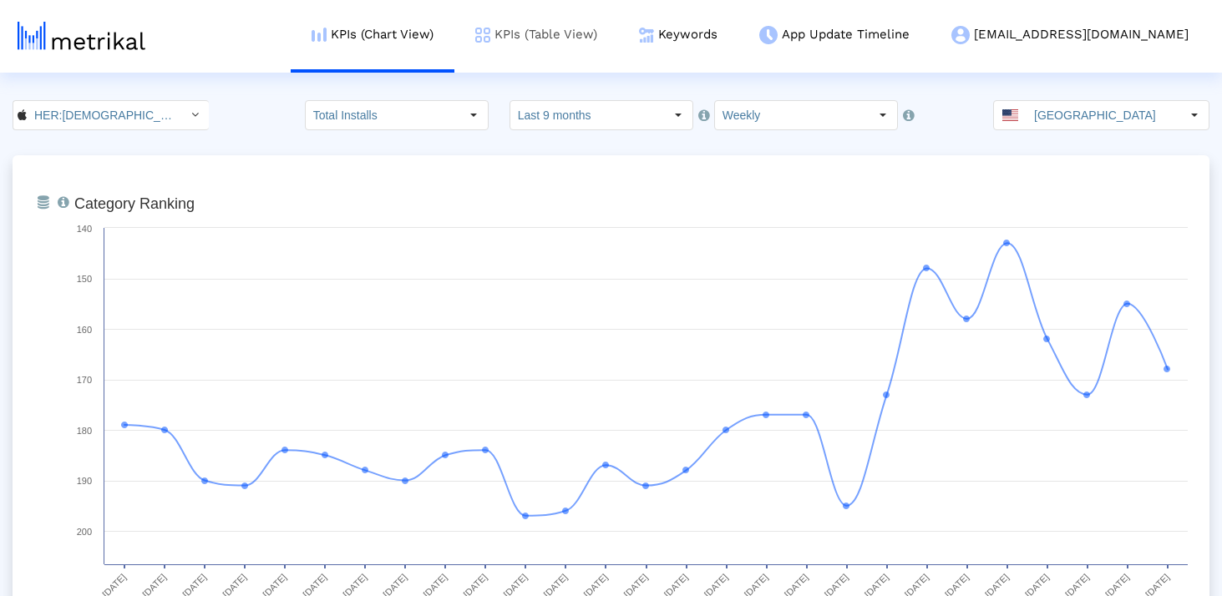
click at [618, 28] on link "KPIs (Table View)" at bounding box center [536, 34] width 164 height 69
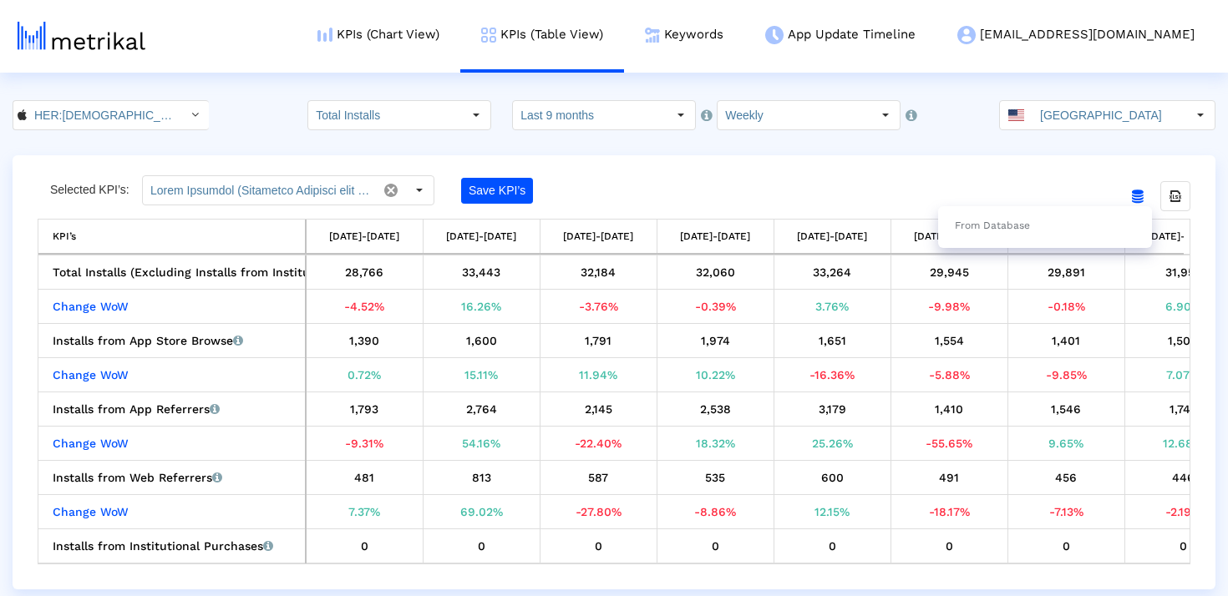
click at [1137, 190] on icon "From Database" at bounding box center [1138, 196] width 12 height 13
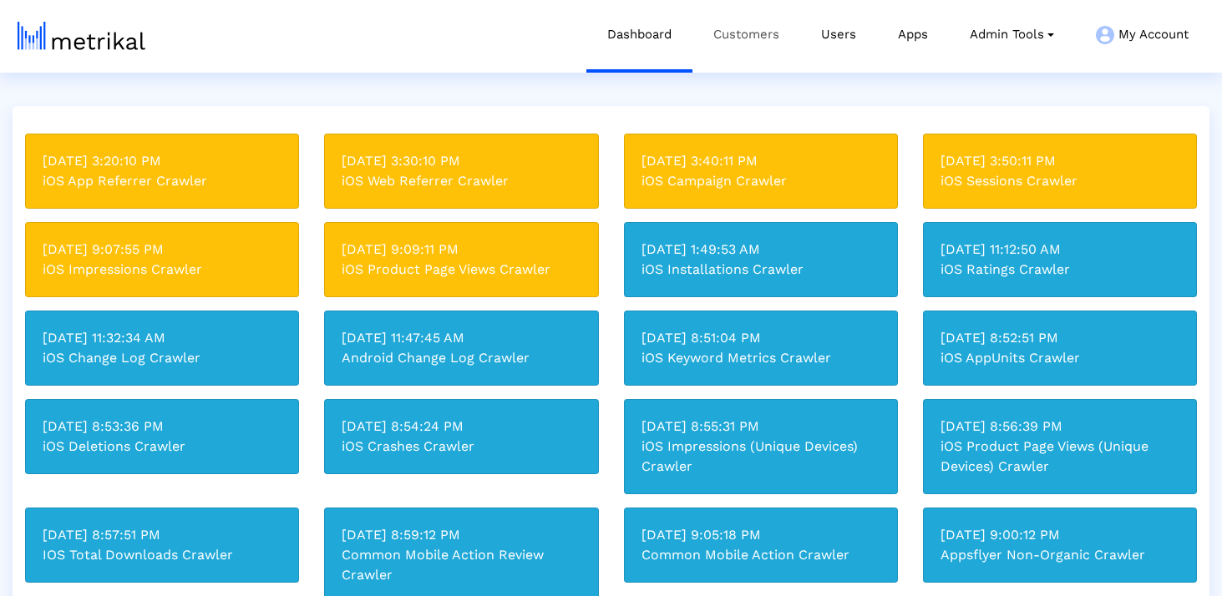
click at [736, 42] on link "Customers" at bounding box center [746, 34] width 108 height 69
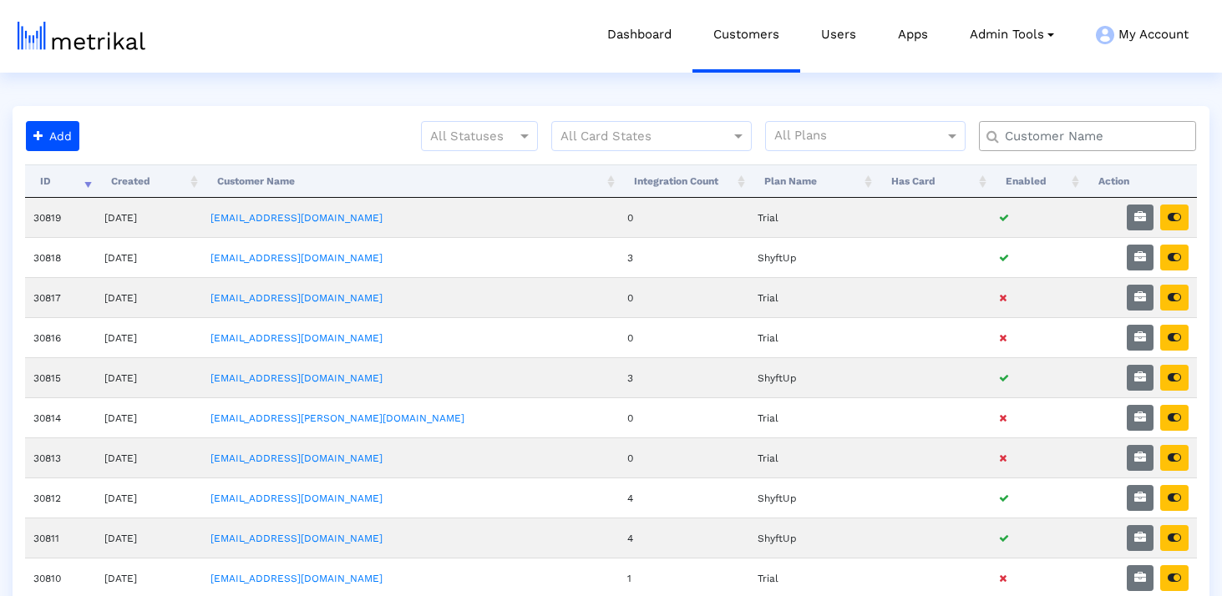
click at [1135, 134] on input "text" at bounding box center [1091, 137] width 196 height 18
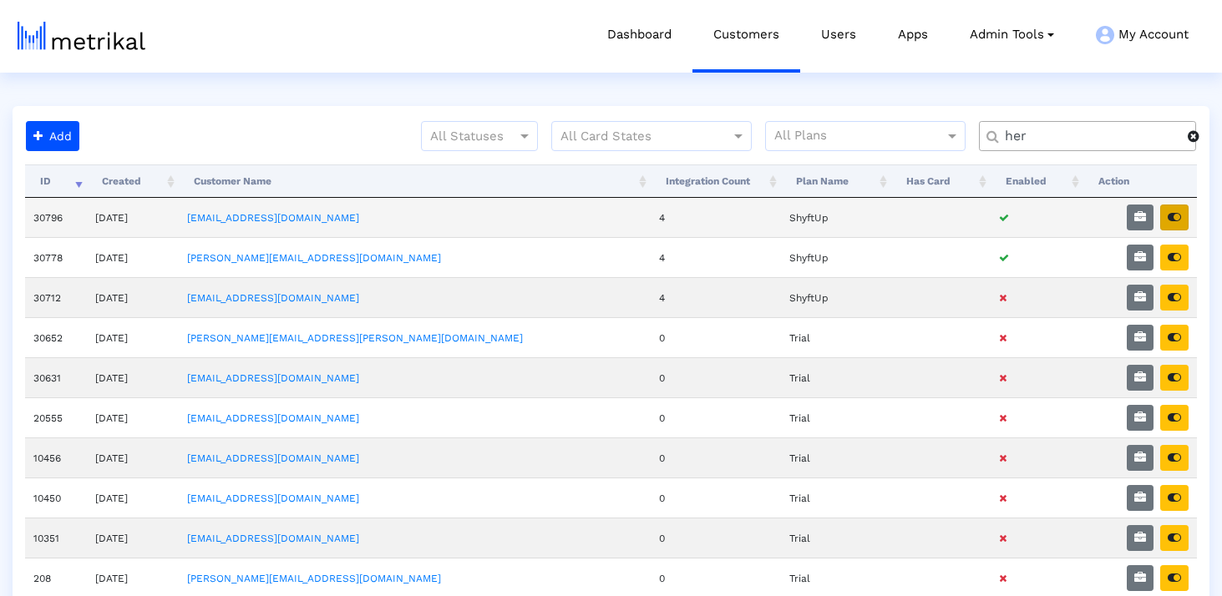
type input "her"
click at [1178, 212] on icon "button" at bounding box center [1174, 217] width 13 height 12
click at [1145, 209] on button "button" at bounding box center [1140, 218] width 27 height 26
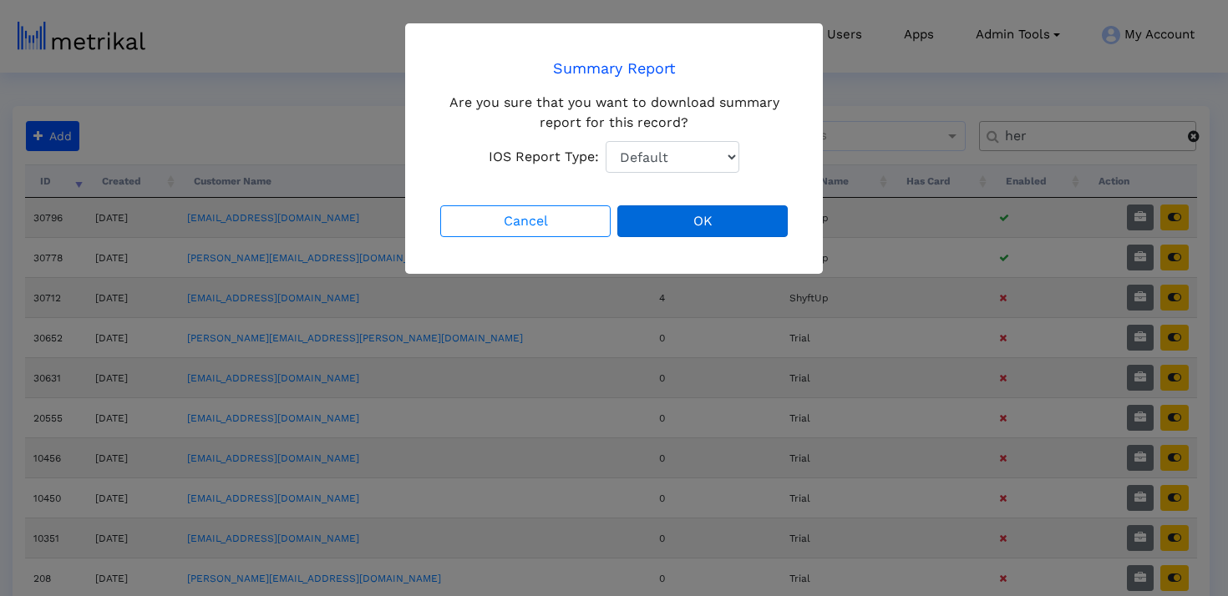
click at [692, 224] on button "OK" at bounding box center [702, 221] width 170 height 32
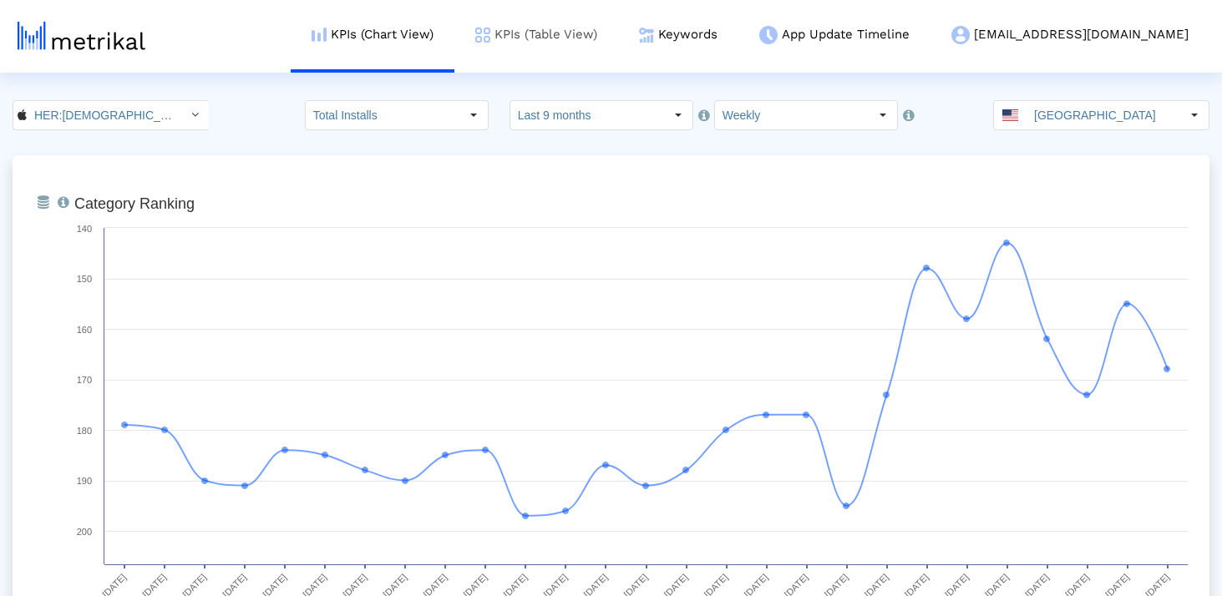
click at [618, 40] on link "KPIs (Table View)" at bounding box center [536, 34] width 164 height 69
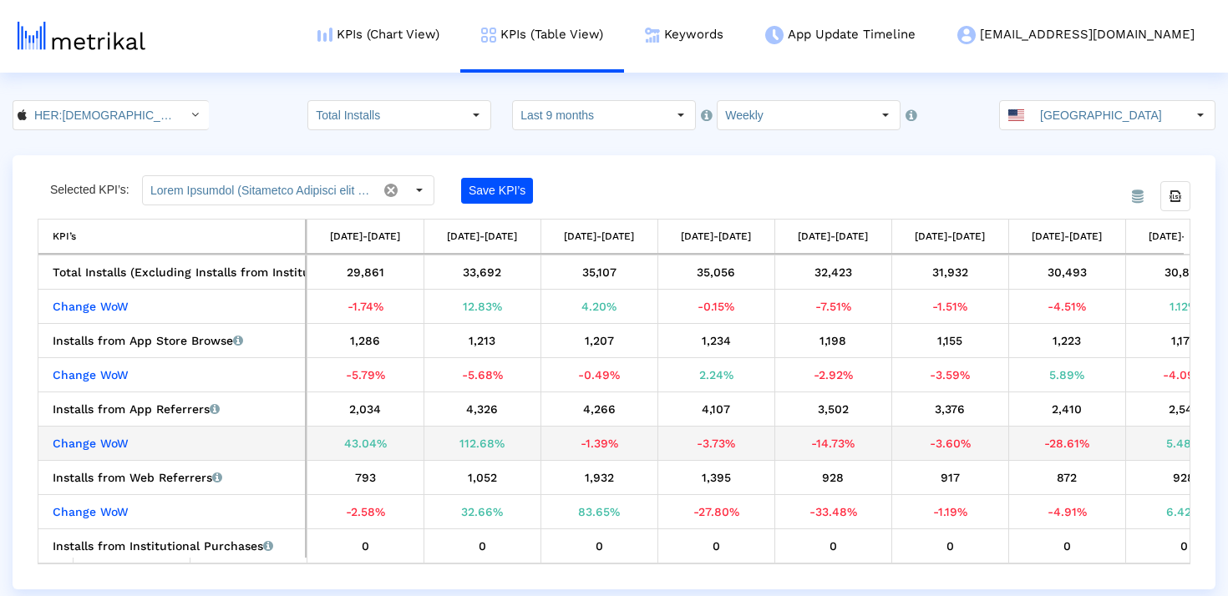
scroll to position [0, 3449]
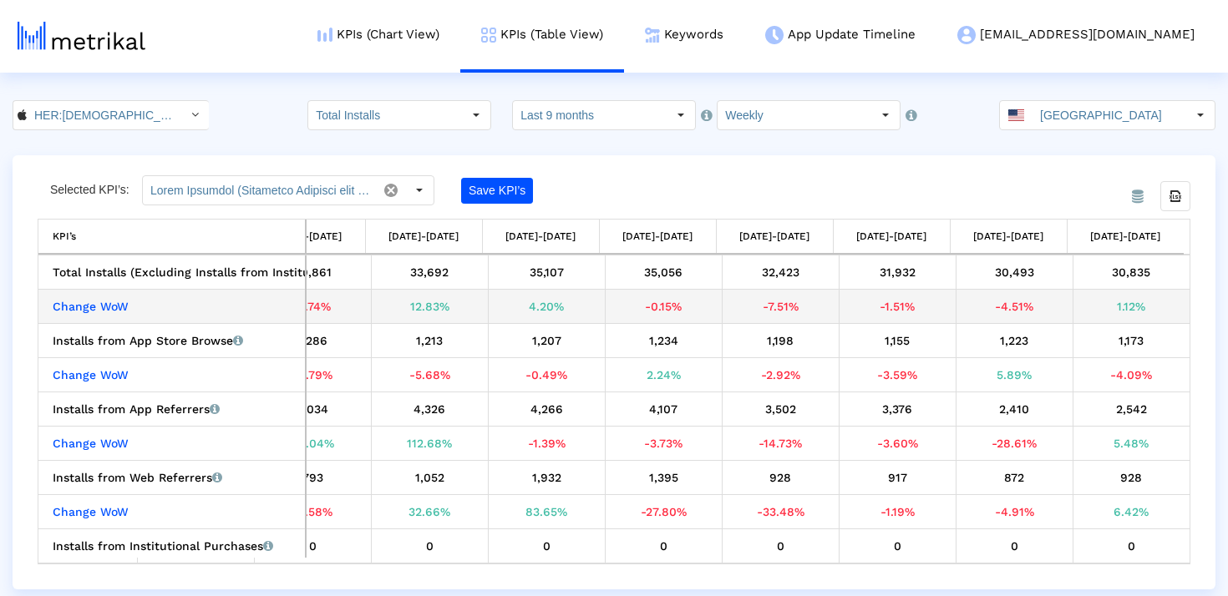
drag, startPoint x: 1142, startPoint y: 307, endPoint x: 1086, endPoint y: 307, distance: 56.0
click at [1086, 307] on div "1.12%" at bounding box center [1131, 307] width 105 height 22
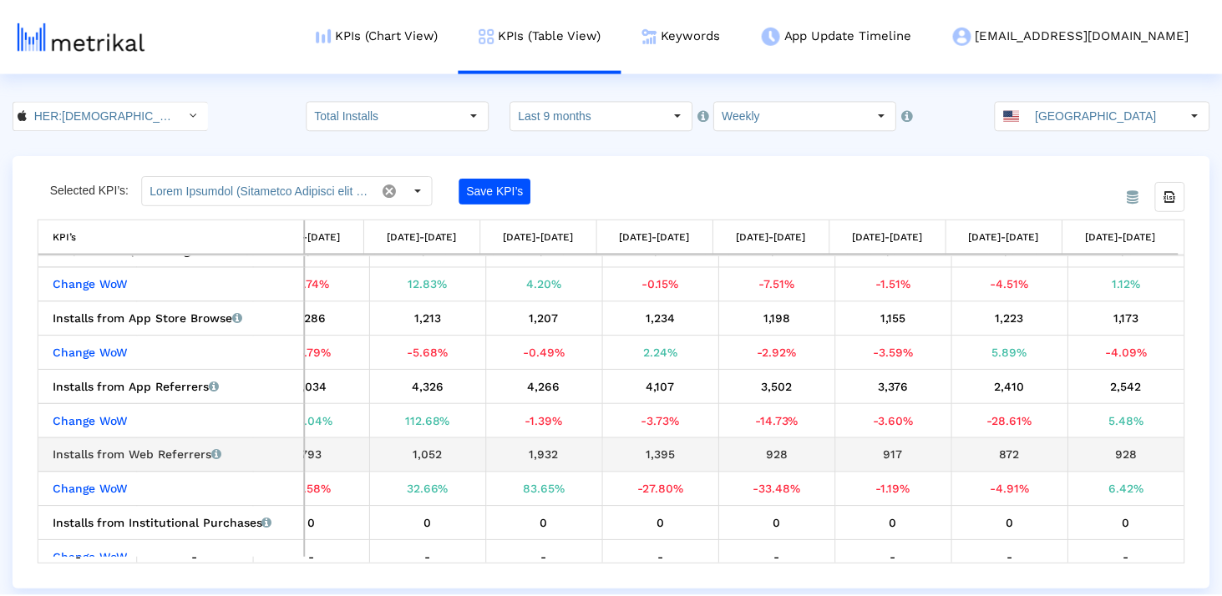
scroll to position [23, 0]
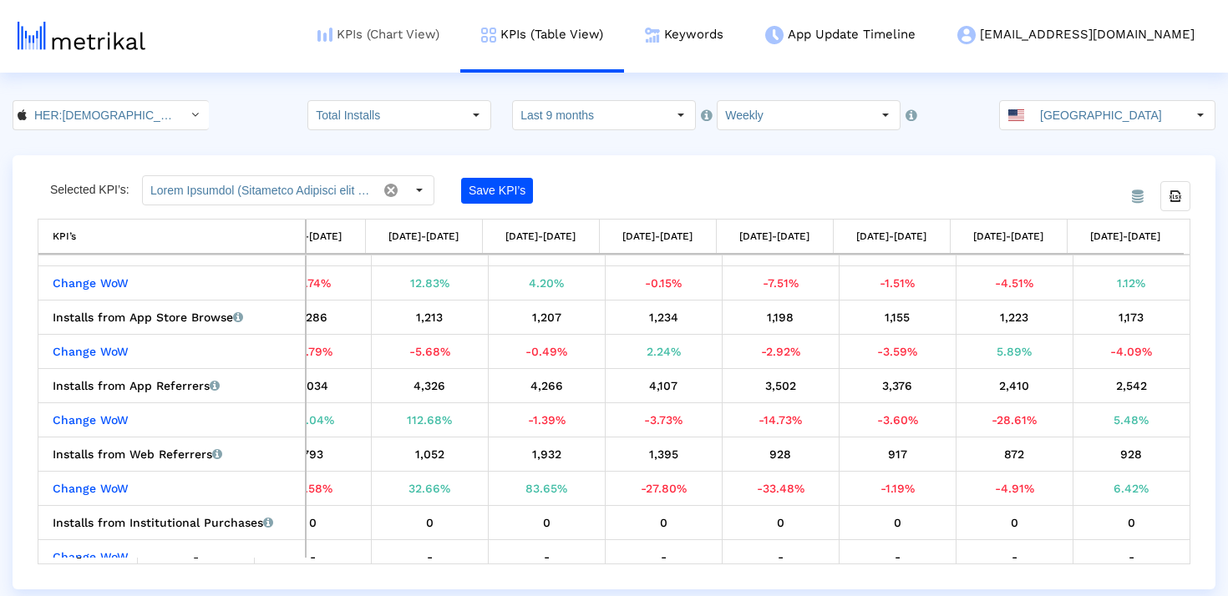
click at [460, 27] on link "KPIs (Chart View)" at bounding box center [379, 34] width 164 height 69
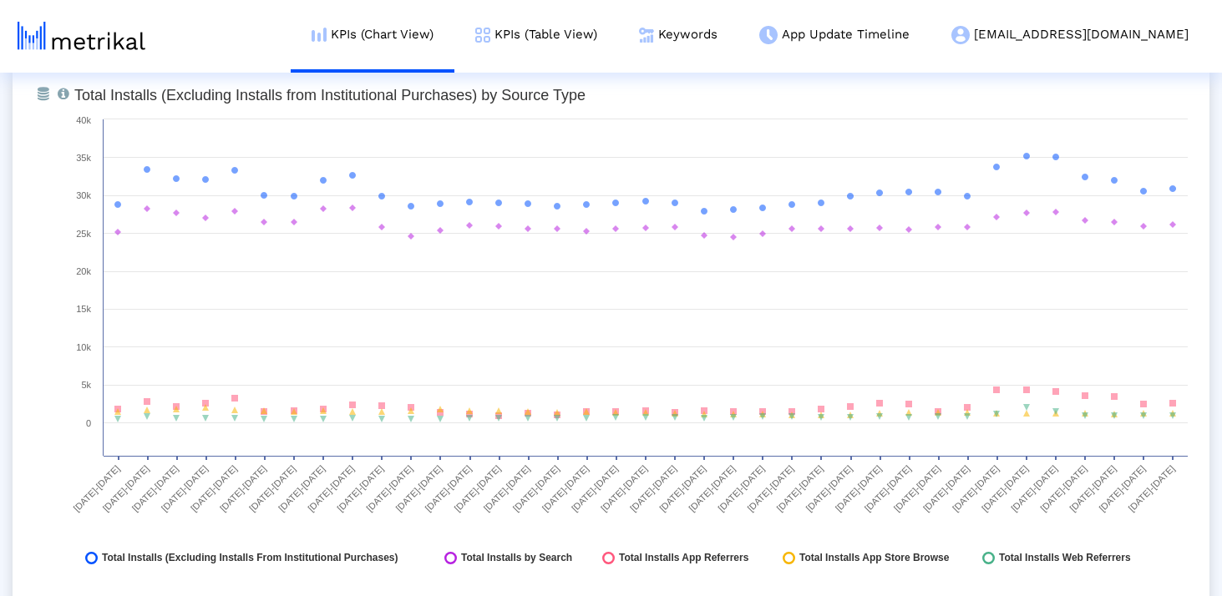
scroll to position [1932, 0]
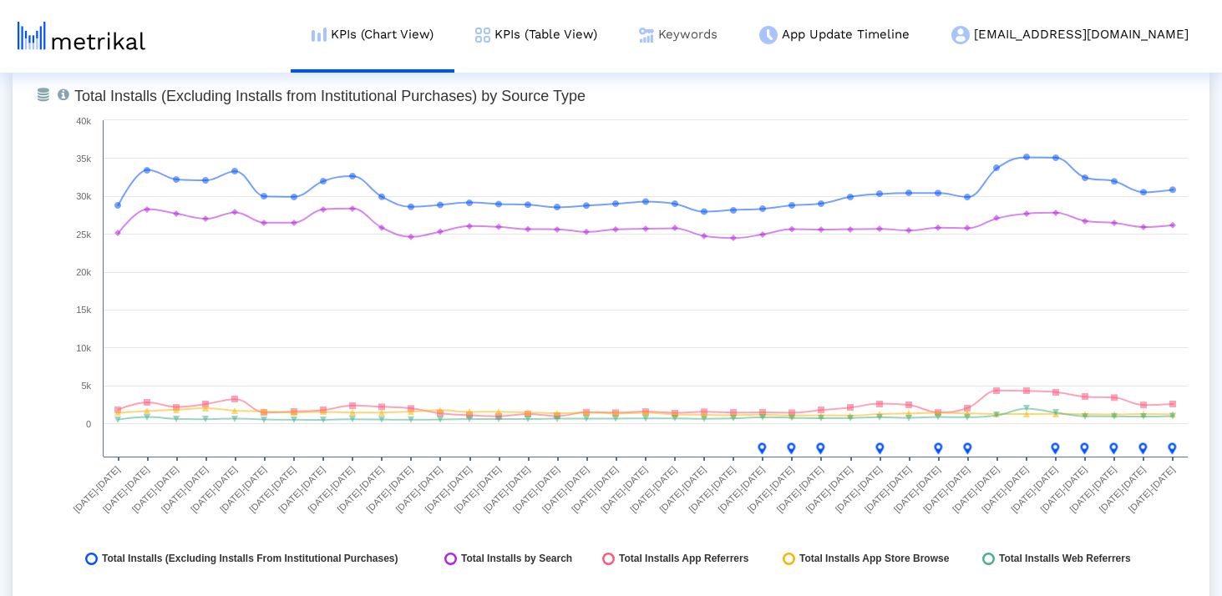
click at [738, 16] on link "Keywords" at bounding box center [678, 34] width 120 height 69
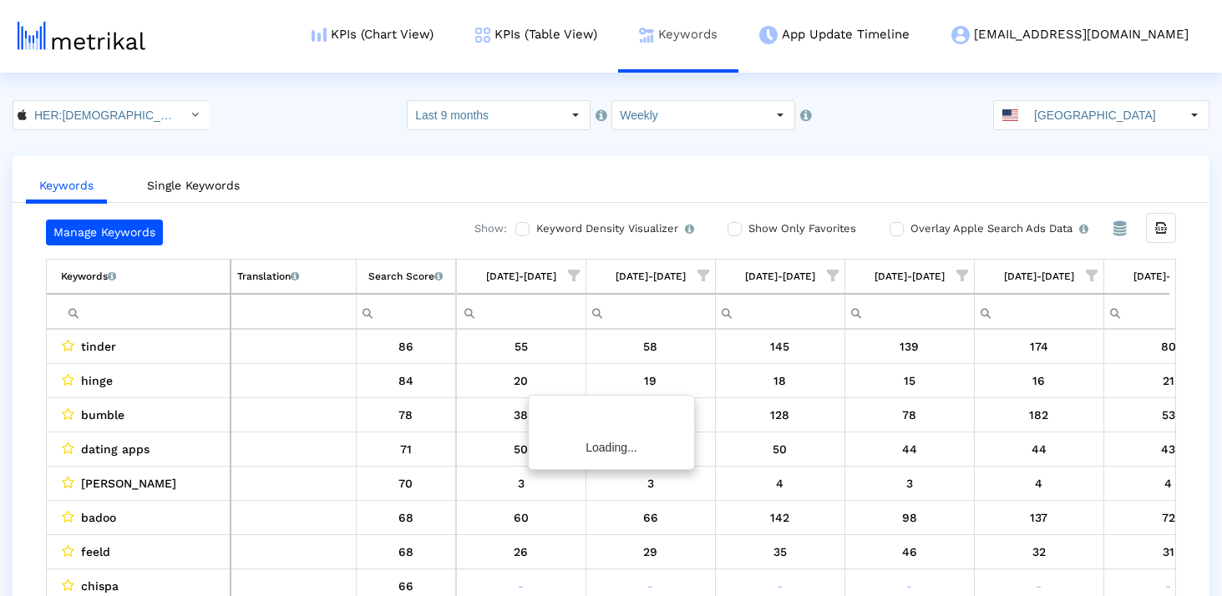
scroll to position [0, 1358]
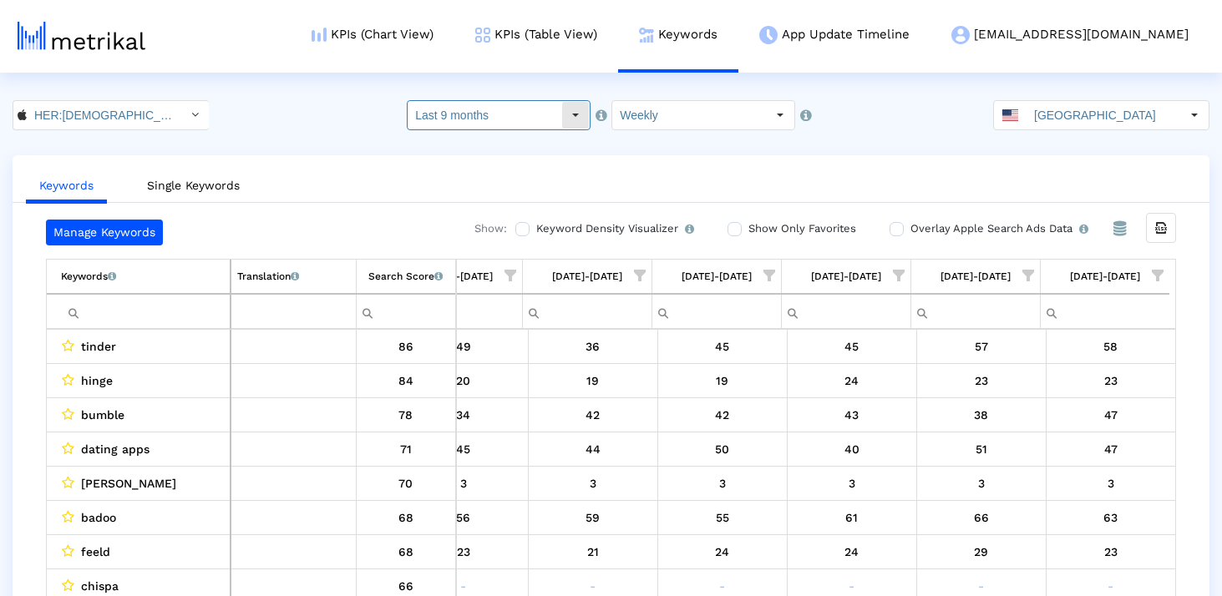
click at [552, 124] on input "Last 9 months" at bounding box center [485, 115] width 154 height 28
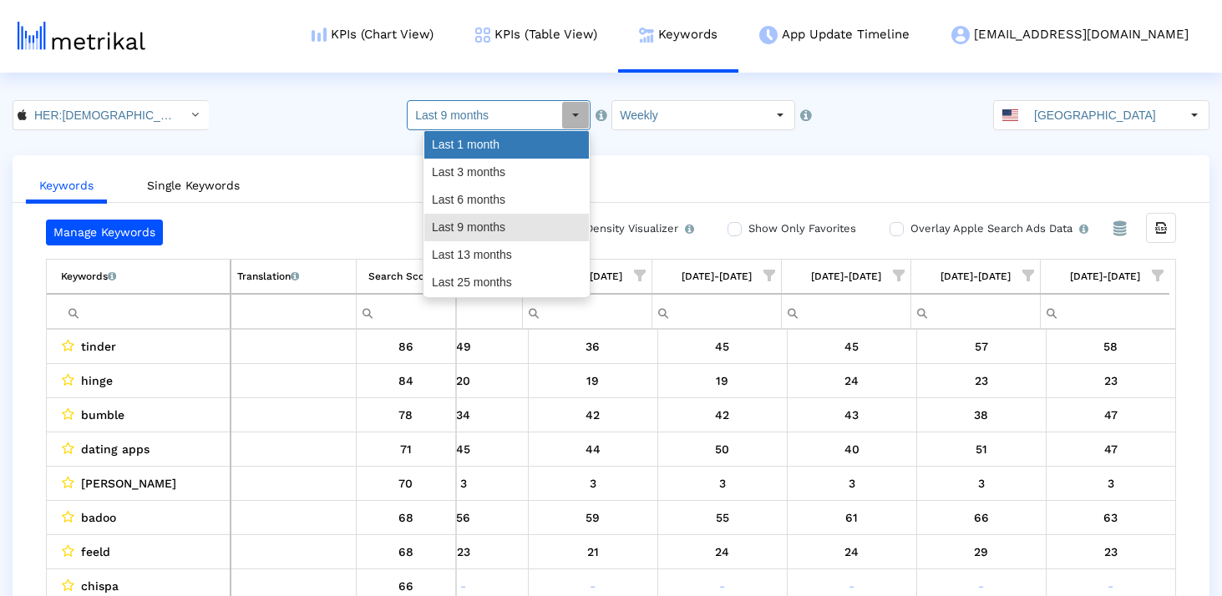
click at [518, 156] on div "Last 1 month" at bounding box center [506, 145] width 165 height 28
type input "Last 1 month"
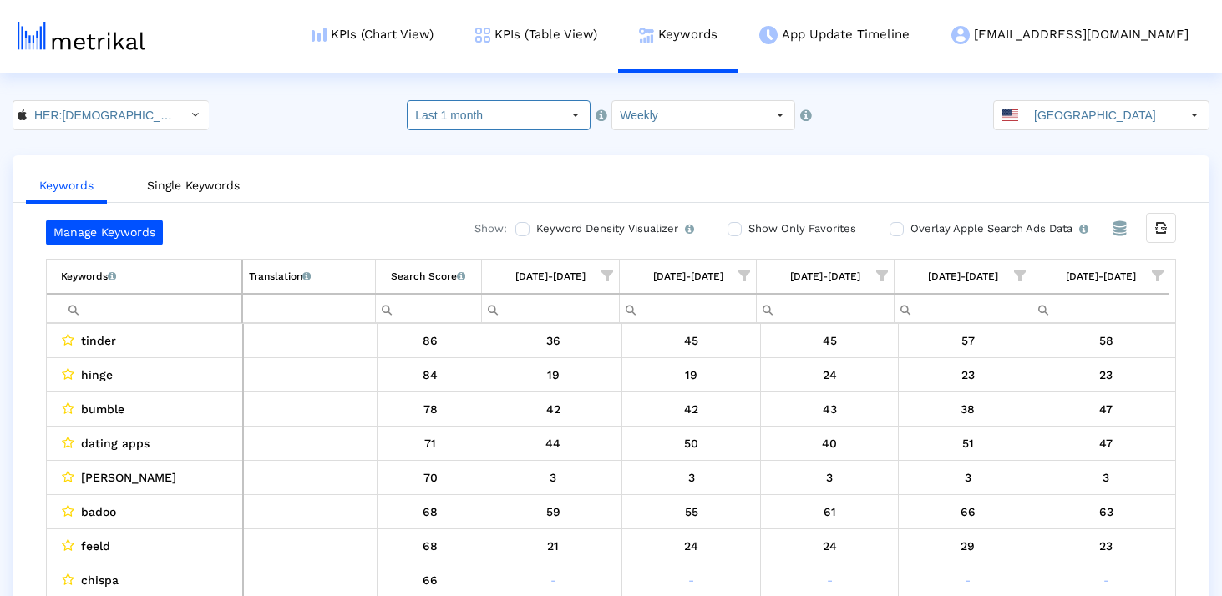
click at [1162, 281] on span "Show filter options for column '08/31/25-09/06/25'" at bounding box center [1158, 276] width 12 height 12
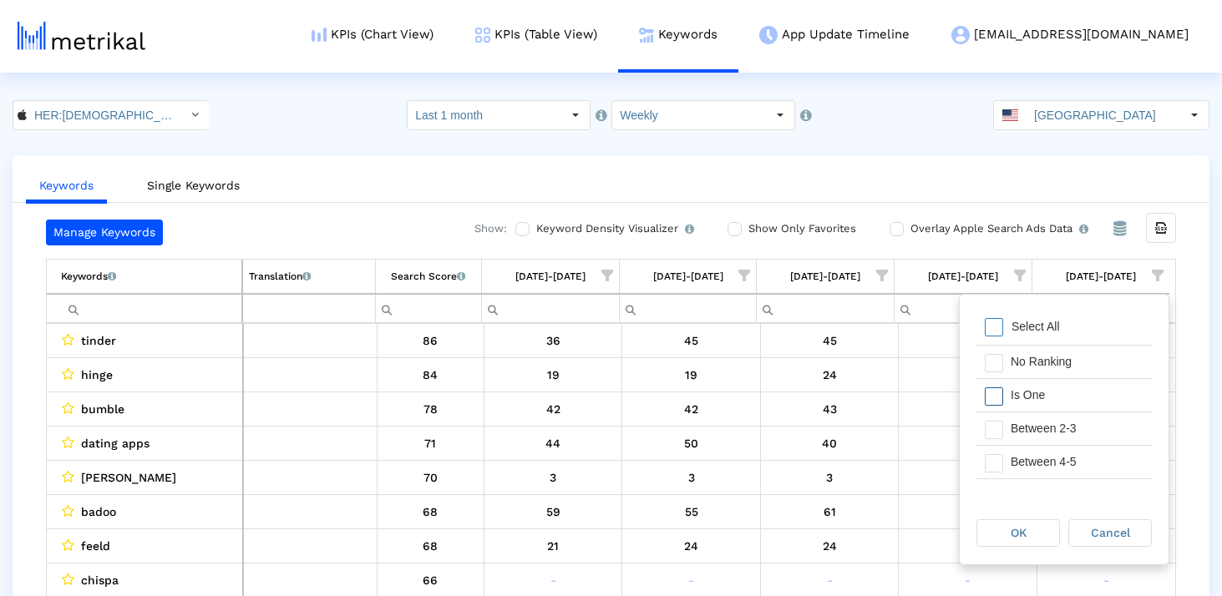
click at [994, 390] on span "Filter options" at bounding box center [994, 397] width 18 height 18
click at [994, 423] on span "Filter options" at bounding box center [994, 430] width 18 height 18
click at [994, 459] on span "Filter options" at bounding box center [994, 463] width 18 height 18
click at [996, 421] on span "Filter options" at bounding box center [994, 421] width 18 height 18
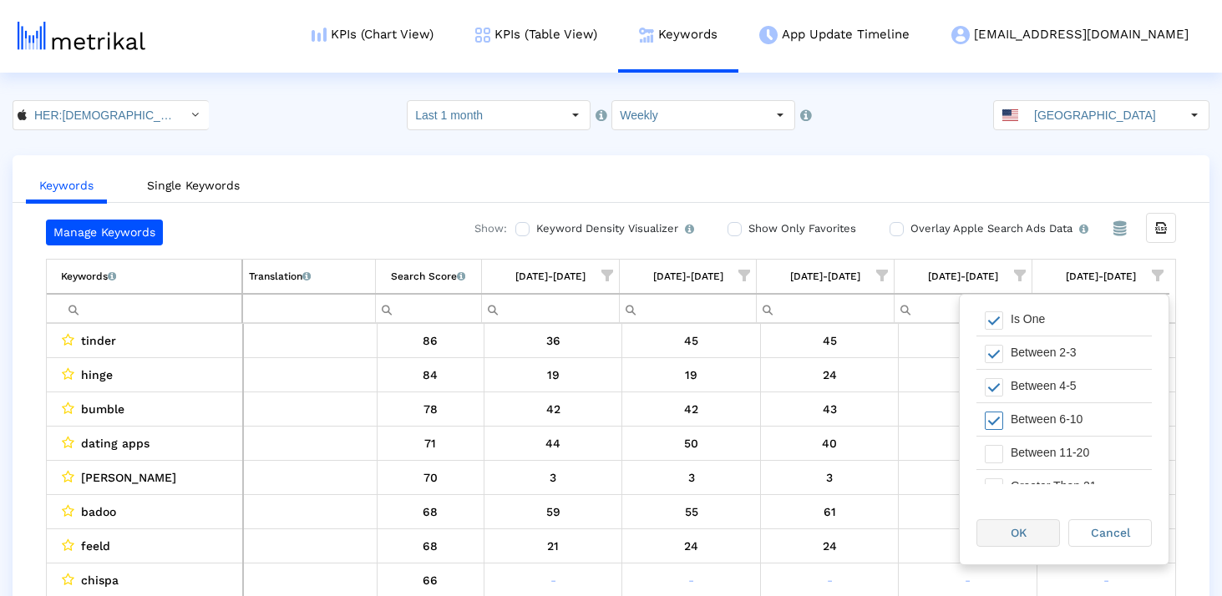
click at [1035, 527] on div "OK" at bounding box center [1018, 533] width 82 height 26
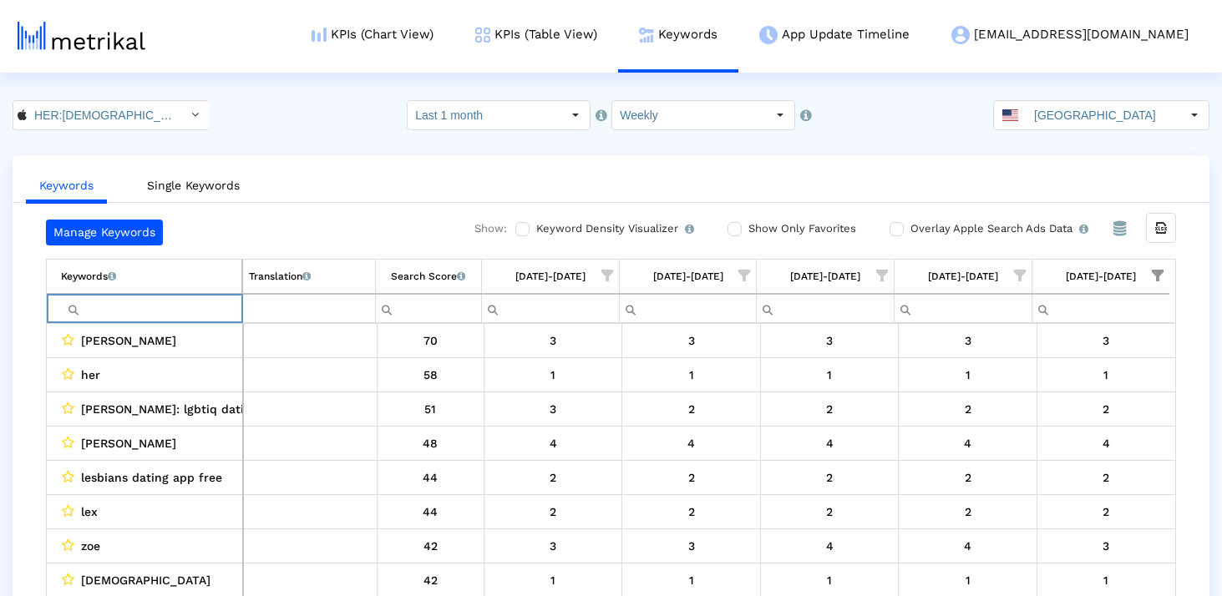
click at [204, 301] on input "Filter cell" at bounding box center [151, 309] width 180 height 28
paste input "esbian"
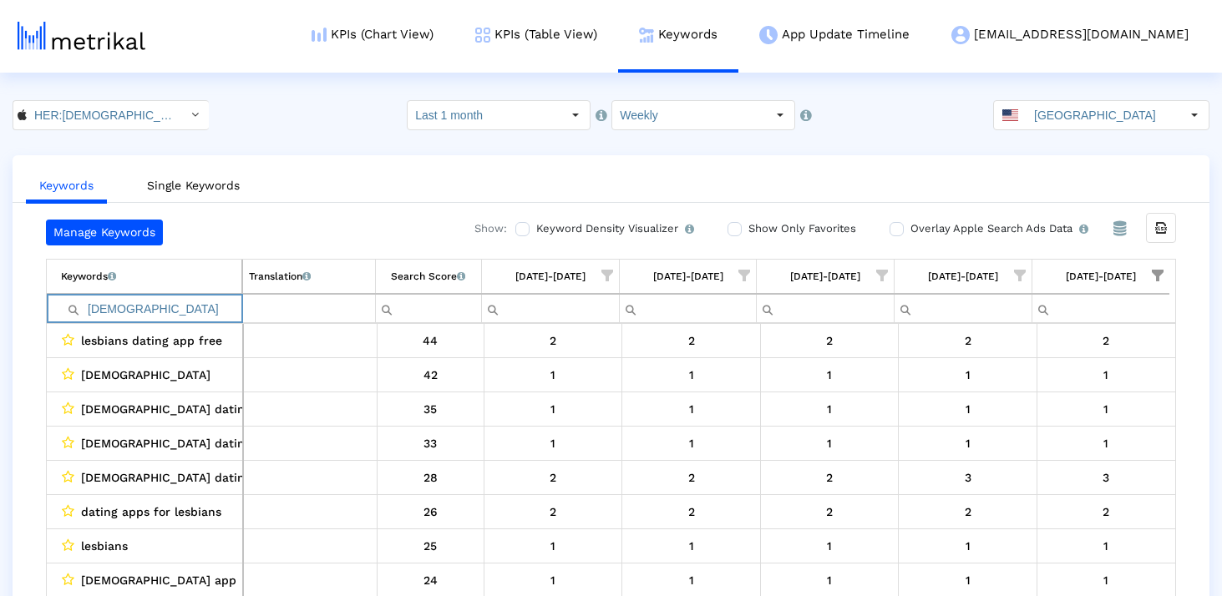
click at [190, 305] on input "[DEMOGRAPHIC_DATA]" at bounding box center [151, 309] width 180 height 28
paste input "dating"
click at [145, 305] on input "[DEMOGRAPHIC_DATA] dating" at bounding box center [151, 309] width 180 height 28
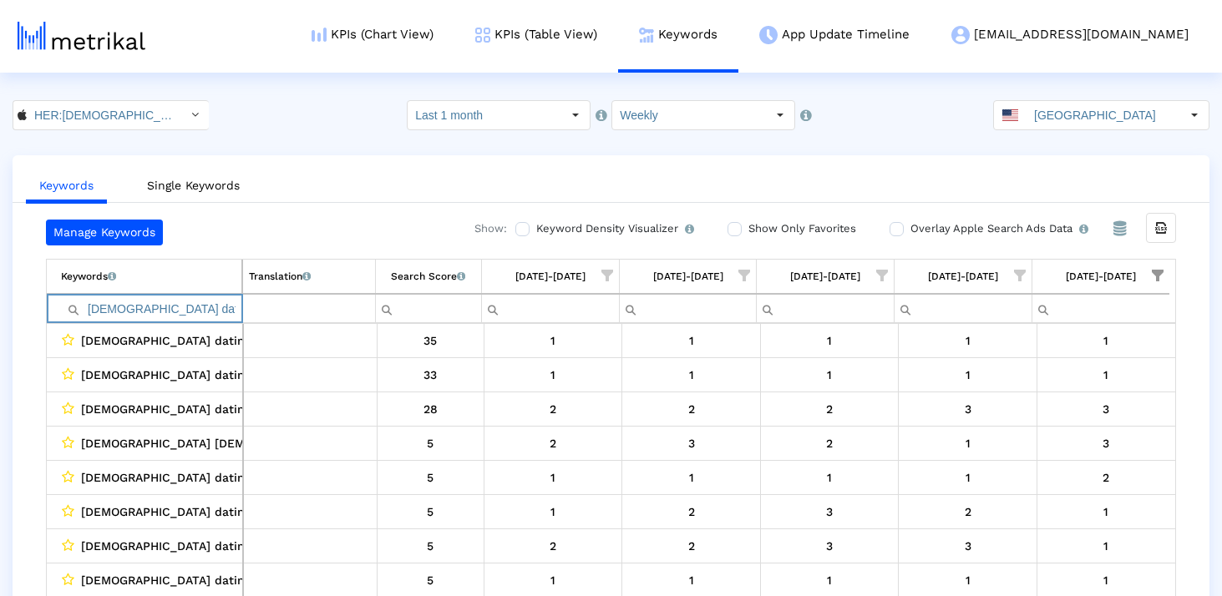
click at [145, 305] on input "[DEMOGRAPHIC_DATA] dating" at bounding box center [151, 309] width 180 height 28
paste input "app"
click at [191, 304] on input "[DEMOGRAPHIC_DATA] dating app" at bounding box center [151, 309] width 180 height 28
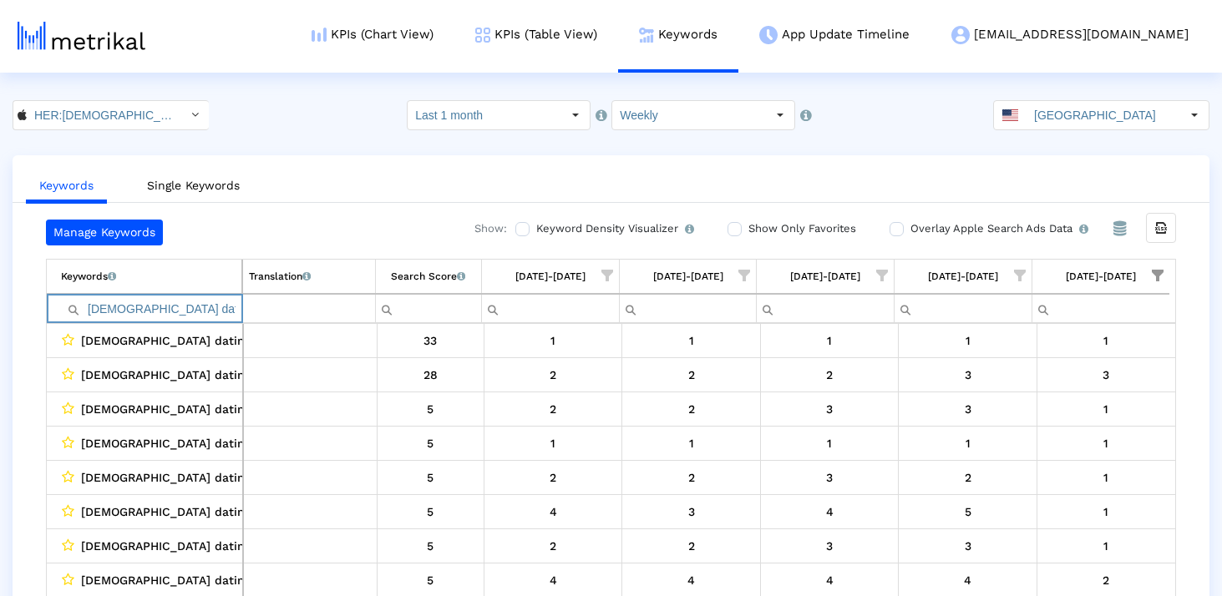
paste input "dating app for lesbians"
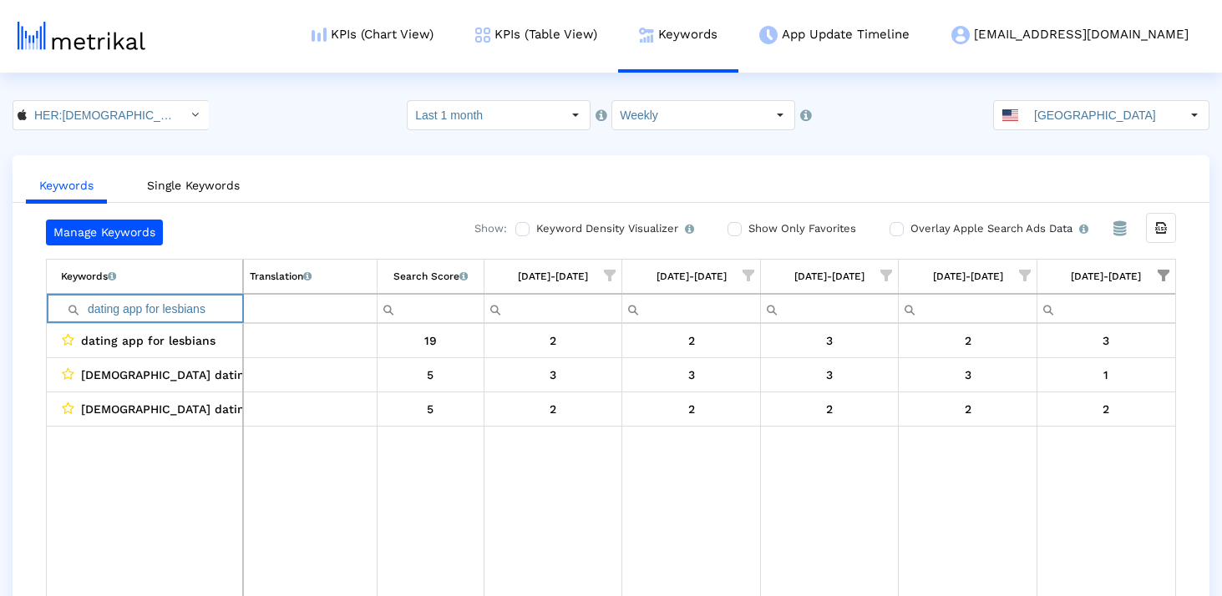
click at [190, 302] on input "dating app for lesbians" at bounding box center [151, 309] width 181 height 28
paste input "[DEMOGRAPHIC_DATA]"
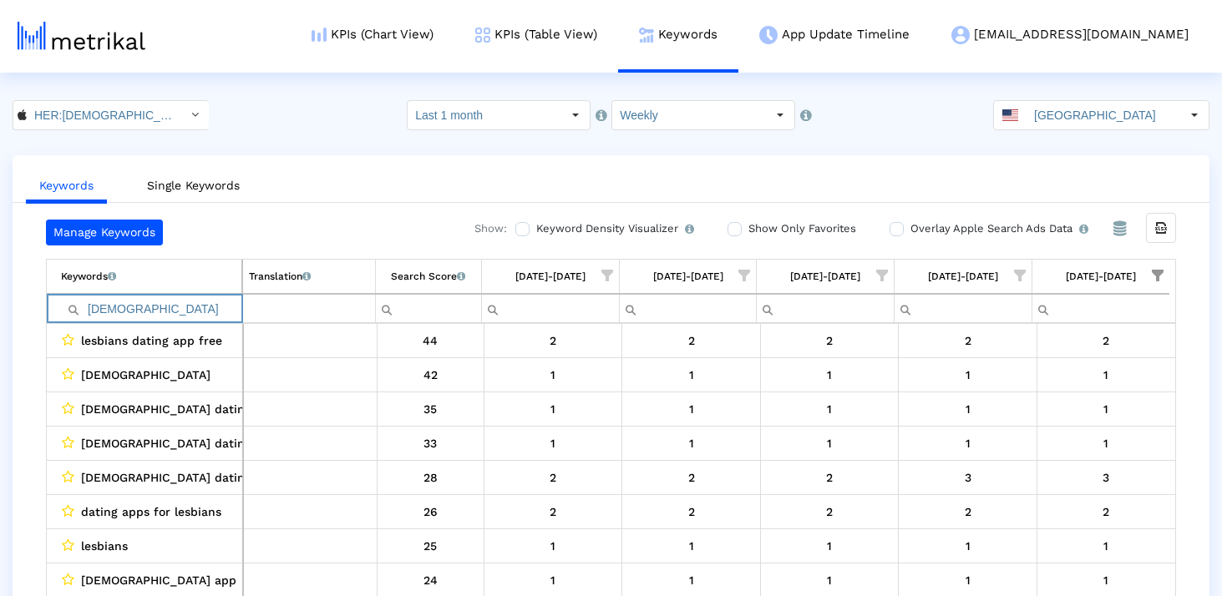
click at [204, 307] on input "[DEMOGRAPHIC_DATA]" at bounding box center [151, 309] width 180 height 28
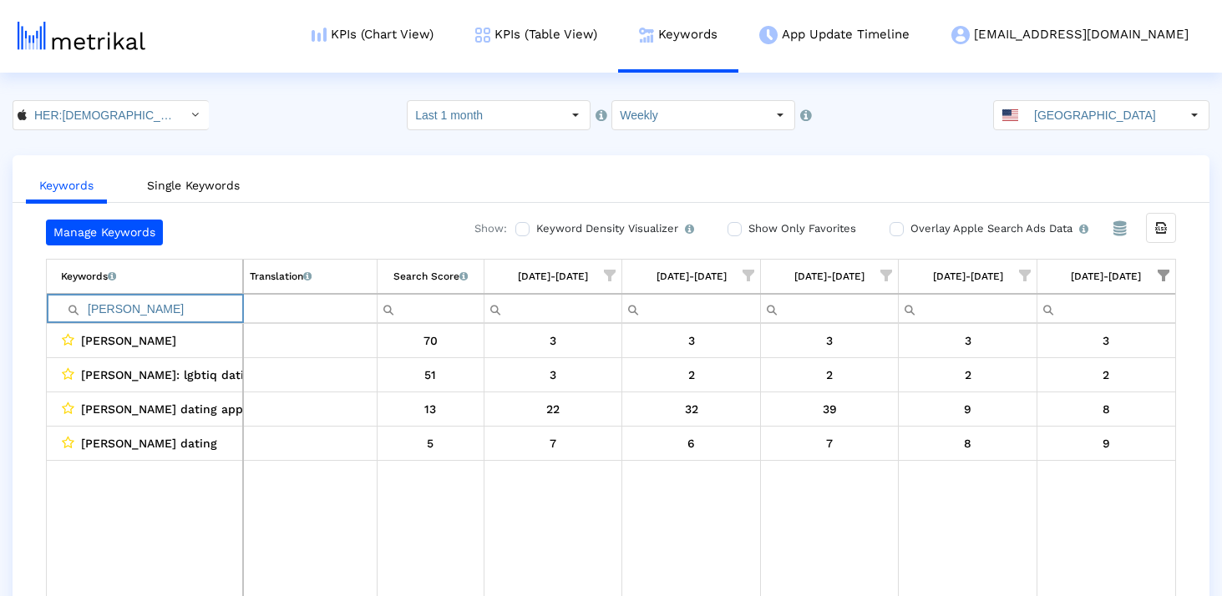
click at [152, 314] on input "[PERSON_NAME]" at bounding box center [151, 309] width 181 height 28
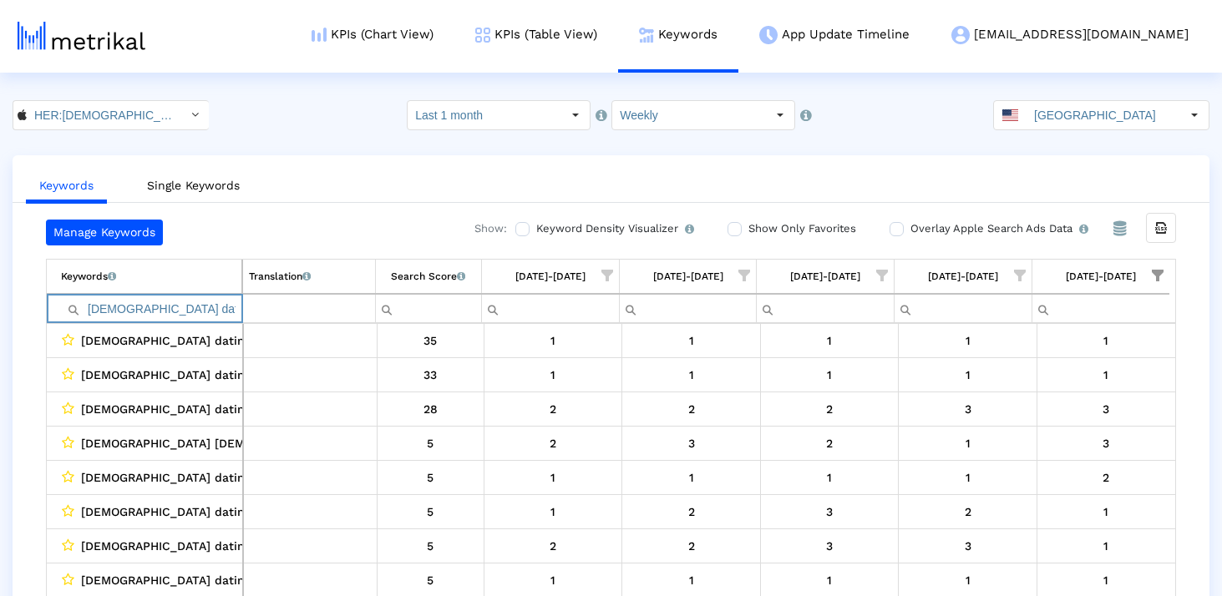
click at [168, 318] on input "[DEMOGRAPHIC_DATA] dating" at bounding box center [151, 309] width 180 height 28
click at [165, 298] on input "dating app" at bounding box center [151, 309] width 180 height 28
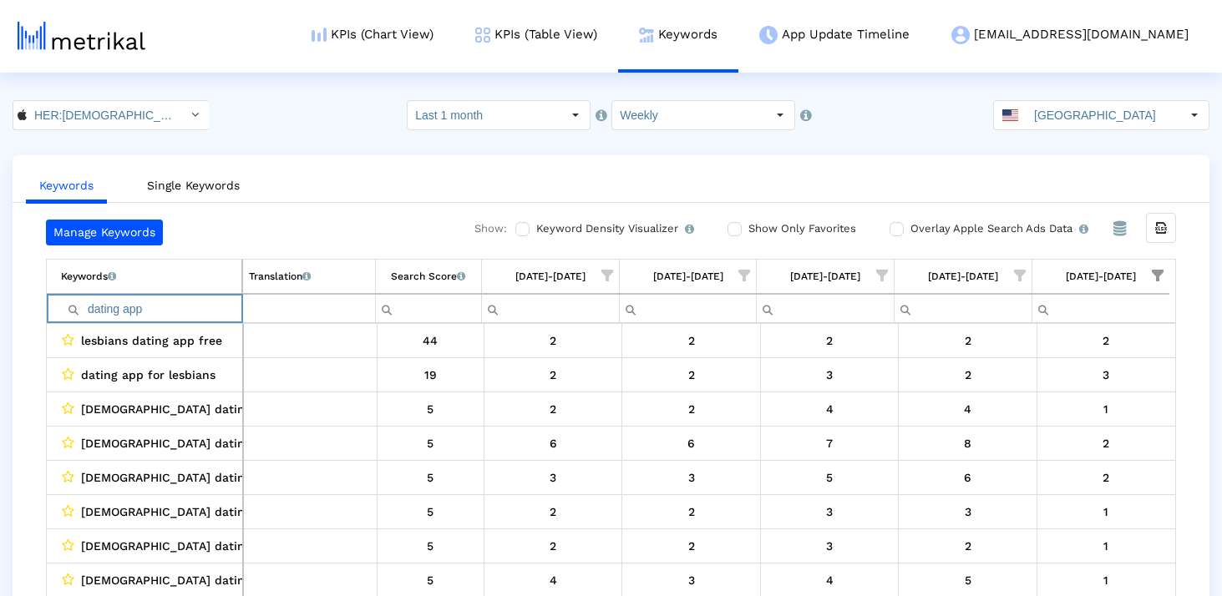
paste input "s for lesbians app"
click at [165, 298] on input "dating apps for lesbians app" at bounding box center [151, 309] width 180 height 28
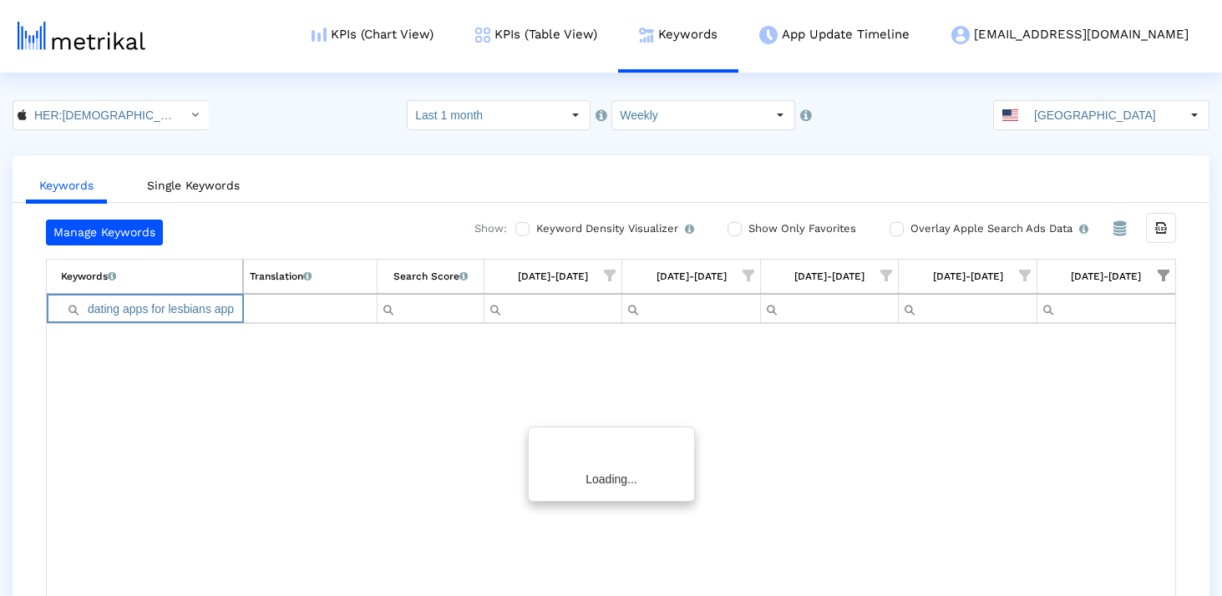
paste input "Filter cell"
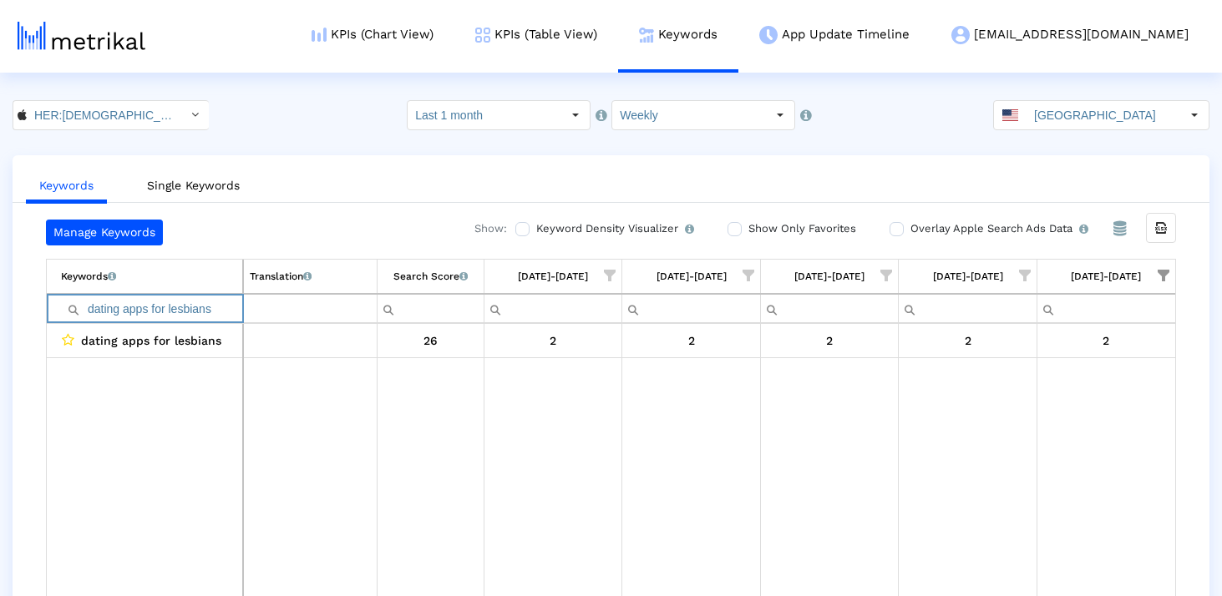
click at [163, 307] on input "dating apps for lesbians" at bounding box center [151, 309] width 181 height 28
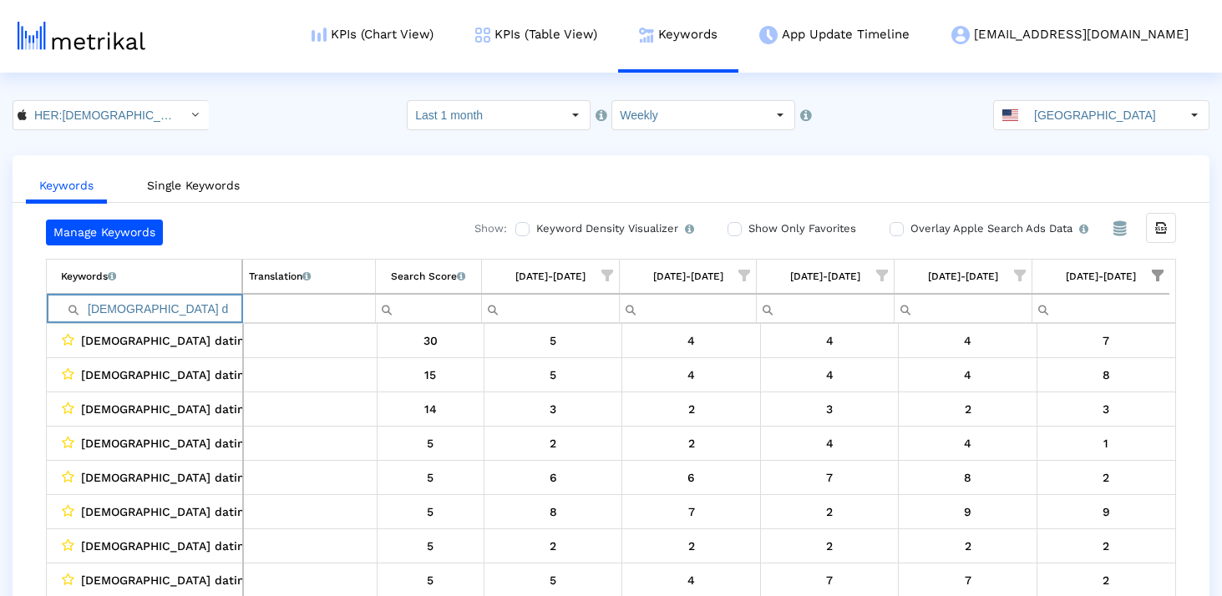
click at [180, 308] on input "[DEMOGRAPHIC_DATA] d" at bounding box center [151, 309] width 180 height 28
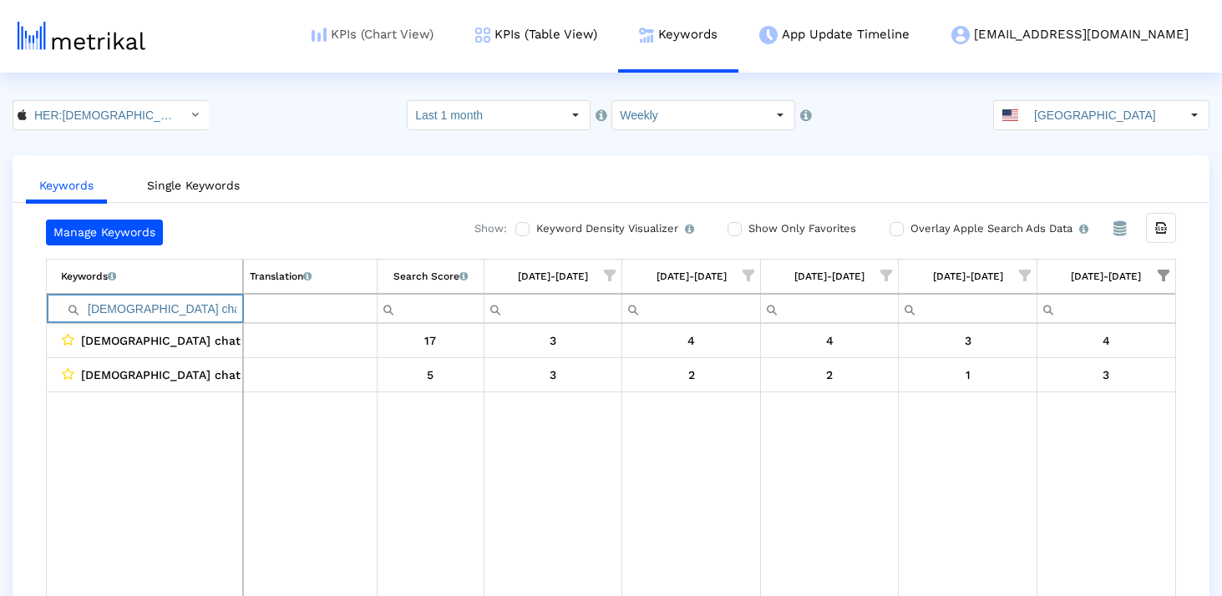
type input "[DEMOGRAPHIC_DATA] chat"
click at [618, 28] on link "KPIs (Table View)" at bounding box center [536, 34] width 164 height 69
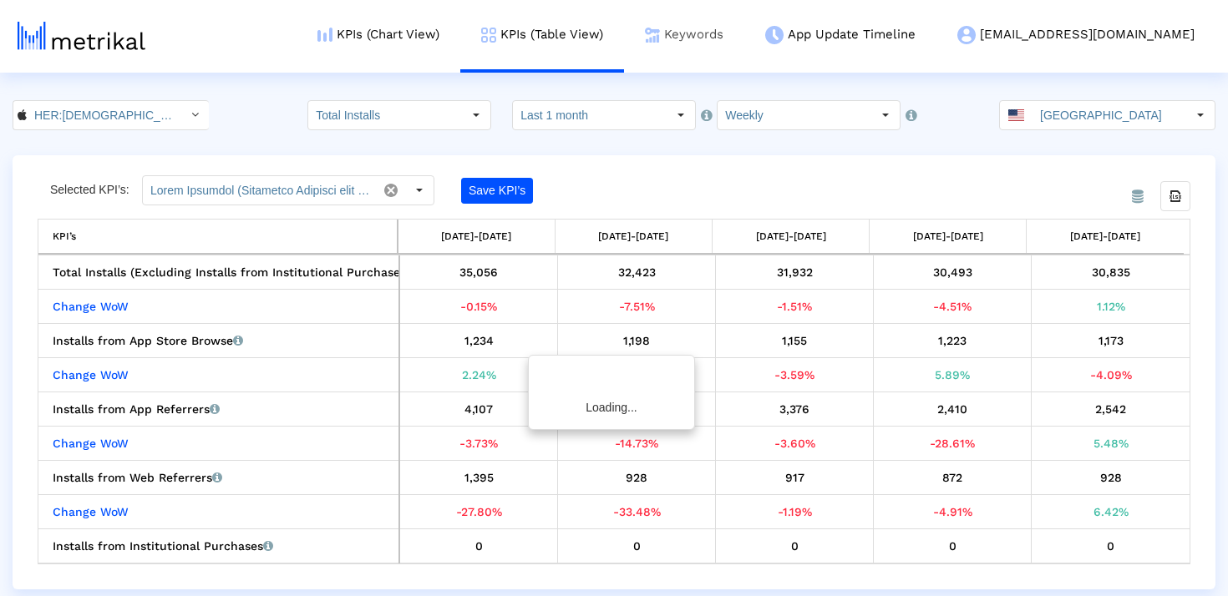
click at [744, 24] on link "Keywords" at bounding box center [684, 34] width 120 height 69
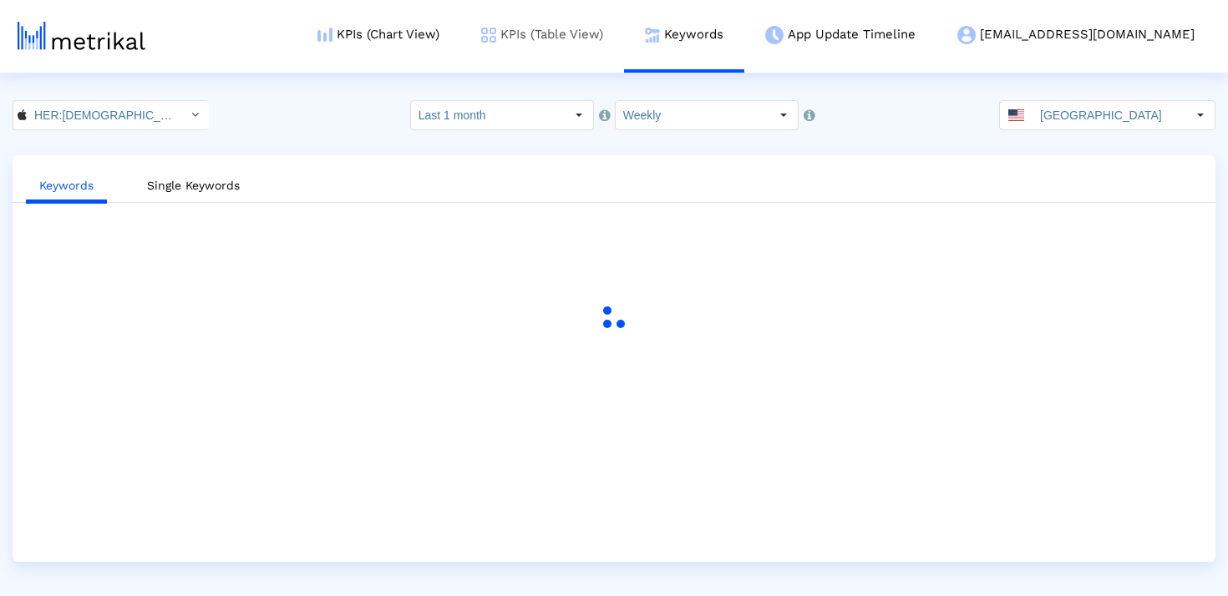
click at [624, 34] on link "KPIs (Table View)" at bounding box center [542, 34] width 164 height 69
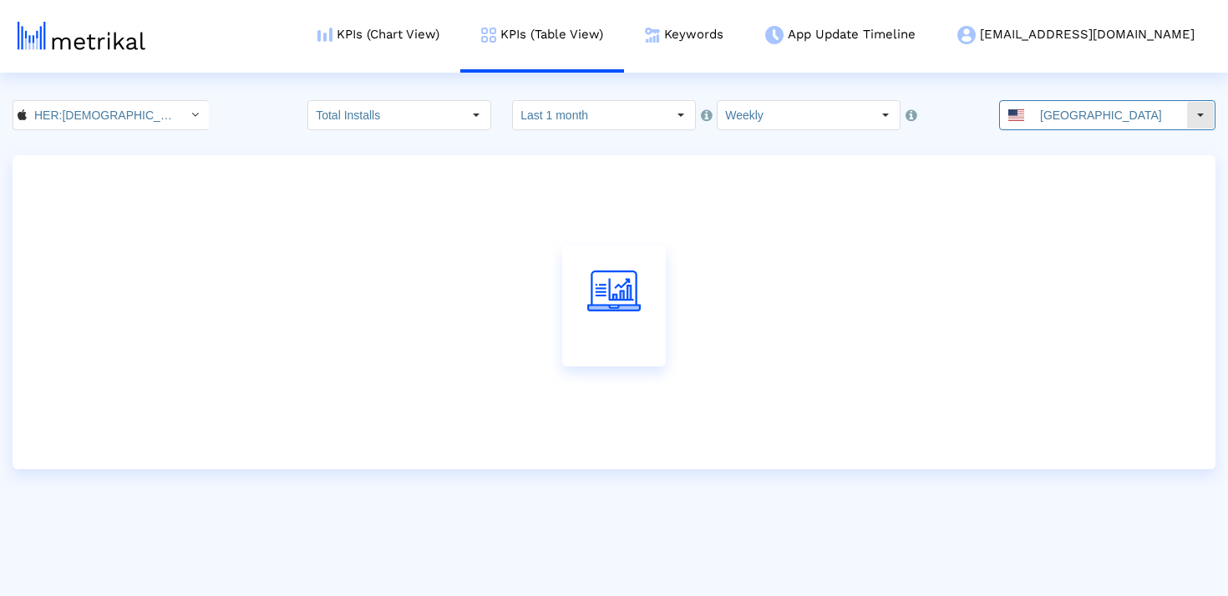
click at [1091, 119] on input "[GEOGRAPHIC_DATA]" at bounding box center [1109, 115] width 154 height 28
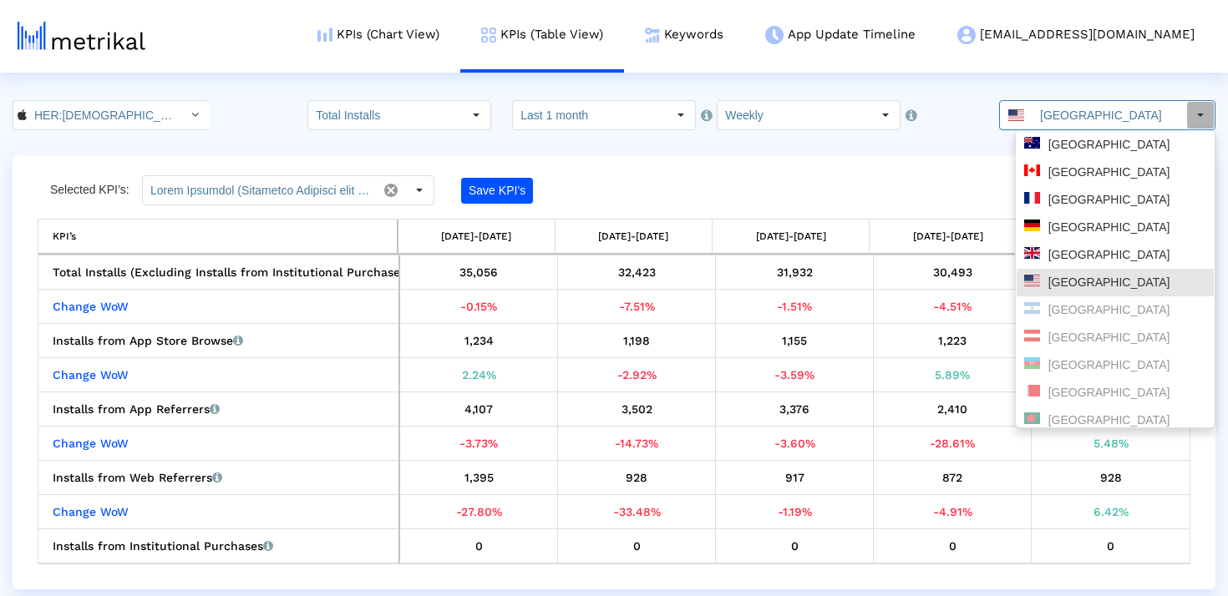
click at [894, 196] on div "Selected KPI’s: Save KPI’s" at bounding box center [470, 190] width 865 height 30
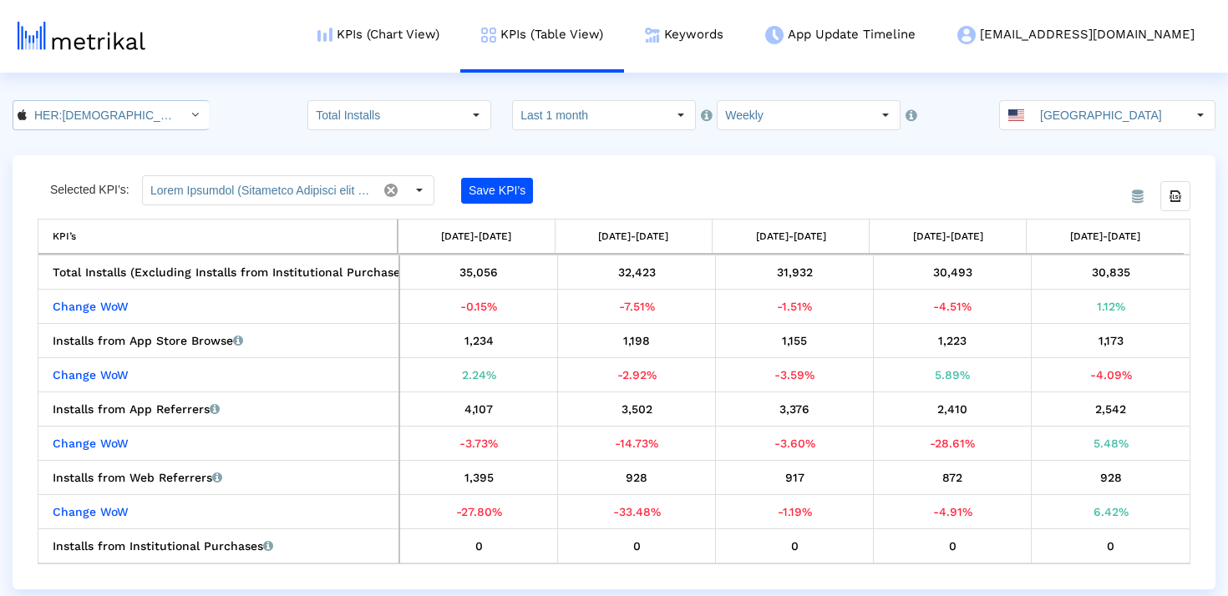
click at [181, 115] on div "Select" at bounding box center [194, 115] width 27 height 27
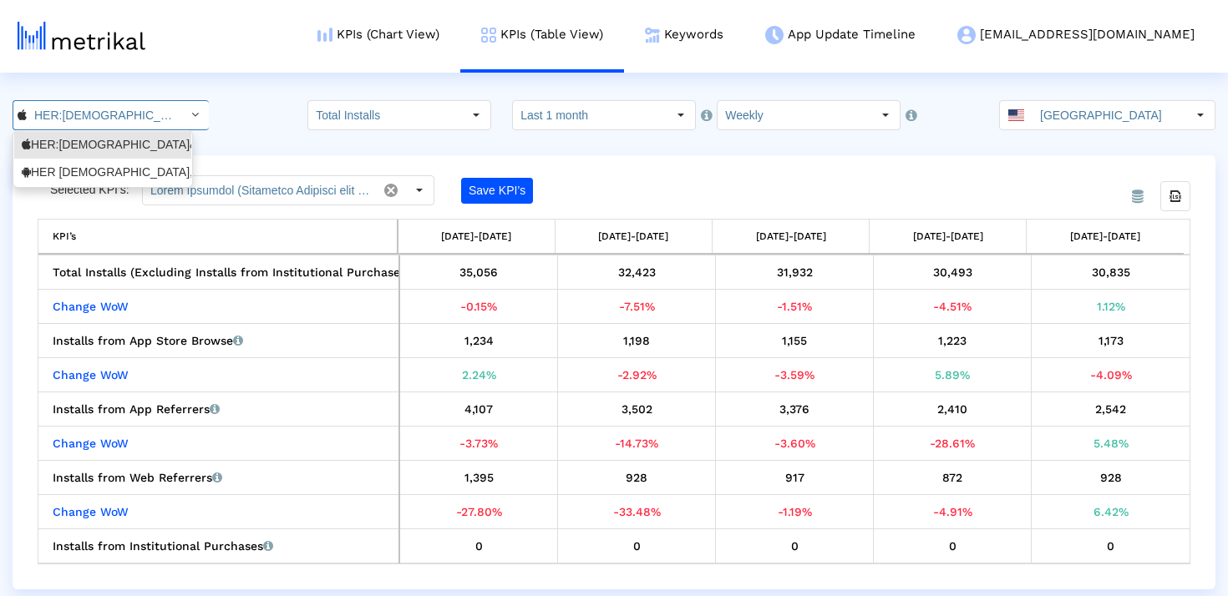
scroll to position [0, 143]
click at [137, 182] on div "HER [DEMOGRAPHIC_DATA], bi & [DEMOGRAPHIC_DATA] dating <com.weareher.her>" at bounding box center [102, 173] width 177 height 28
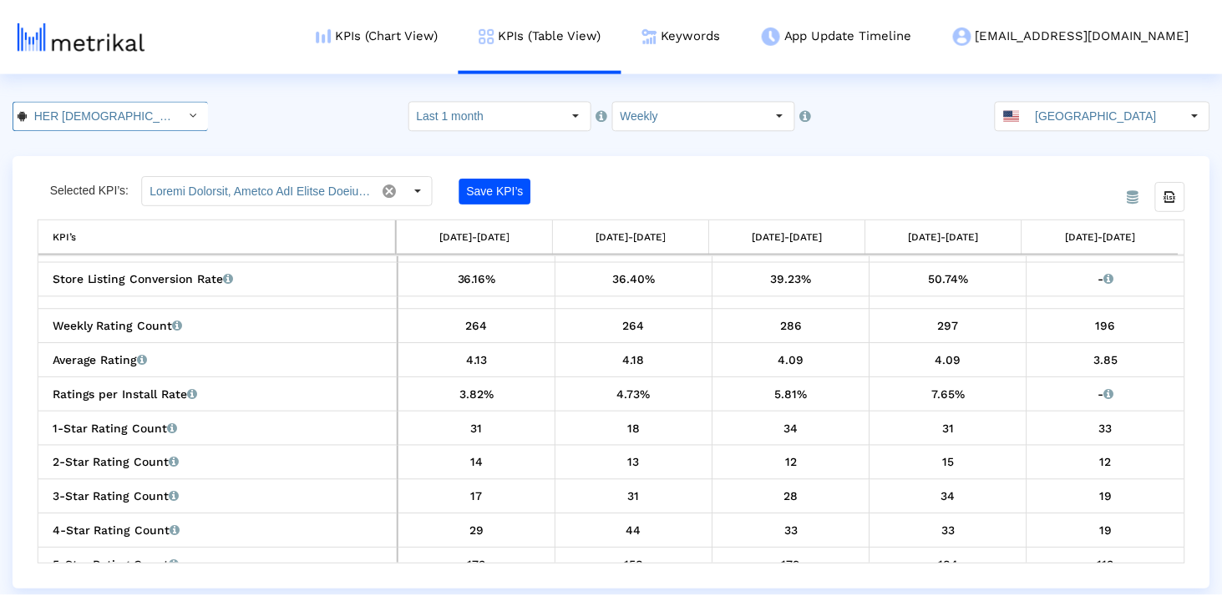
scroll to position [0, 155]
click at [160, 110] on input "HER [DEMOGRAPHIC_DATA], bi & [DEMOGRAPHIC_DATA] dating < com.weareher.her >" at bounding box center [102, 115] width 150 height 28
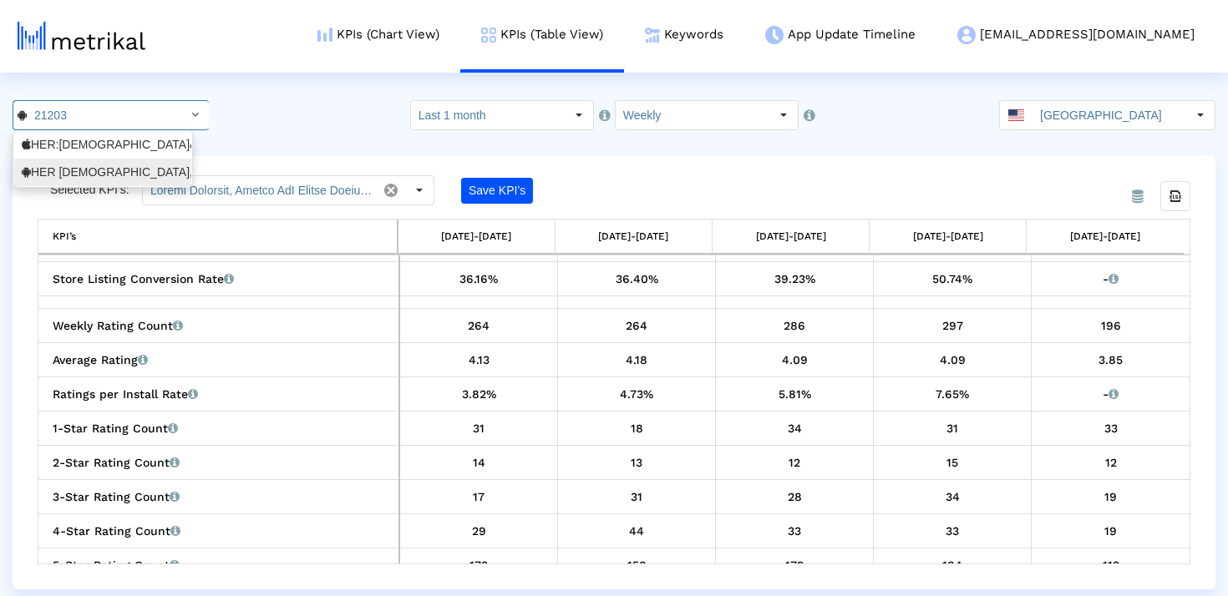
click at [268, 132] on crea-index "21203 Select how far back from [DATE] you would like to view the data below. La…" at bounding box center [614, 344] width 1228 height 489
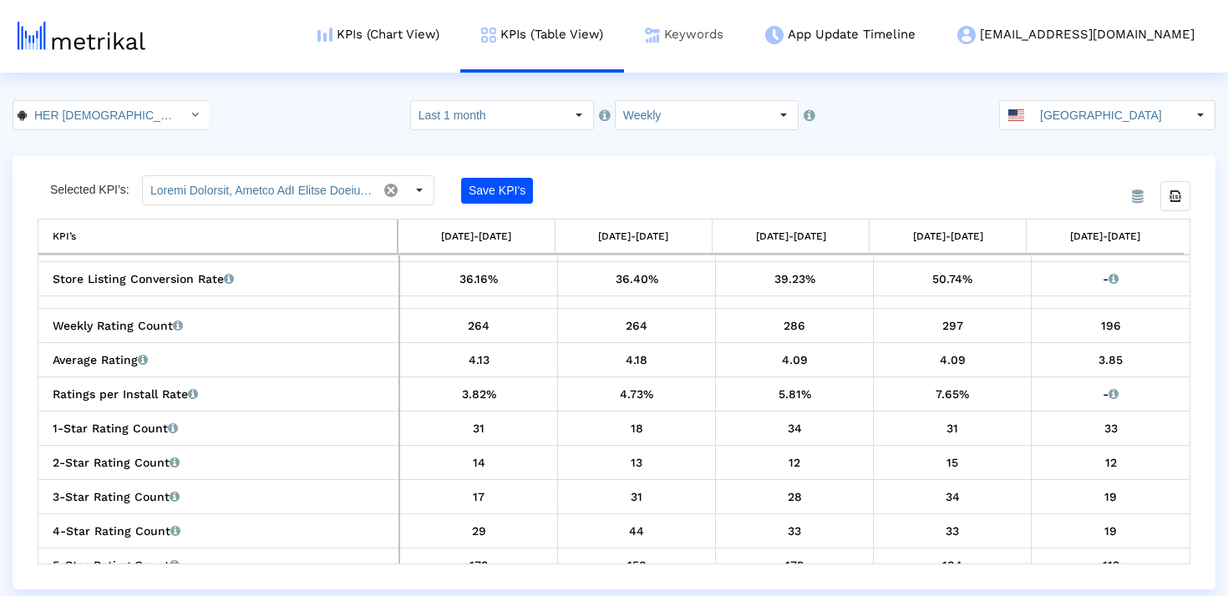
click at [744, 31] on link "Keywords" at bounding box center [684, 34] width 120 height 69
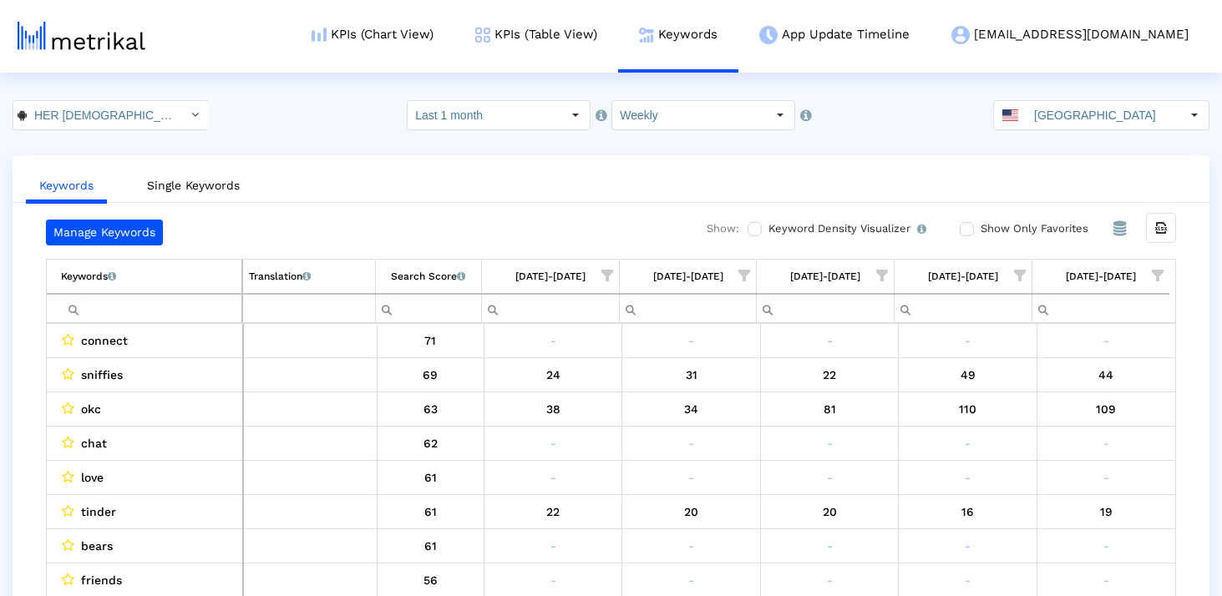
click at [134, 321] on input "Filter cell" at bounding box center [151, 309] width 180 height 28
paste input "[DEMOGRAPHIC_DATA] dating"
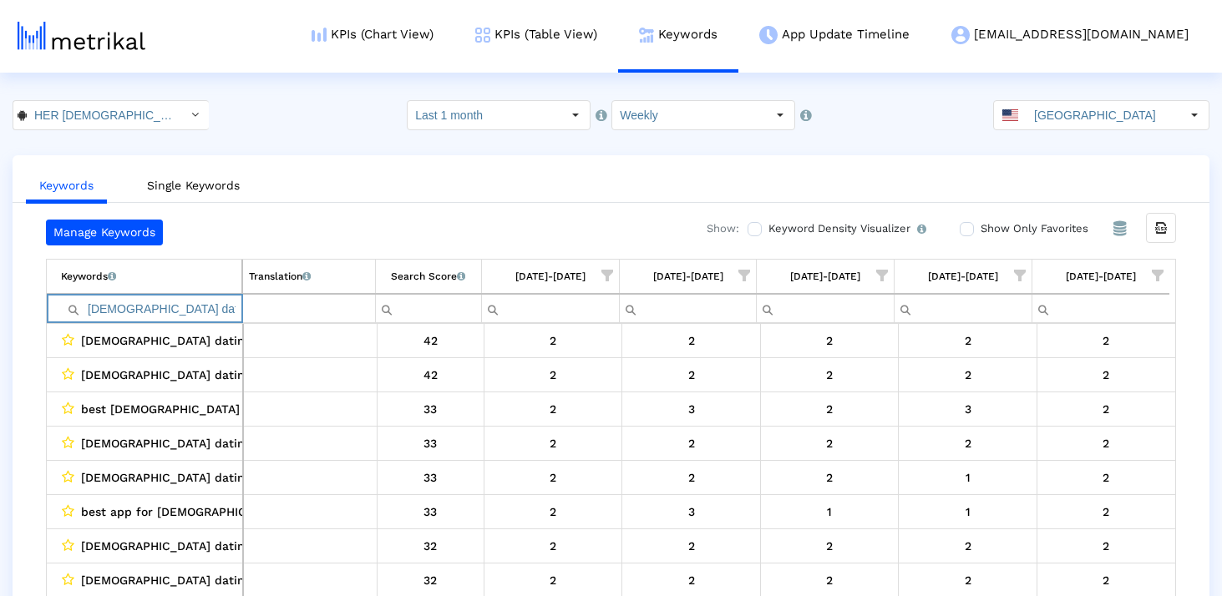
click at [90, 311] on input "[DEMOGRAPHIC_DATA] dating" at bounding box center [151, 309] width 180 height 28
click at [199, 309] on input "[DEMOGRAPHIC_DATA] dating" at bounding box center [151, 309] width 180 height 28
click at [150, 317] on input "[DEMOGRAPHIC_DATA] dating" at bounding box center [151, 309] width 180 height 28
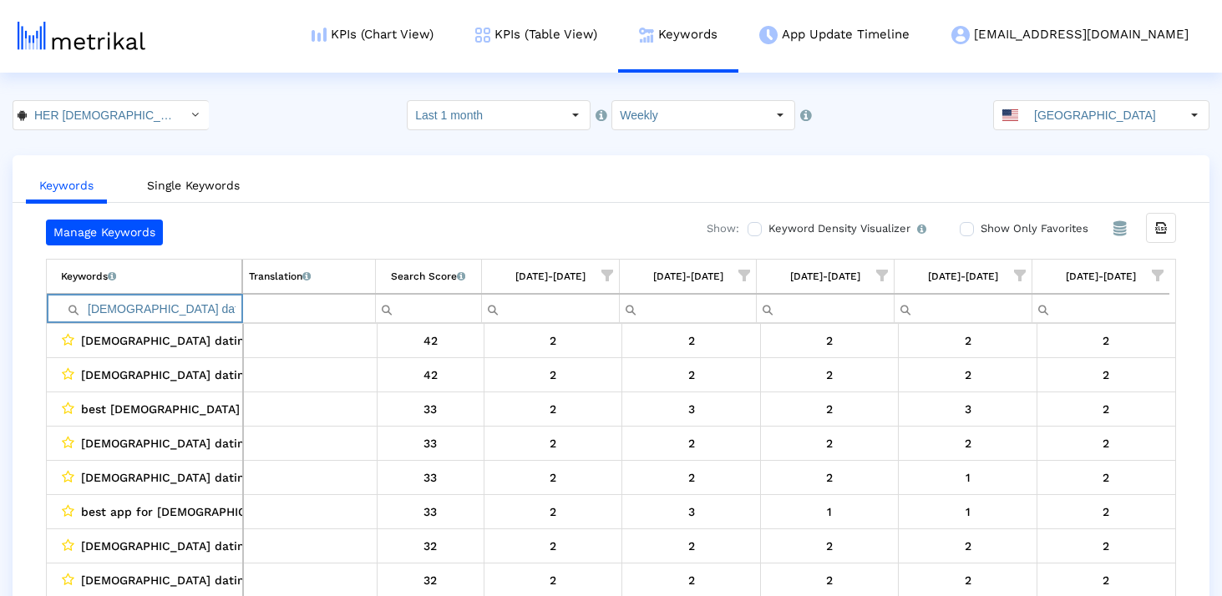
paste input "dating app for lesbians"
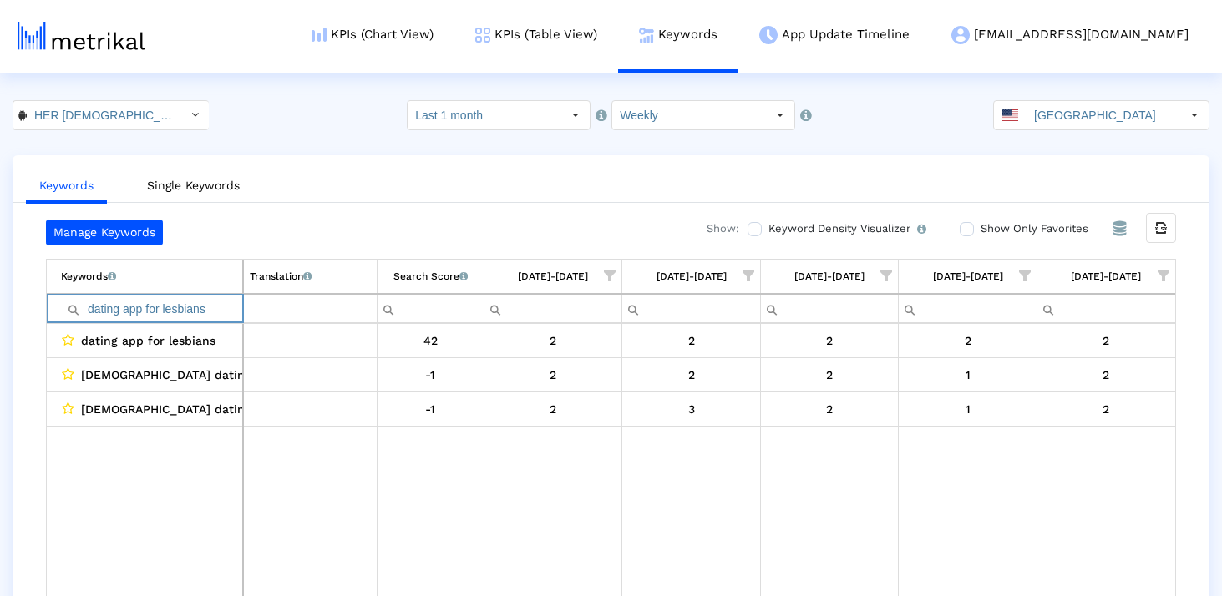
click at [156, 305] on input "dating app for lesbians" at bounding box center [151, 309] width 181 height 28
paste input "[DEMOGRAPHIC_DATA] chat"
click at [205, 298] on input "[DEMOGRAPHIC_DATA] chat" at bounding box center [151, 309] width 181 height 28
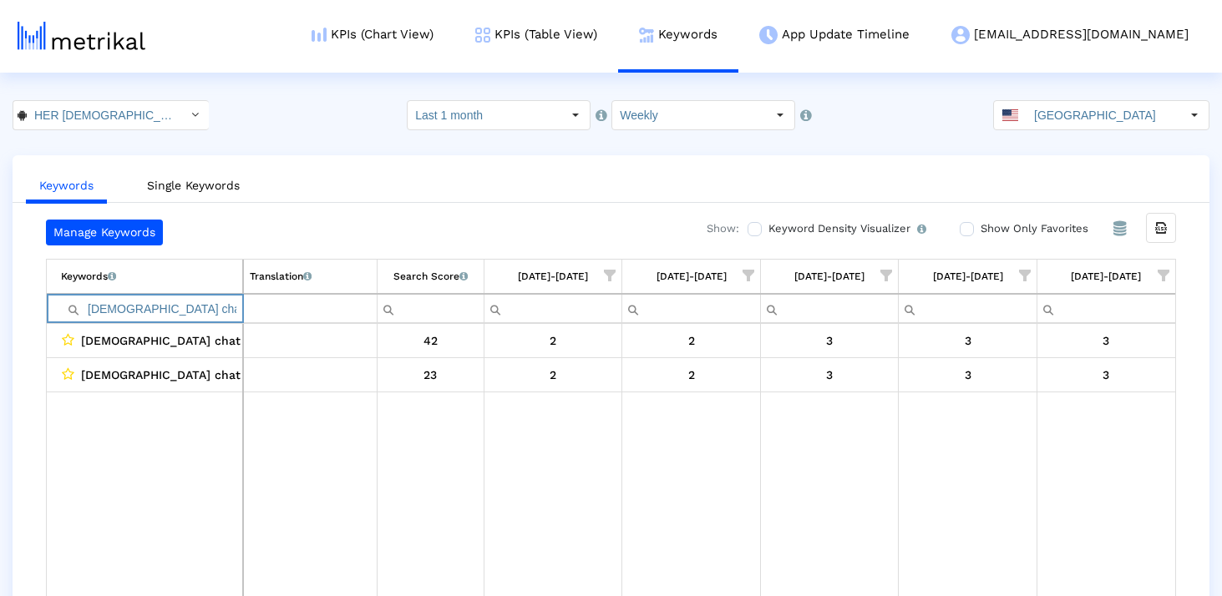
click at [205, 298] on input "[DEMOGRAPHIC_DATA] chat" at bounding box center [151, 309] width 181 height 28
paste input "dating apps for lesbians"
click at [180, 305] on input "dating apps for lesbians" at bounding box center [151, 309] width 181 height 28
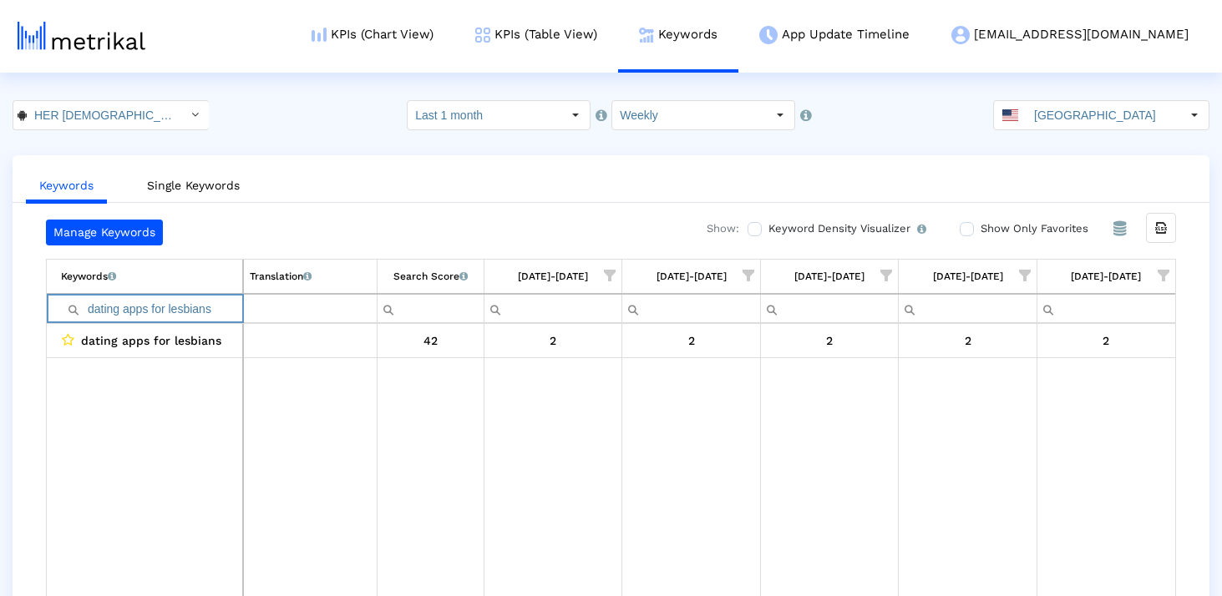
click at [180, 305] on input "dating apps for lesbians" at bounding box center [151, 309] width 181 height 28
paste input "lesbians dating app"
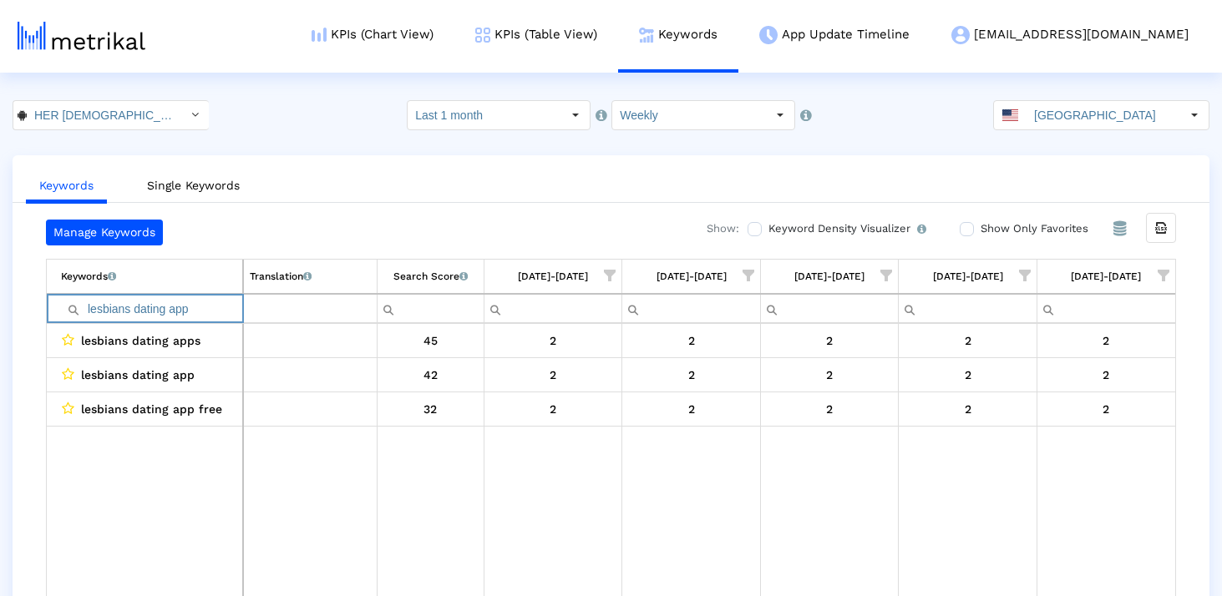
click at [178, 299] on input "lesbians dating app" at bounding box center [151, 309] width 181 height 28
paste input "gbt dating apps"
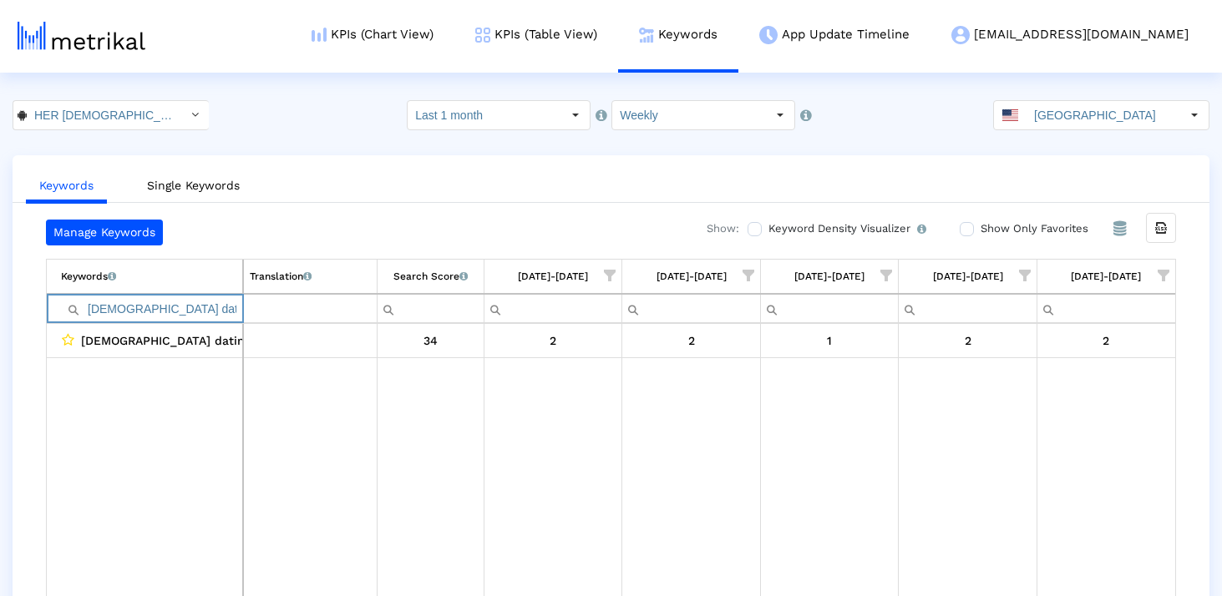
click at [134, 299] on input "[DEMOGRAPHIC_DATA] dating apps" at bounding box center [151, 309] width 181 height 28
paste input "[DEMOGRAPHIC_DATA] dating"
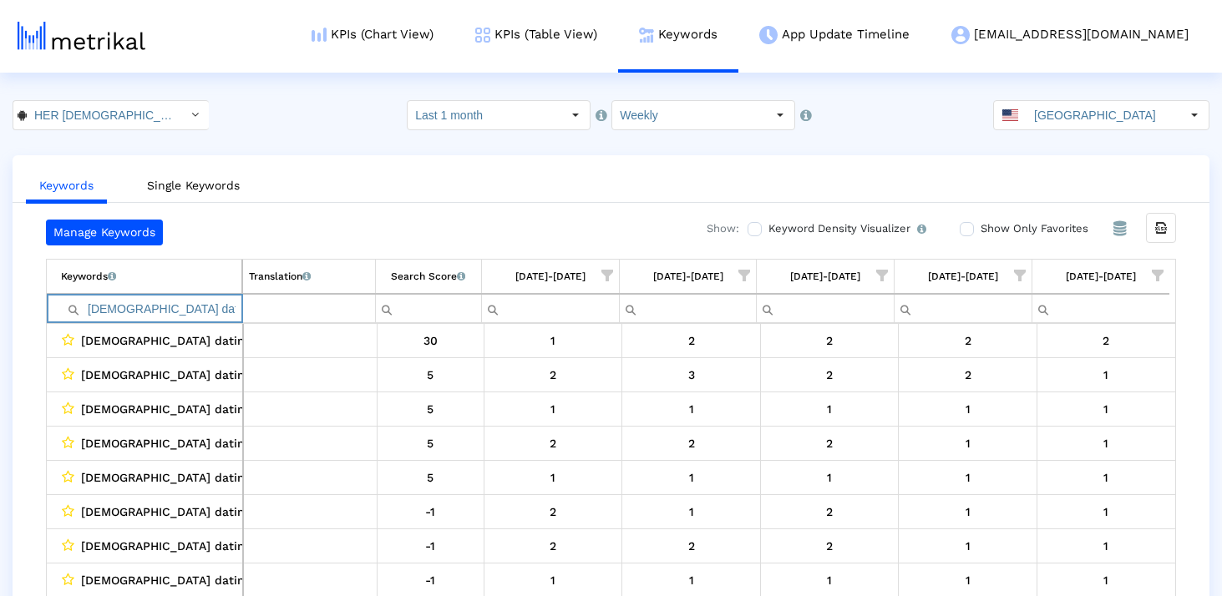
click at [181, 300] on input "[DEMOGRAPHIC_DATA] dating" at bounding box center [151, 309] width 180 height 28
paste input "best [DEMOGRAPHIC_DATA] dating app"
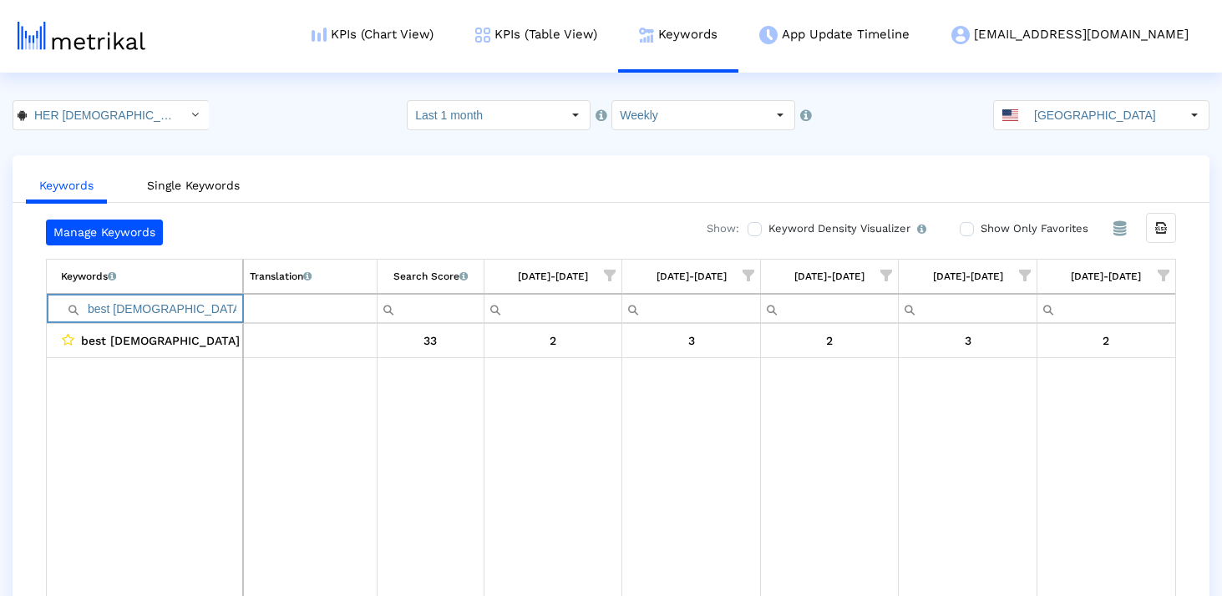
click at [168, 303] on input "best [DEMOGRAPHIC_DATA] dating app" at bounding box center [151, 309] width 181 height 28
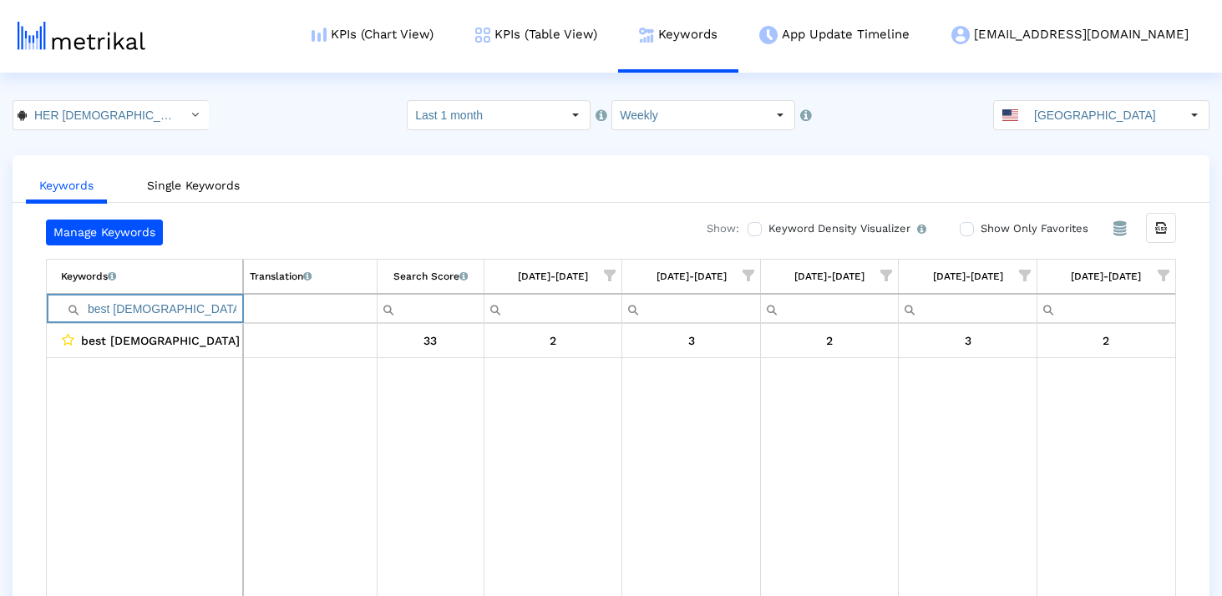
click at [168, 303] on input "best [DEMOGRAPHIC_DATA] dating app" at bounding box center [151, 309] width 181 height 28
paste input "[DEMOGRAPHIC_DATA] dating apps"
type input "[DEMOGRAPHIC_DATA] dating apps"
